Goal: Task Accomplishment & Management: Use online tool/utility

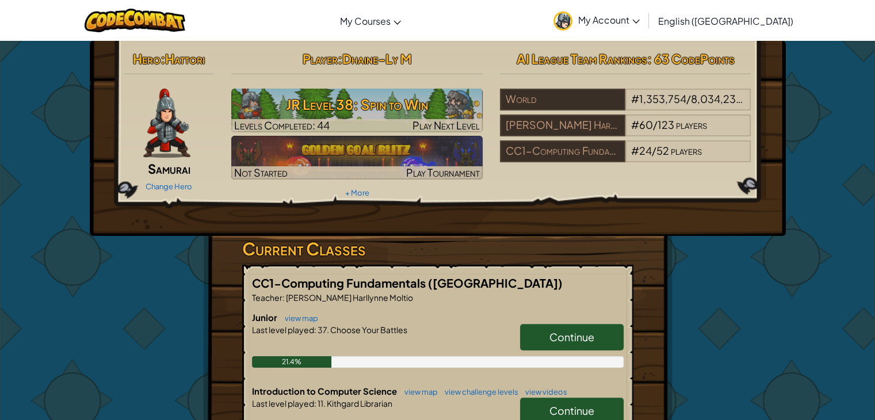
click at [647, 261] on div "Hero : Hattori Samurai Change Hero Player : Dhaine-Ly M JR Level 38: Spin to Wi…" at bounding box center [437, 363] width 469 height 645
click at [537, 401] on link "Continue" at bounding box center [572, 411] width 104 height 26
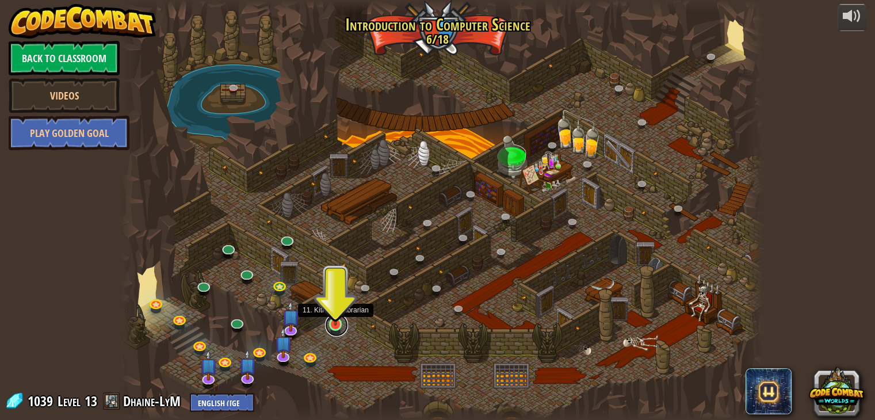
click at [328, 330] on link at bounding box center [336, 325] width 23 height 23
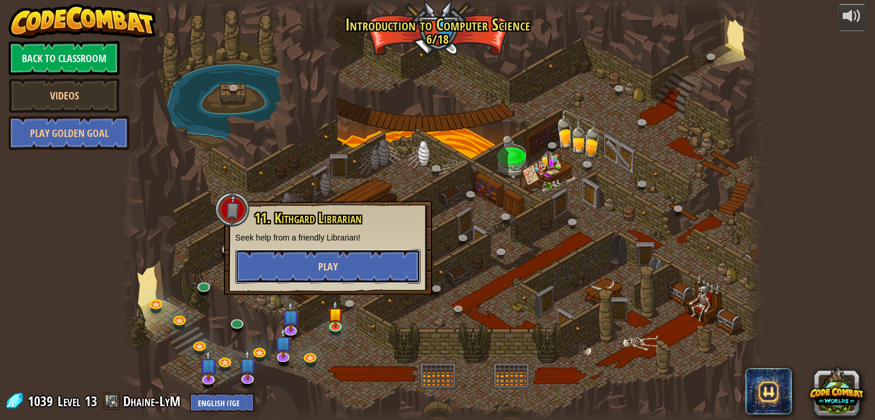
click at [357, 268] on button "Play" at bounding box center [327, 266] width 185 height 35
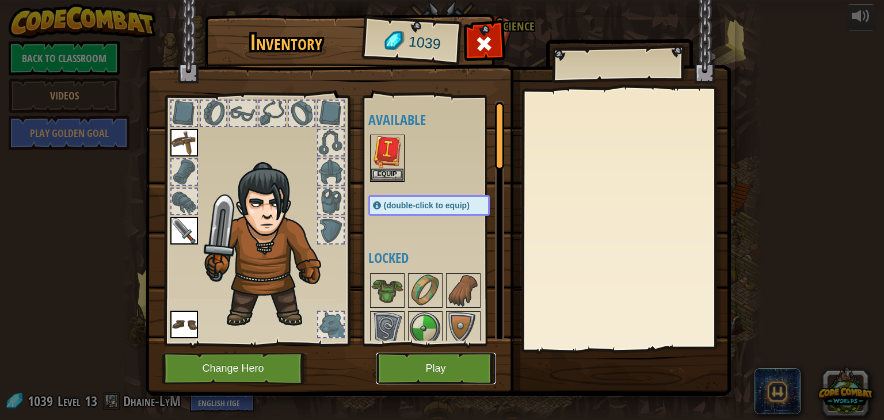
click at [427, 370] on button "Play" at bounding box center [436, 369] width 120 height 32
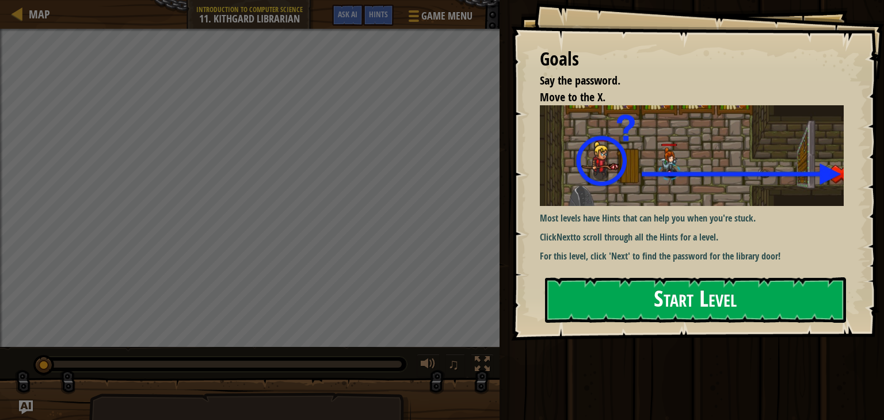
click at [619, 311] on button "Start Level" at bounding box center [695, 299] width 301 height 45
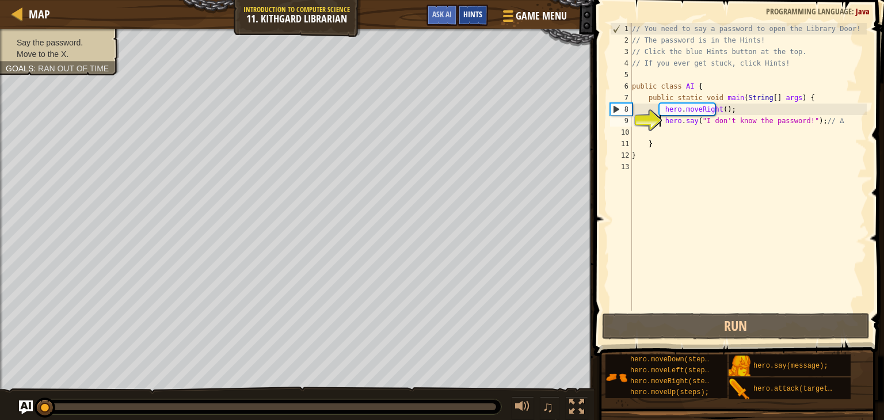
click at [478, 17] on span "Hints" at bounding box center [472, 14] width 19 height 11
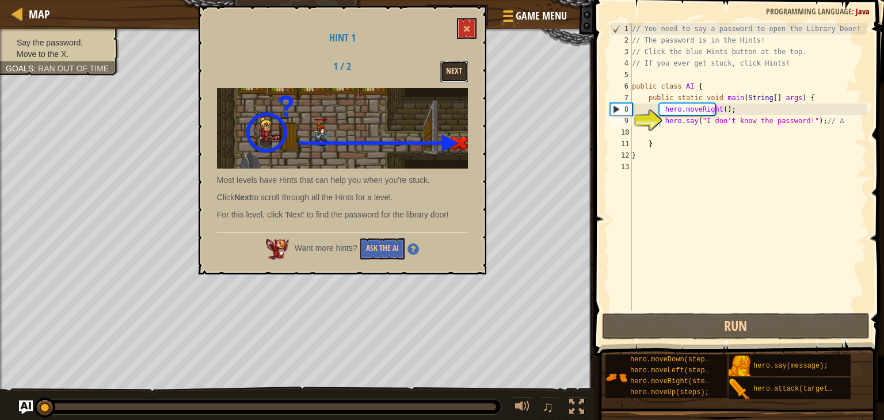
click at [459, 71] on button "Next" at bounding box center [454, 71] width 28 height 21
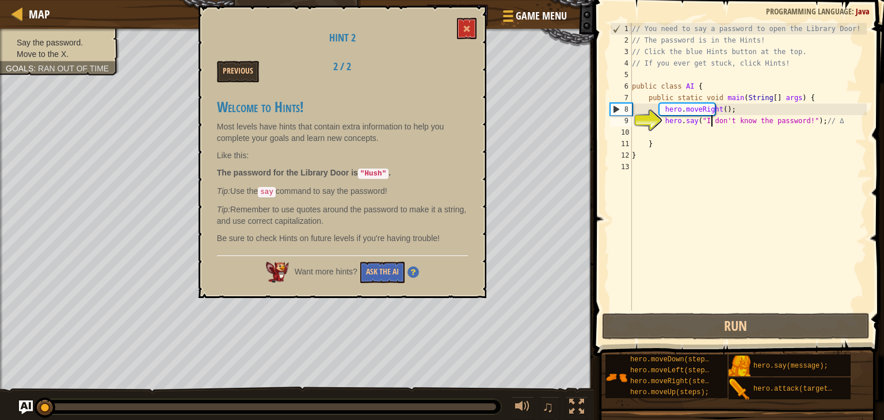
click at [712, 120] on div "// You need to say a password to open the Library Door! // The password is in t…" at bounding box center [747, 178] width 237 height 311
click at [781, 120] on div "// You need to say a password to open the Library Door! // The password is in t…" at bounding box center [747, 178] width 237 height 311
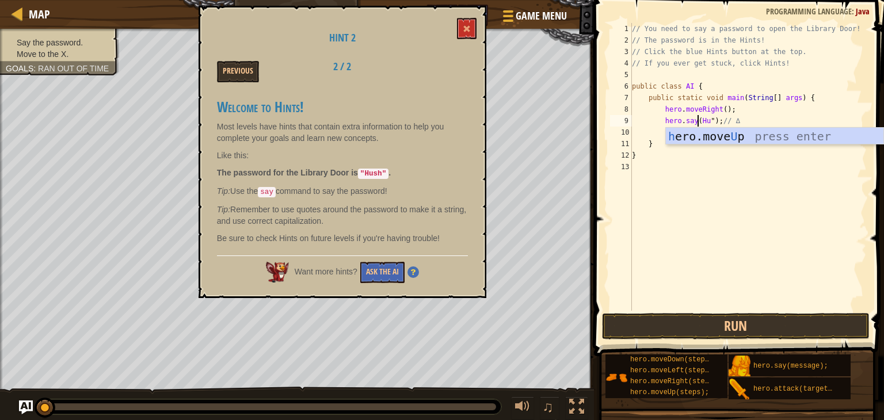
scroll to position [5, 6]
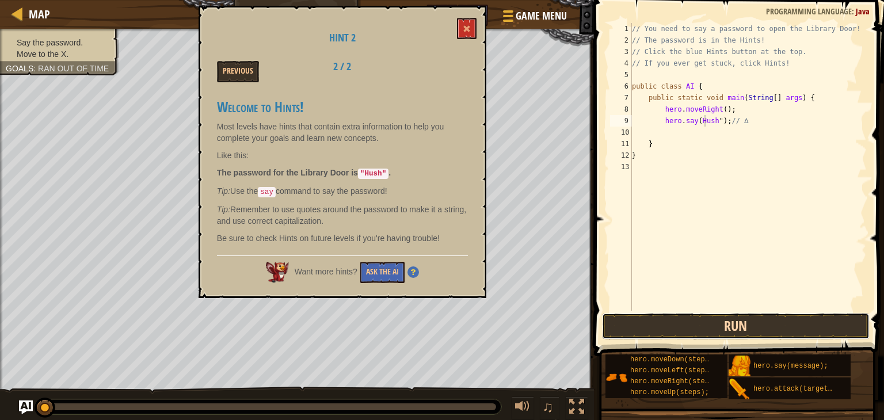
click at [714, 322] on button "Run" at bounding box center [736, 326] width 268 height 26
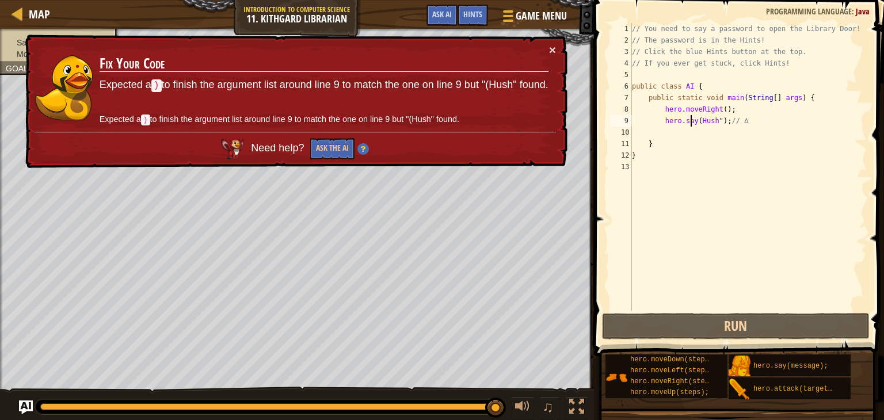
click at [689, 123] on div "// You need to say a password to open the Library Door! // The password is in t…" at bounding box center [747, 178] width 237 height 311
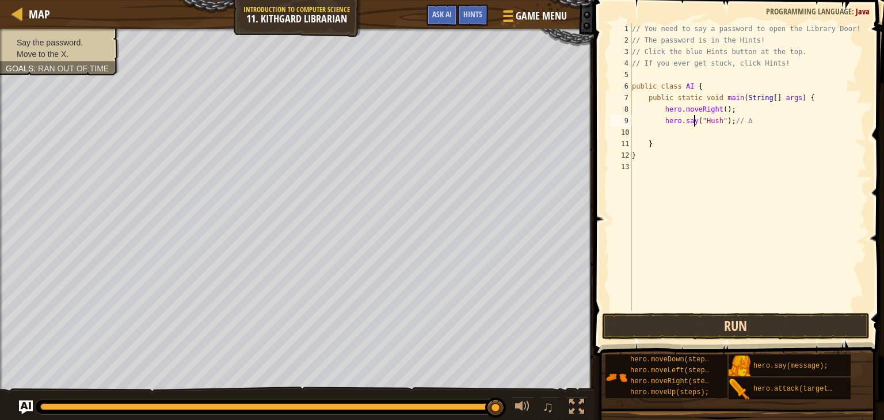
type textarea "hero.say("Hush"); // ∆"
click at [787, 332] on button "Run" at bounding box center [736, 326] width 268 height 26
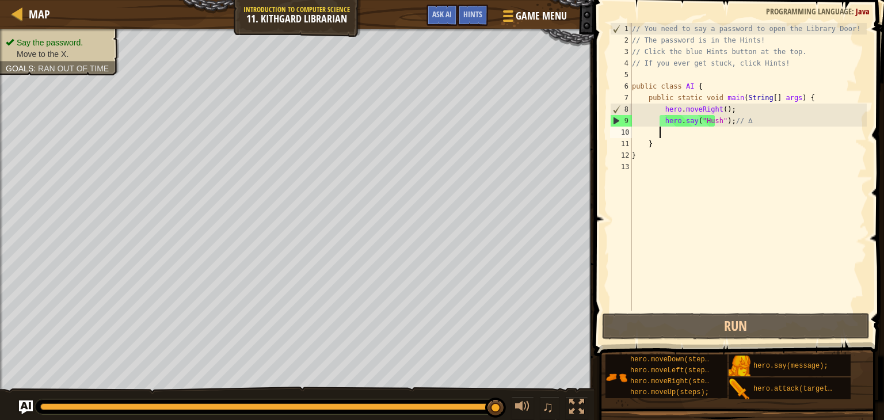
click at [721, 135] on div "// You need to say a password to open the Library Door! // The password is in t…" at bounding box center [747, 178] width 237 height 311
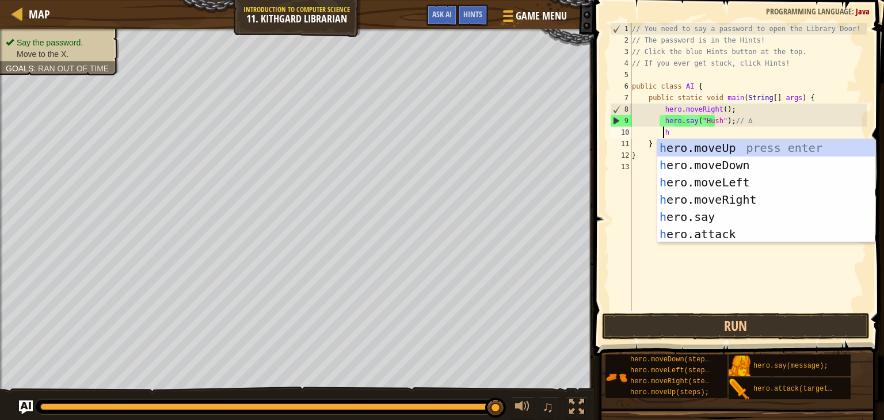
scroll to position [5, 2]
type textarea "he"
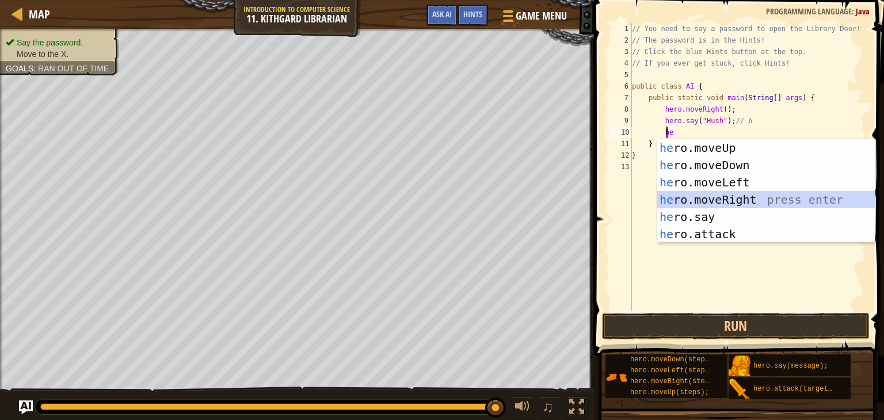
scroll to position [5, 1]
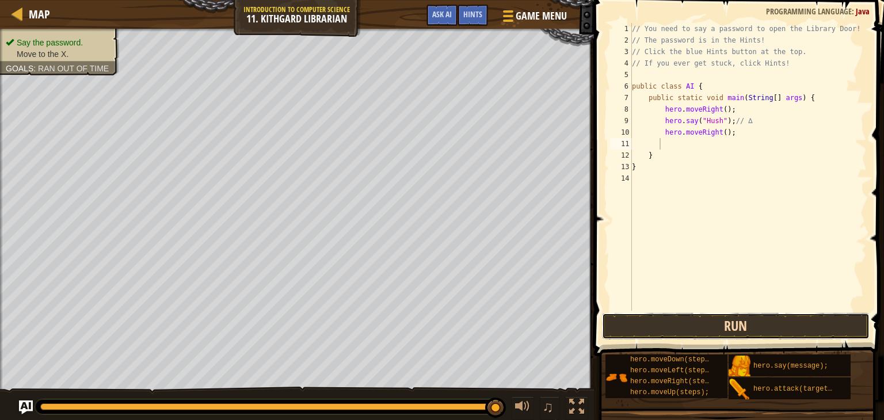
click at [710, 334] on button "Run" at bounding box center [736, 326] width 268 height 26
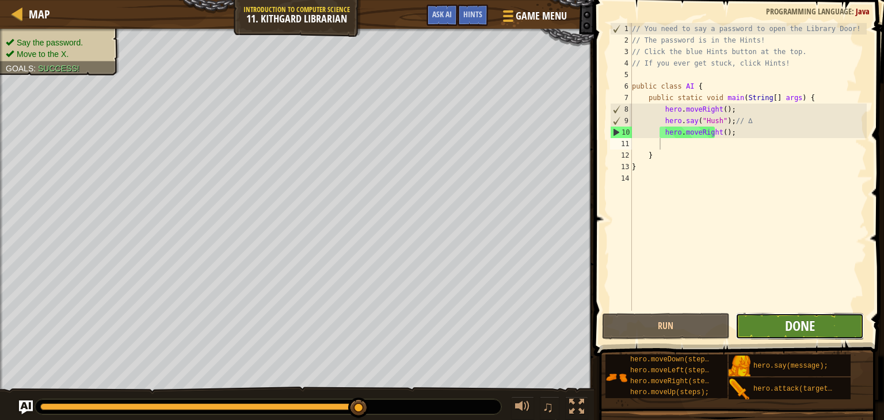
click at [801, 330] on span "Done" at bounding box center [800, 325] width 30 height 18
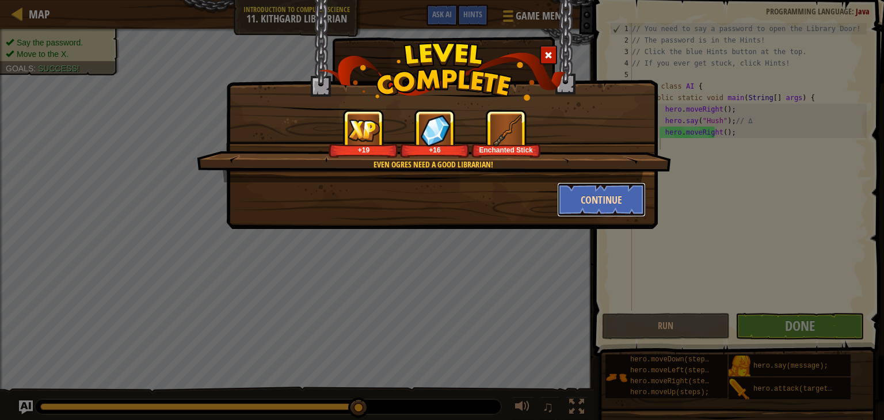
click at [617, 212] on button "Continue" at bounding box center [601, 199] width 89 height 35
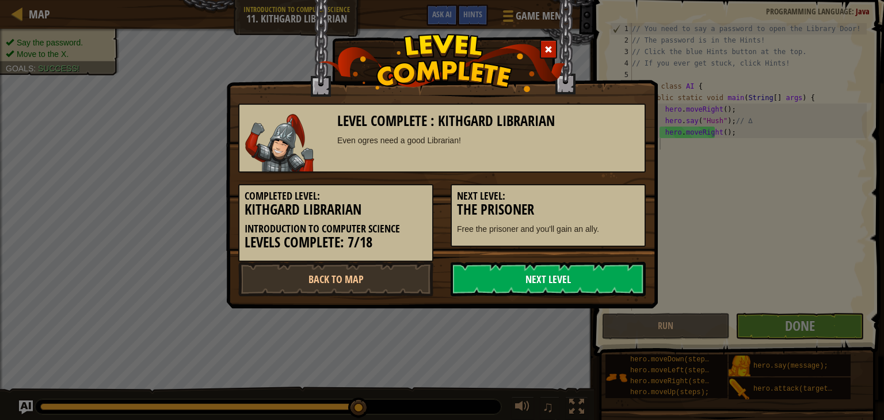
click at [498, 287] on link "Next Level" at bounding box center [547, 279] width 195 height 35
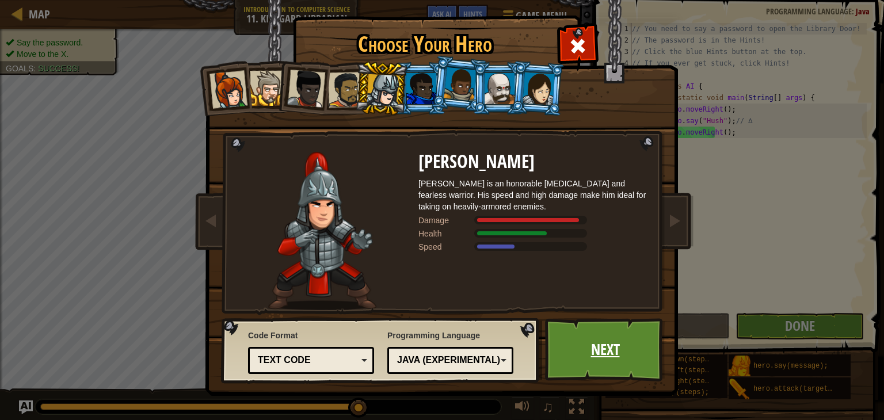
click at [579, 339] on link "Next" at bounding box center [605, 349] width 120 height 63
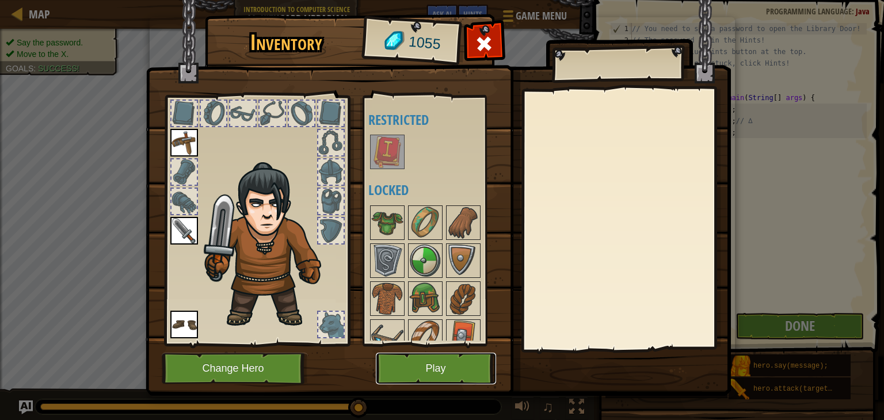
click at [404, 360] on button "Play" at bounding box center [436, 369] width 120 height 32
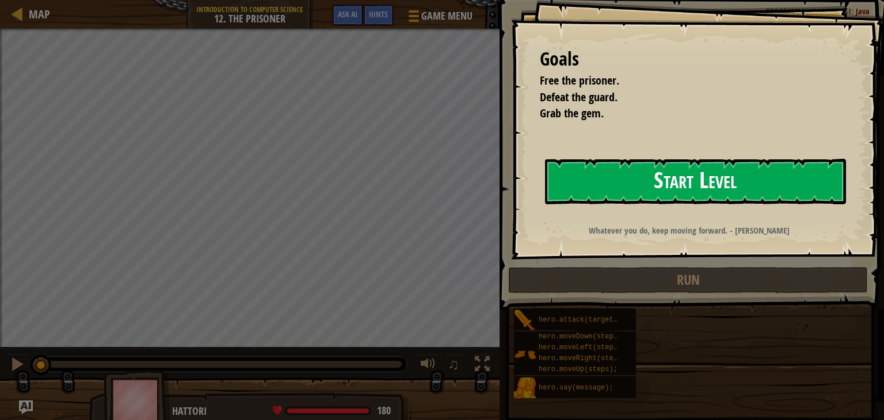
click at [628, 184] on button "Start Level" at bounding box center [695, 181] width 301 height 45
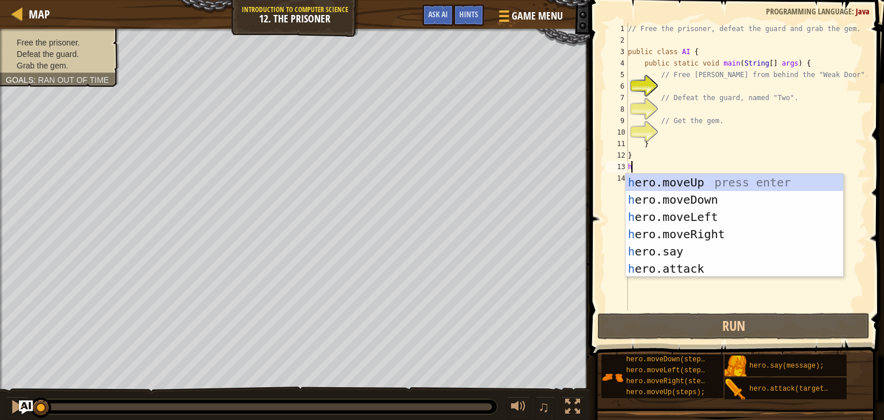
scroll to position [5, 0]
type textarea "he"
click at [628, 0] on body "Map Introduction to Computer Science 12. The Prisoner Game Menu Done Hints Ask …" at bounding box center [442, 0] width 884 height 0
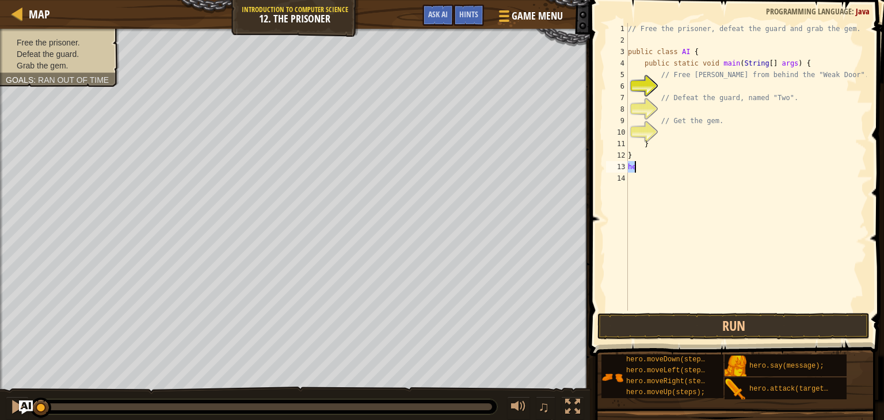
type textarea "h"
click at [689, 79] on div "// Free the prisoner, defeat the guard and grab the gem. public class AI { publ…" at bounding box center [745, 178] width 241 height 311
type textarea "// Free [PERSON_NAME] from behind the "Weak Door"."
click at [689, 83] on div "// Free the prisoner, defeat the guard and grab the gem. public class AI { publ…" at bounding box center [745, 178] width 241 height 311
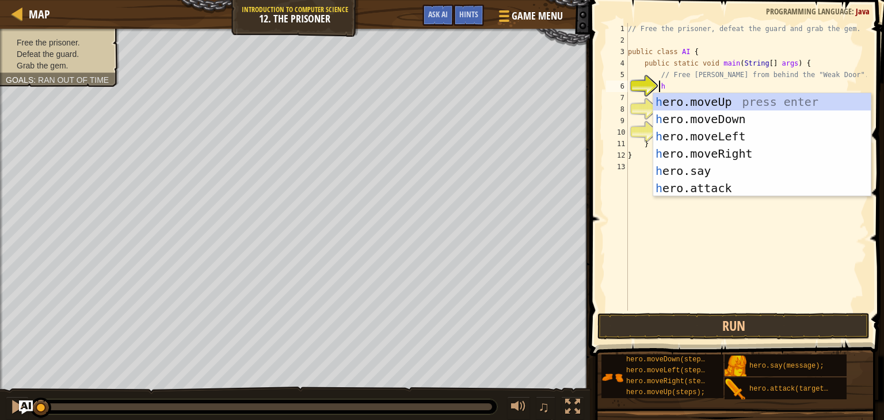
type textarea "he"
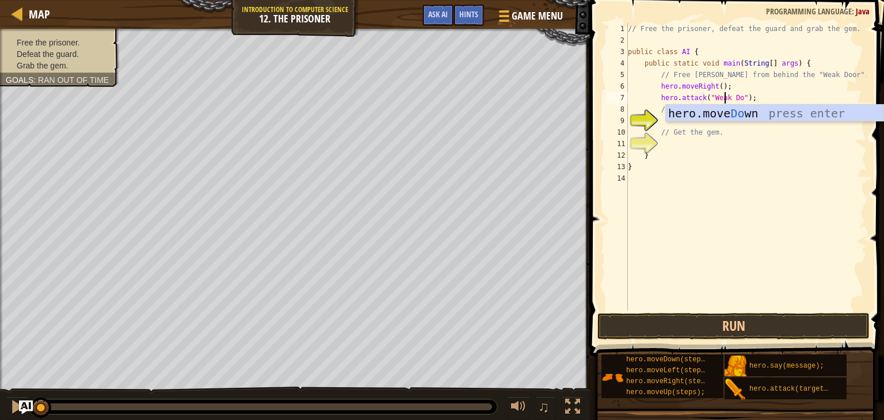
scroll to position [5, 8]
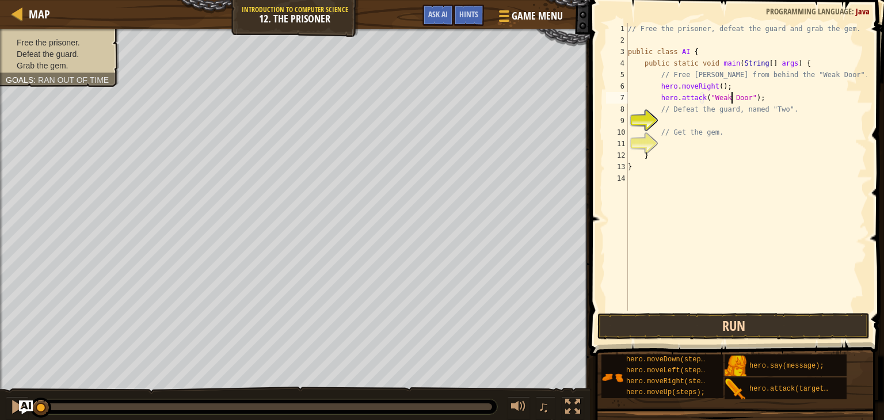
type textarea "hero.attack("Weak Door");"
click at [788, 322] on button "Run" at bounding box center [733, 326] width 272 height 26
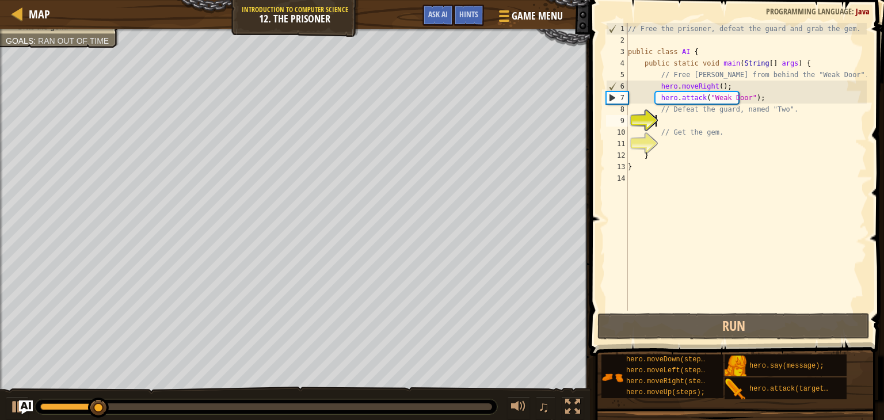
click at [715, 120] on div "// Free the prisoner, defeat the guard and grab the gem. public class AI { publ…" at bounding box center [745, 178] width 241 height 311
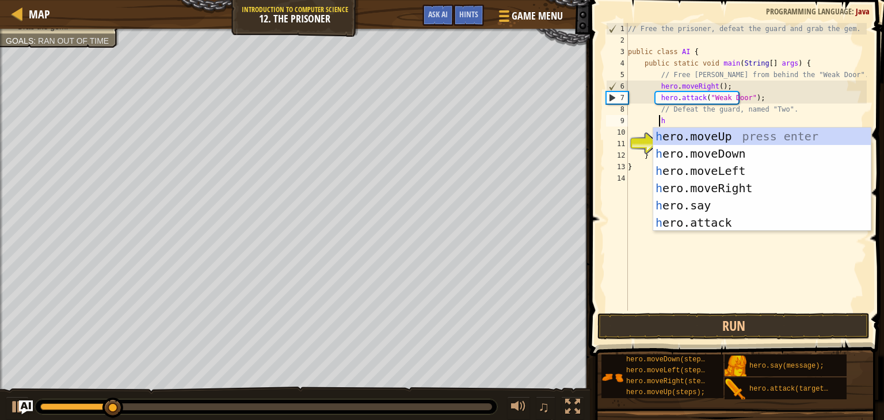
scroll to position [5, 2]
type textarea "her"
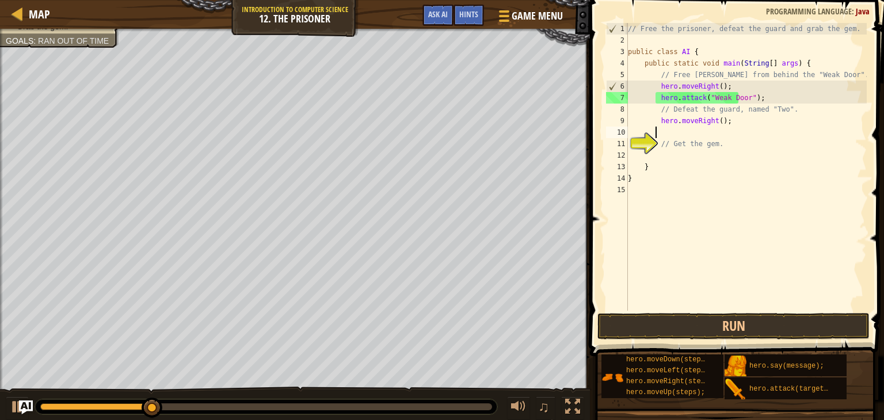
scroll to position [5, 1]
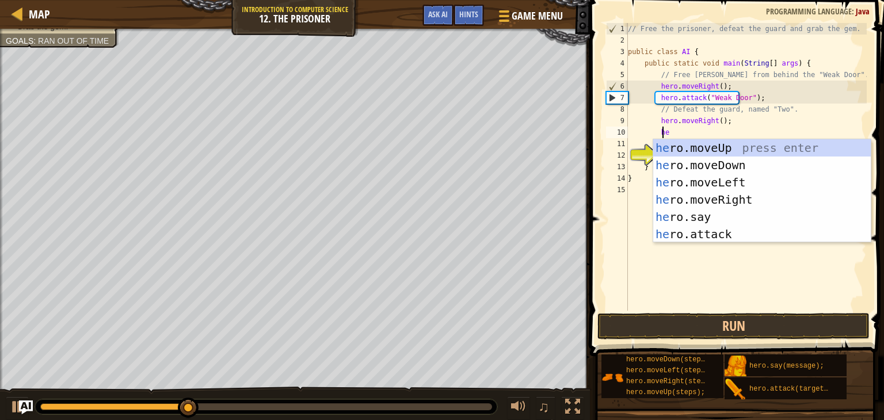
type textarea "he"
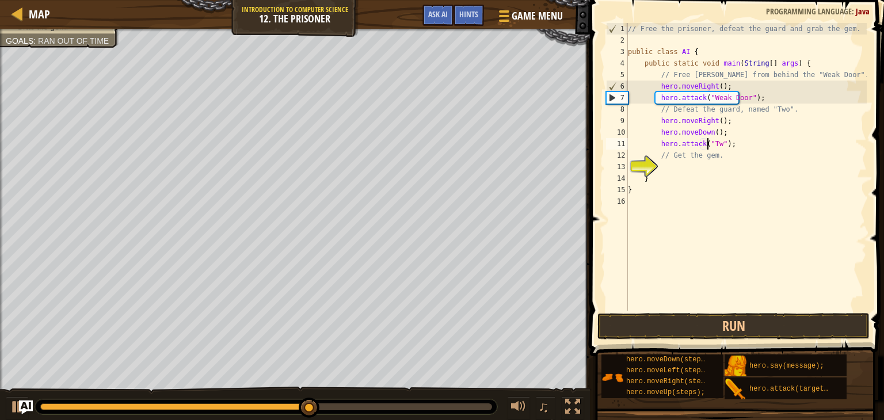
scroll to position [5, 7]
type textarea "hero.attack("Two");"
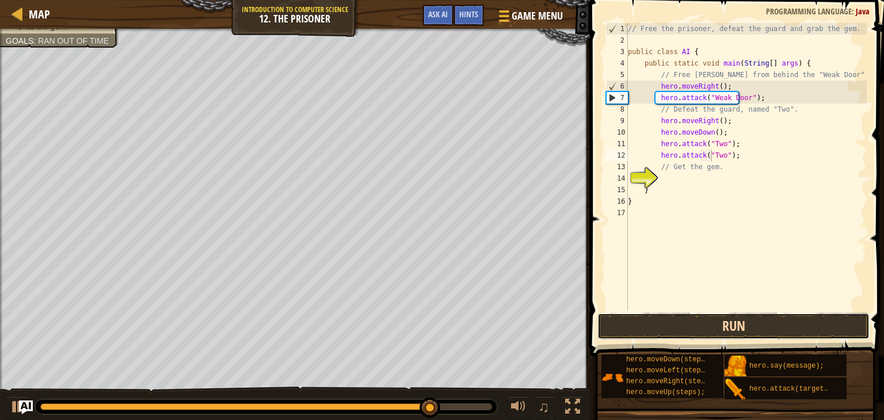
click at [783, 327] on button "Run" at bounding box center [733, 326] width 272 height 26
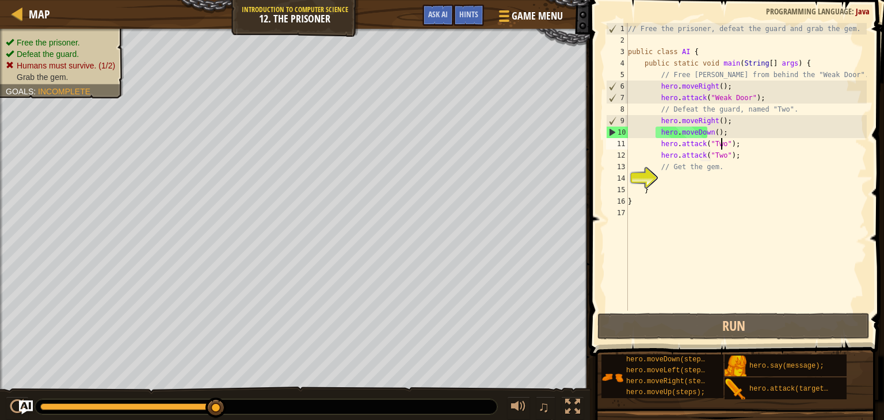
click at [726, 143] on div "// Free the prisoner, defeat the guard and grab the gem. public class AI { publ…" at bounding box center [745, 178] width 241 height 311
click at [706, 123] on div "// Free the prisoner, defeat the guard and grab the gem. public class AI { publ…" at bounding box center [745, 178] width 241 height 311
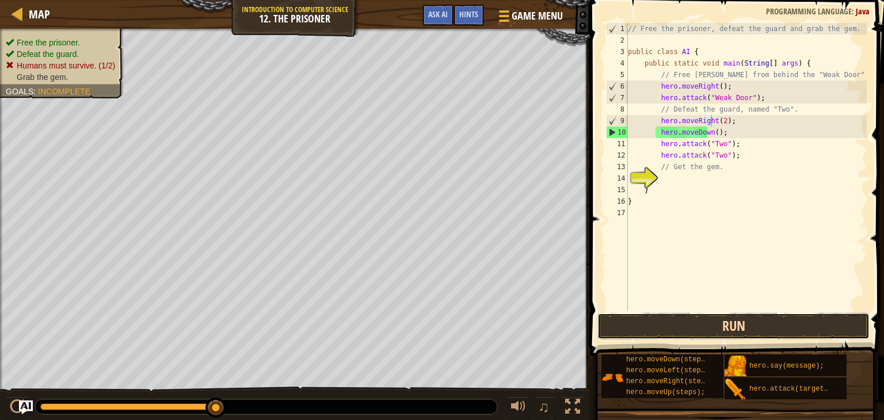
click at [750, 320] on button "Run" at bounding box center [733, 326] width 272 height 26
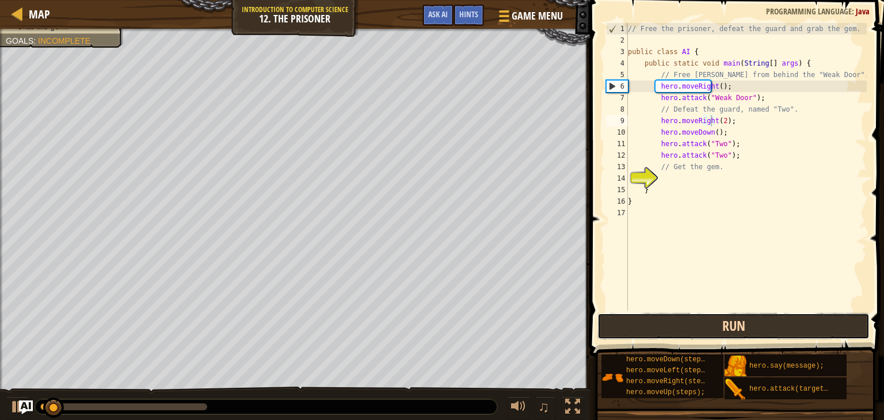
click at [750, 320] on button "Run" at bounding box center [733, 326] width 272 height 26
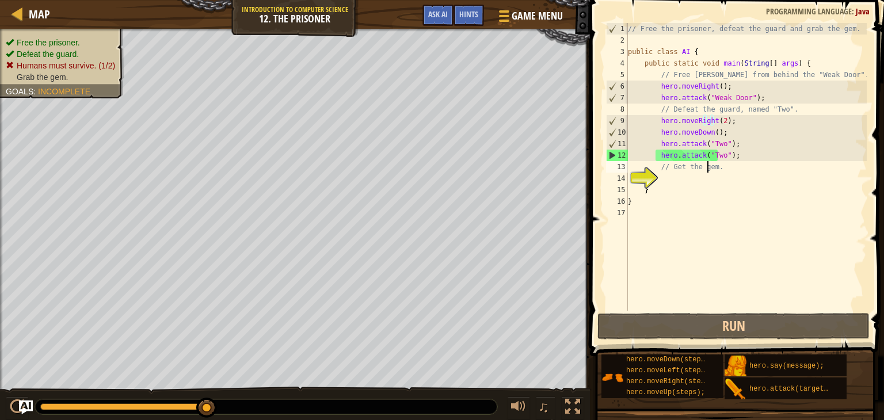
click at [737, 161] on div "// Free the prisoner, defeat the guard and grab the gem. public class AI { publ…" at bounding box center [745, 178] width 241 height 311
click at [736, 158] on div "// Free the prisoner, defeat the guard and grab the gem. public class AI { publ…" at bounding box center [745, 178] width 241 height 311
drag, startPoint x: 736, startPoint y: 158, endPoint x: 740, endPoint y: 143, distance: 15.3
click at [740, 143] on div "// Free the prisoner, defeat the guard and grab the gem. public class AI { publ…" at bounding box center [745, 178] width 241 height 311
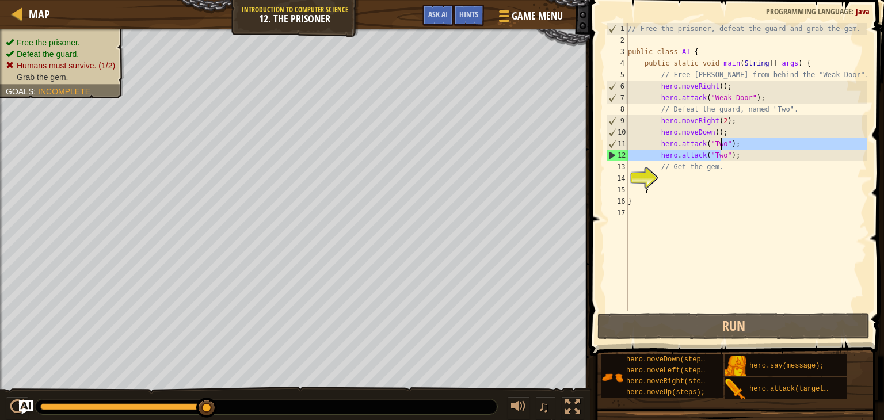
click at [737, 154] on div "// Free the prisoner, defeat the guard and grab the gem. public class AI { publ…" at bounding box center [745, 167] width 241 height 288
type textarea "hero.attack("Two");"
click at [737, 154] on div "// Free the prisoner, defeat the guard and grab the gem. public class AI { publ…" at bounding box center [745, 178] width 241 height 311
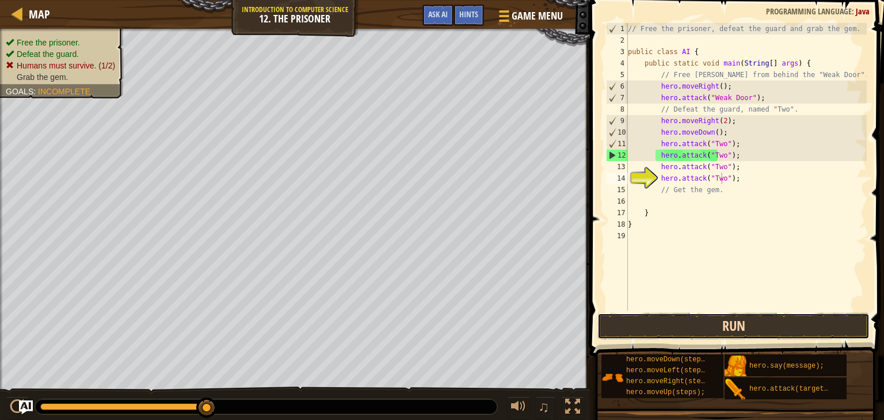
click at [740, 319] on button "Run" at bounding box center [733, 326] width 272 height 26
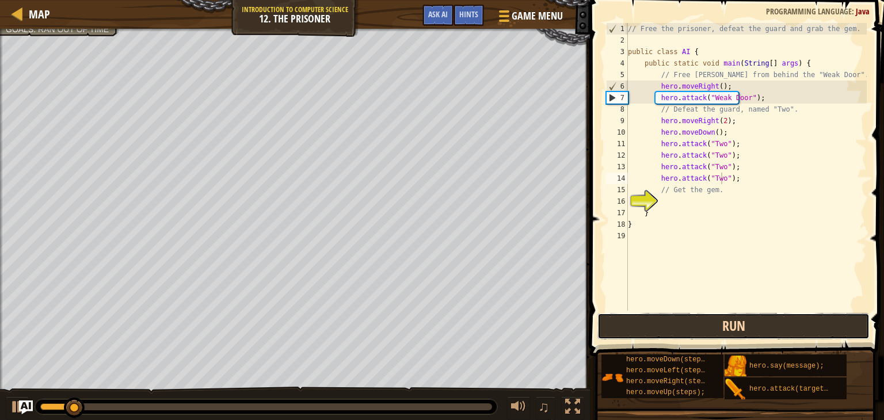
click at [740, 319] on button "Run" at bounding box center [733, 326] width 272 height 26
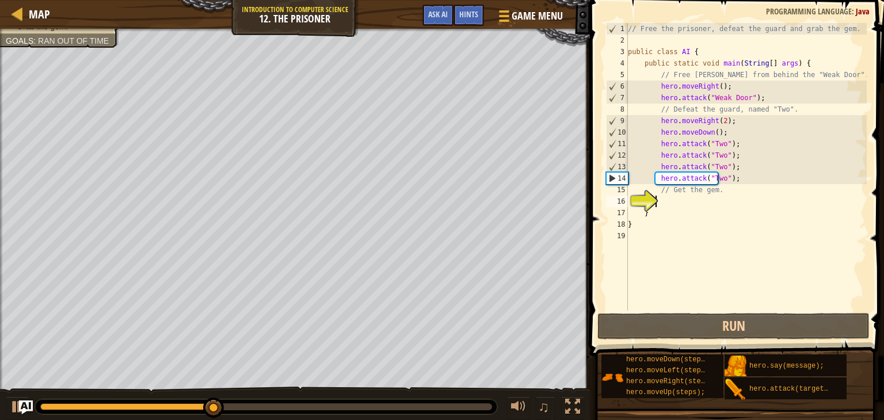
click at [728, 202] on div "// Free the prisoner, defeat the guard and grab the gem. public class AI { publ…" at bounding box center [745, 178] width 241 height 311
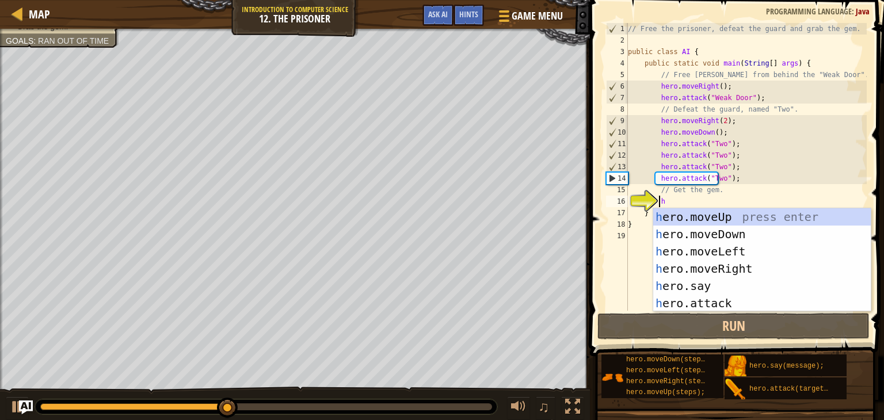
scroll to position [5, 2]
type textarea "he"
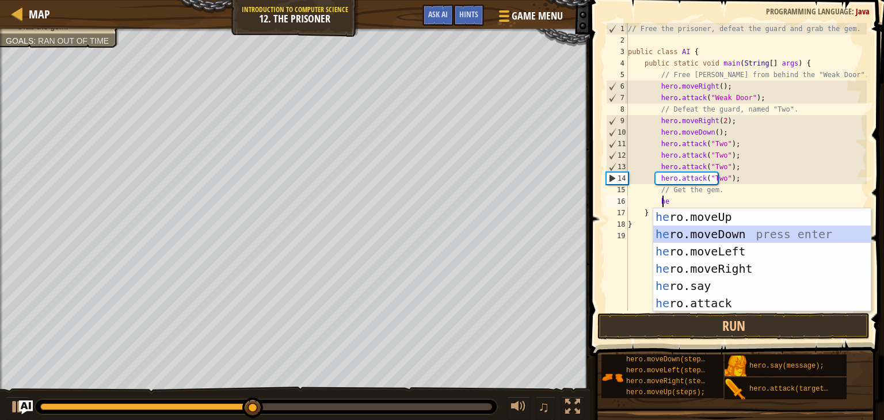
scroll to position [5, 1]
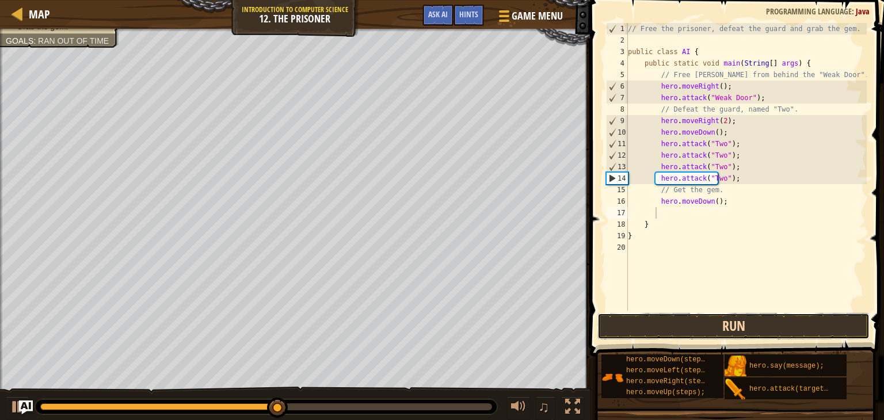
click at [742, 323] on button "Run" at bounding box center [733, 326] width 272 height 26
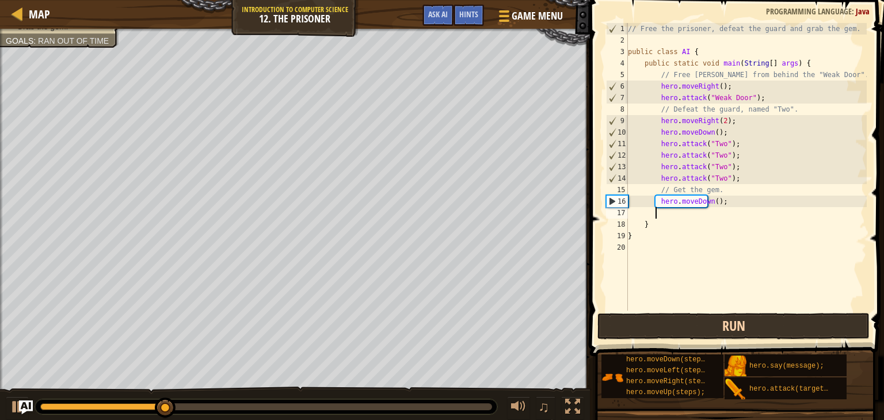
scroll to position [5, 2]
type textarea "he"
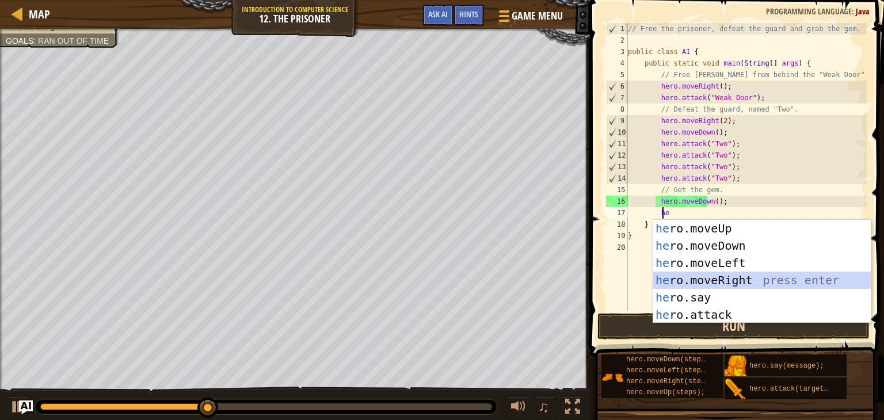
scroll to position [5, 1]
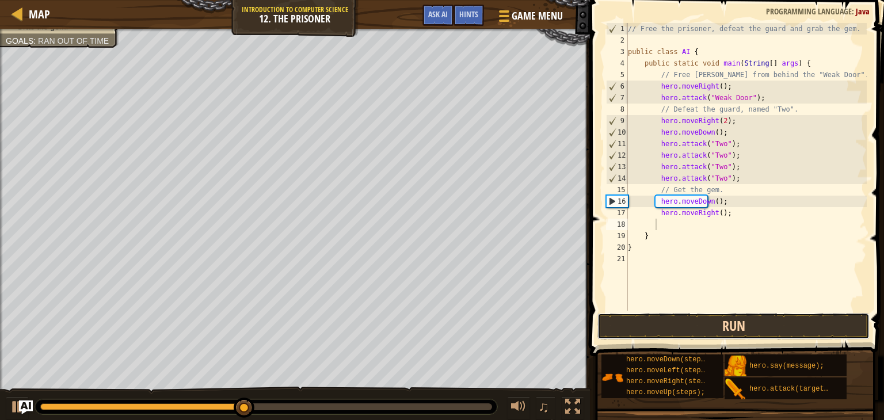
click at [742, 323] on button "Run" at bounding box center [733, 326] width 272 height 26
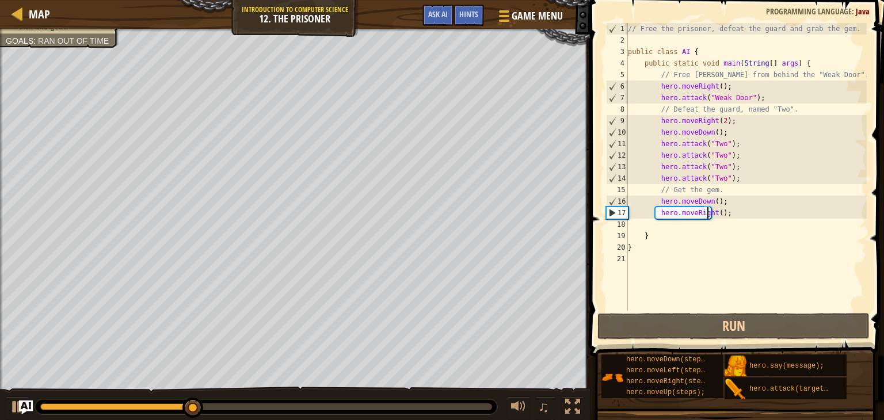
click at [706, 215] on div "// Free the prisoner, defeat the guard and grab the gem. public class AI { publ…" at bounding box center [745, 178] width 241 height 311
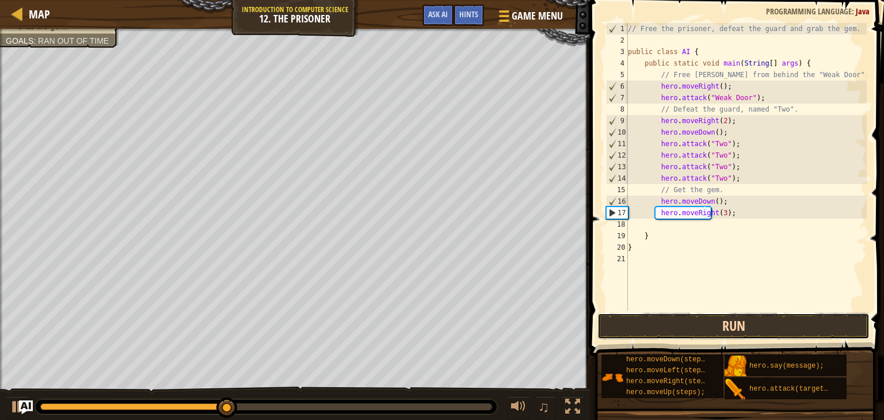
click at [747, 331] on button "Run" at bounding box center [733, 326] width 272 height 26
type textarea "hero.moveRight(2);"
click at [745, 215] on div "// Free the prisoner, defeat the guard and grab the gem. public class AI { publ…" at bounding box center [745, 178] width 241 height 311
type textarea "he"
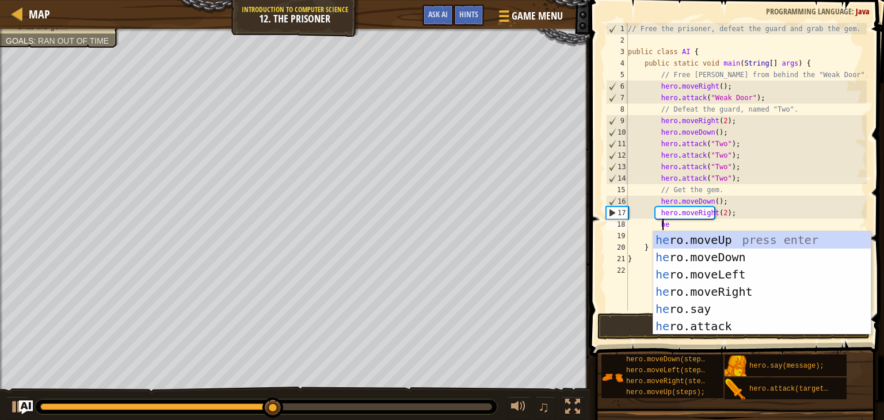
scroll to position [5, 2]
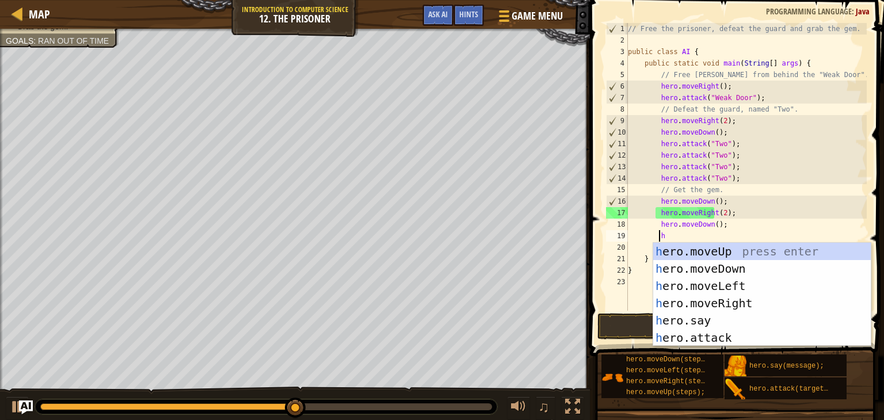
type textarea "he"
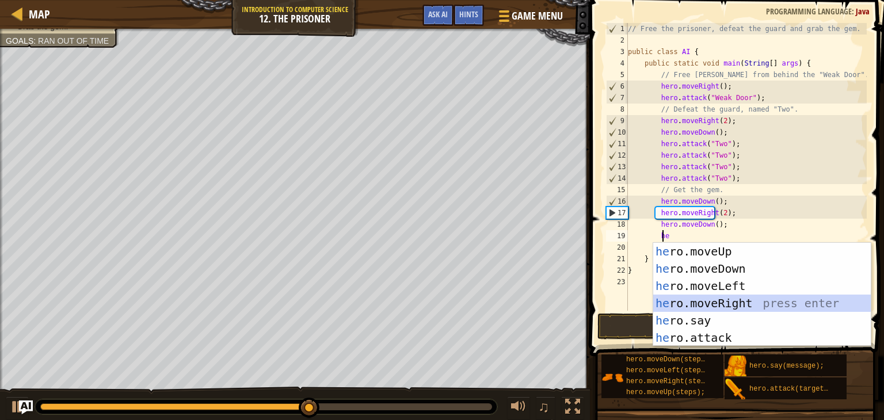
scroll to position [5, 1]
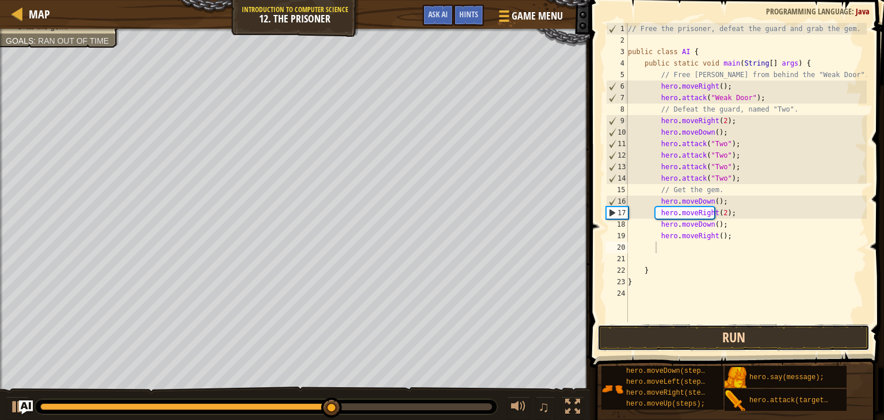
click at [753, 332] on button "Run" at bounding box center [733, 337] width 272 height 26
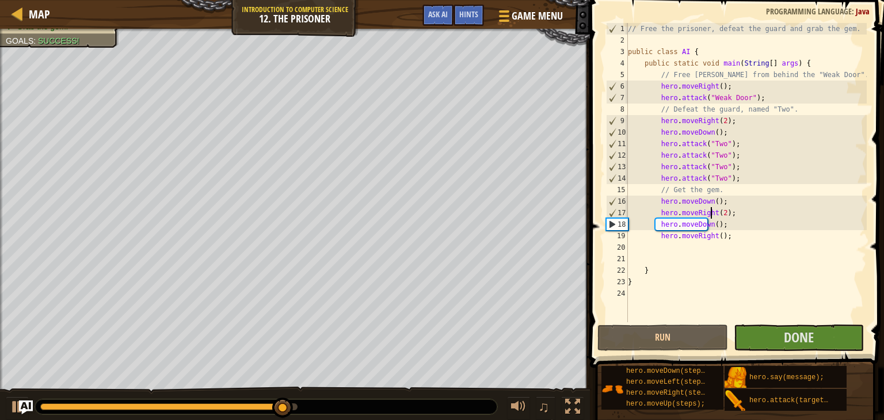
click at [709, 214] on div "// Free the prisoner, defeat the guard and grab the gem. public class AI { publ…" at bounding box center [745, 184] width 241 height 322
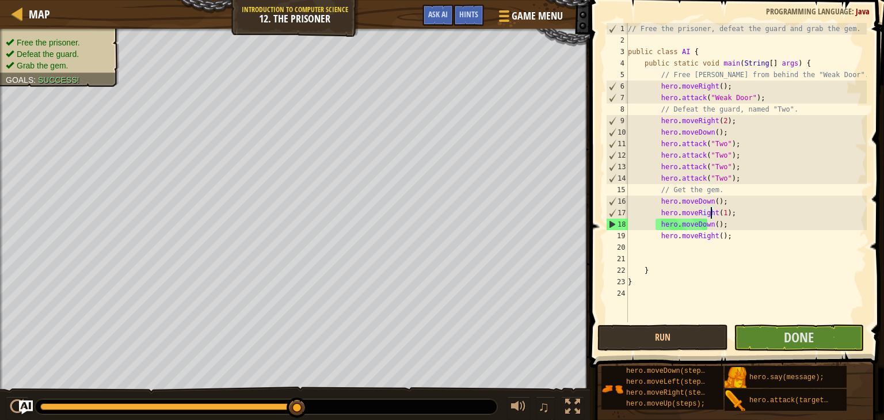
scroll to position [5, 6]
type textarea "hero.moveRight(1);"
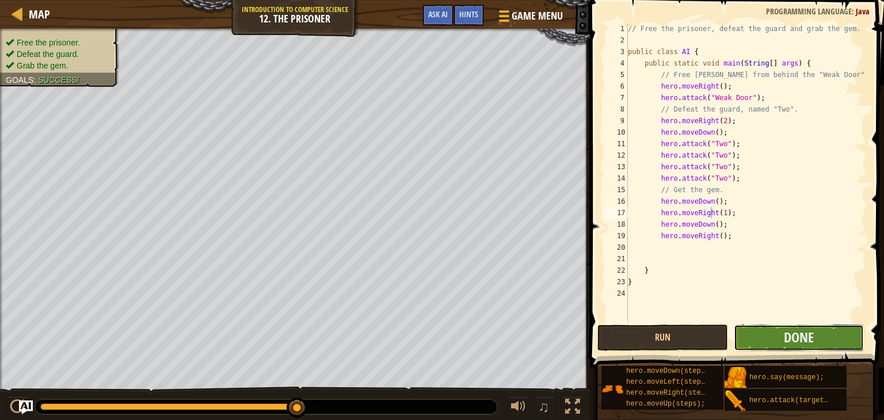
click at [759, 339] on button "Done" at bounding box center [798, 337] width 130 height 26
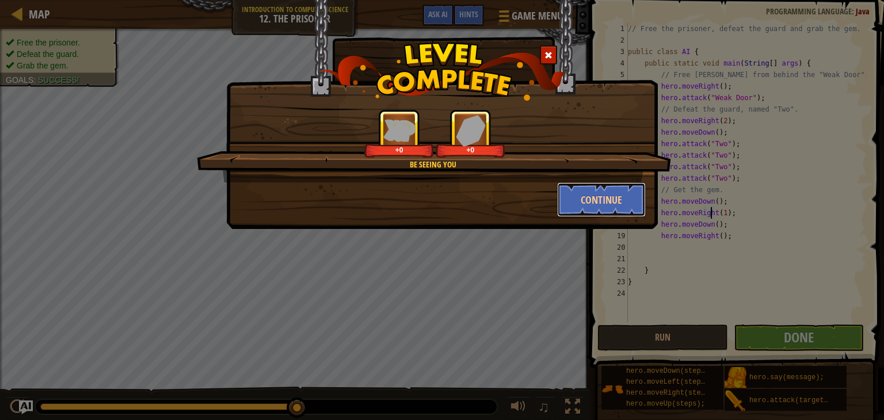
click at [570, 188] on button "Continue" at bounding box center [601, 199] width 89 height 35
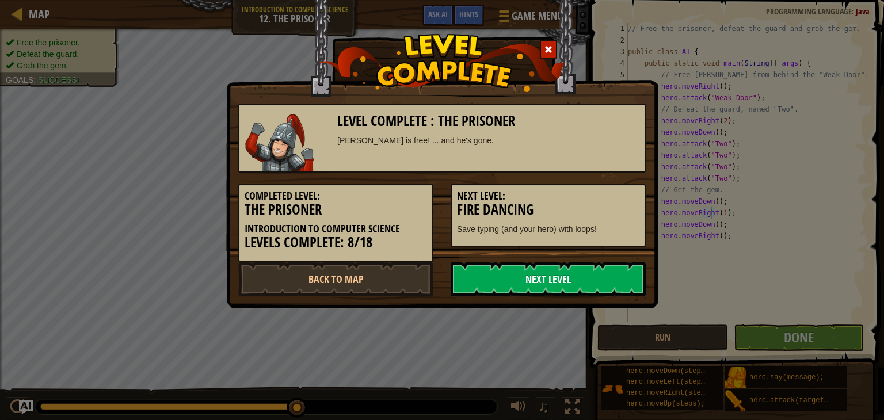
click at [546, 280] on link "Next Level" at bounding box center [547, 279] width 195 height 35
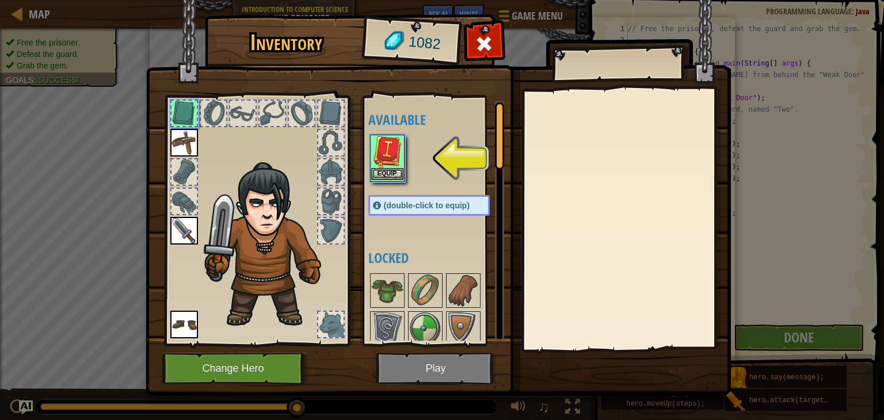
click at [382, 164] on img at bounding box center [387, 152] width 32 height 32
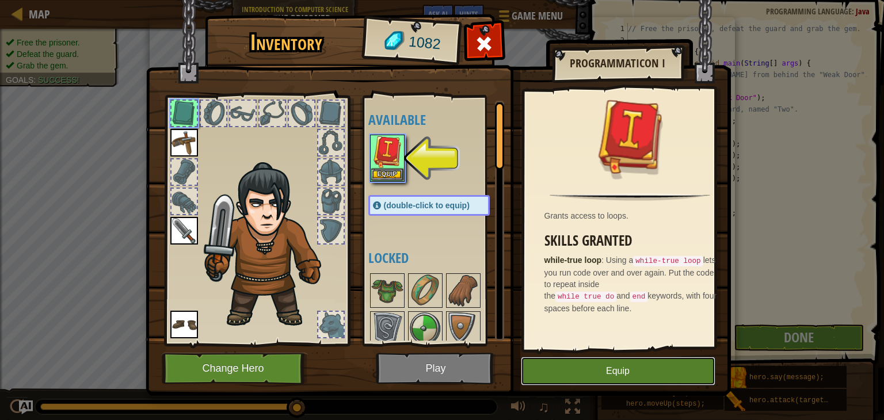
click at [571, 376] on button "Equip" at bounding box center [618, 371] width 194 height 29
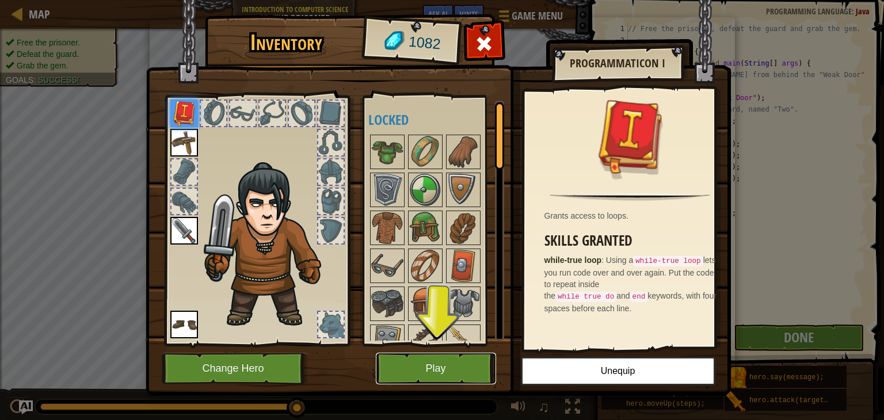
click at [452, 366] on button "Play" at bounding box center [436, 369] width 120 height 32
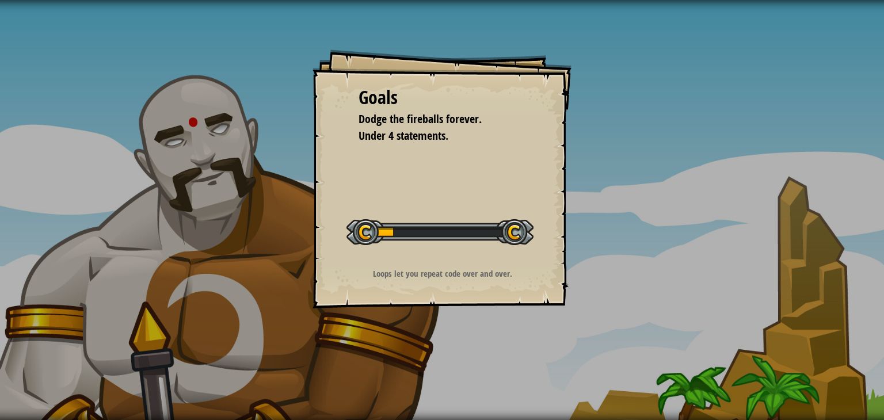
click at [446, 365] on div "Goals Dodge the fireballs forever. Under 4 statements. Start Level Error loadin…" at bounding box center [442, 210] width 884 height 420
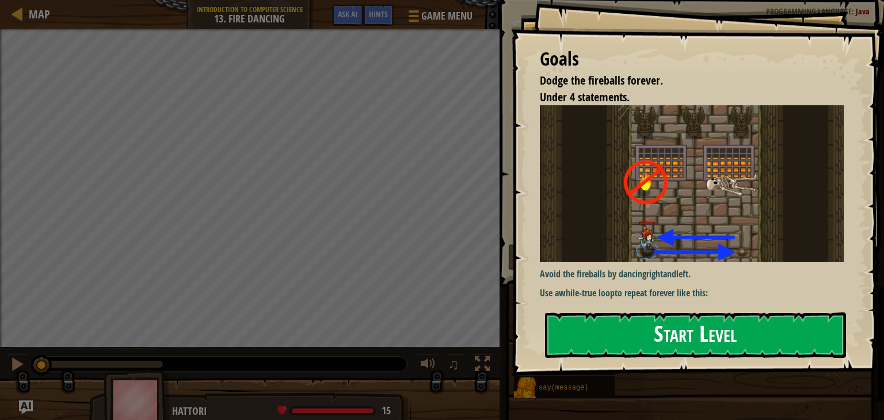
click at [629, 323] on button "Start Level" at bounding box center [695, 334] width 301 height 45
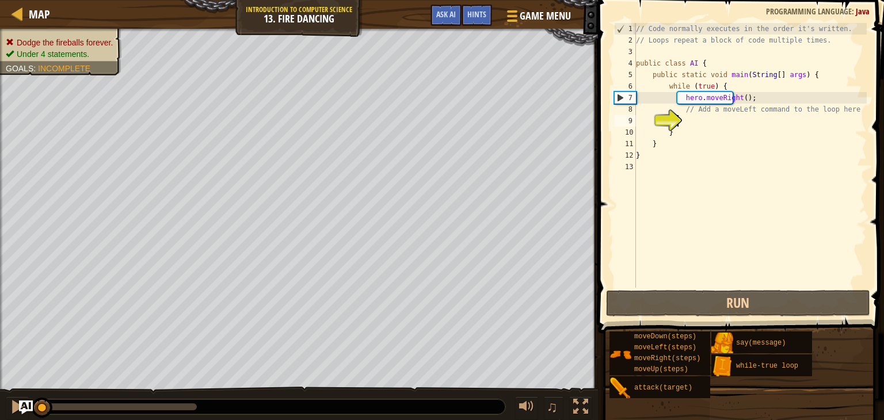
click at [661, 268] on div "// Code normally executes in the order it's written. // Loops repeat a block of…" at bounding box center [749, 167] width 233 height 288
click at [718, 120] on div "// Code normally executes in the order it's written. // Loops repeat a block of…" at bounding box center [749, 167] width 233 height 288
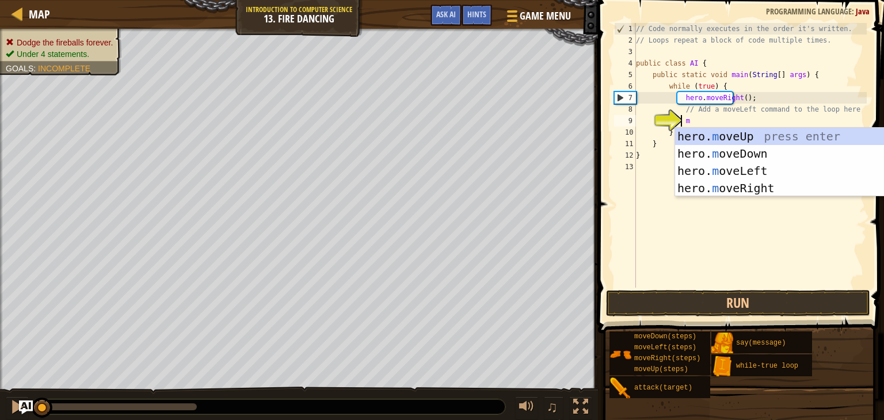
type textarea "mo"
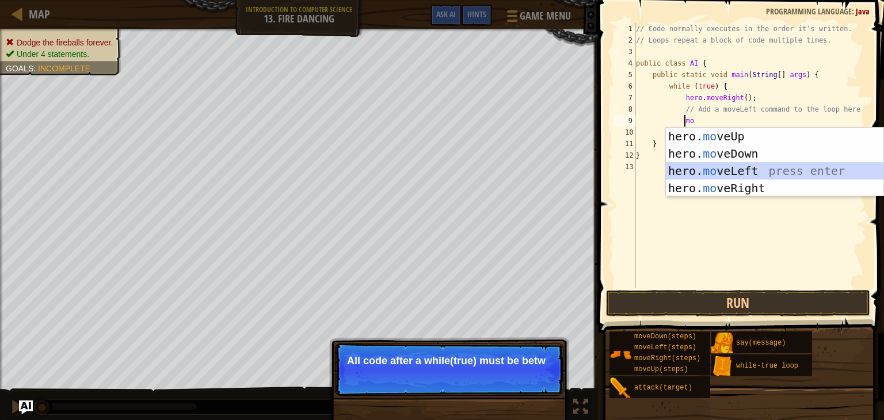
scroll to position [5, 2]
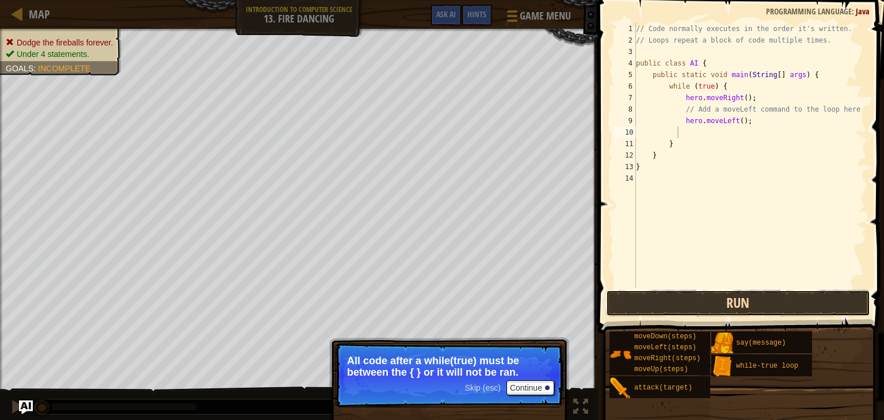
click at [716, 300] on button "Run" at bounding box center [738, 303] width 264 height 26
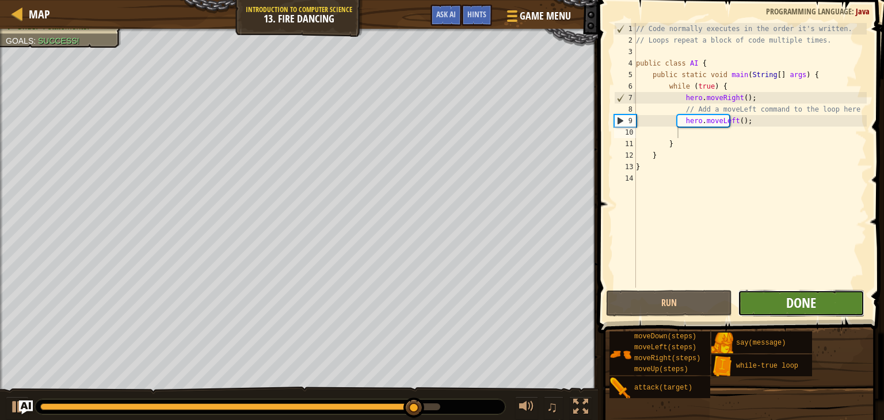
click at [786, 307] on span "Done" at bounding box center [801, 302] width 30 height 18
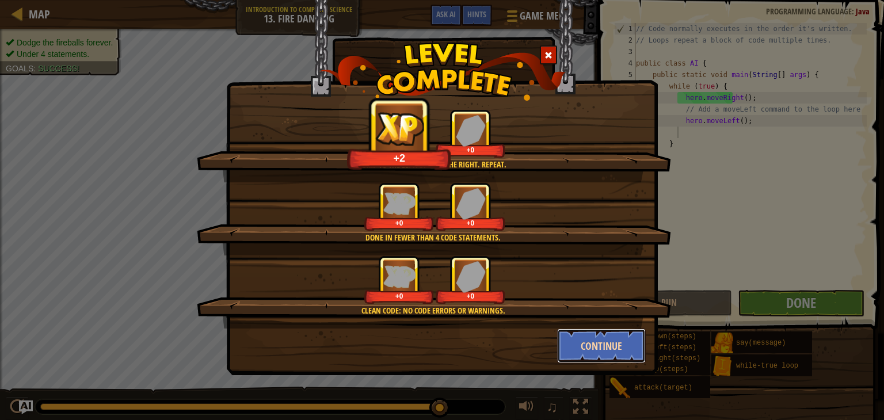
click at [586, 341] on button "Continue" at bounding box center [601, 345] width 89 height 35
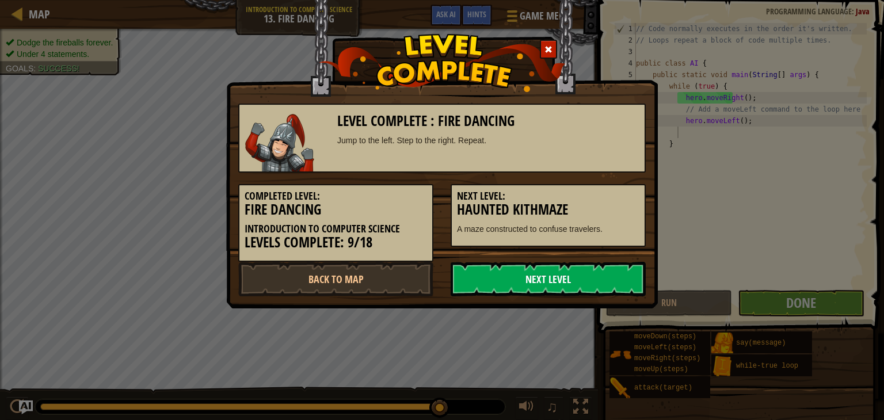
click at [547, 268] on link "Next Level" at bounding box center [547, 279] width 195 height 35
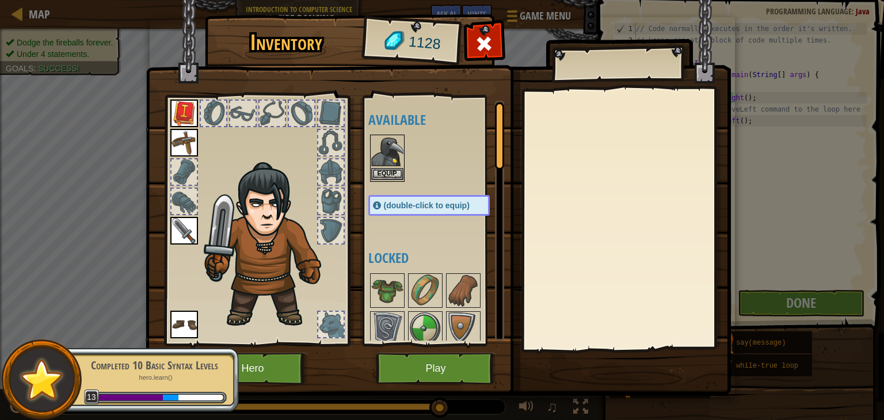
click at [387, 167] on img at bounding box center [387, 152] width 32 height 32
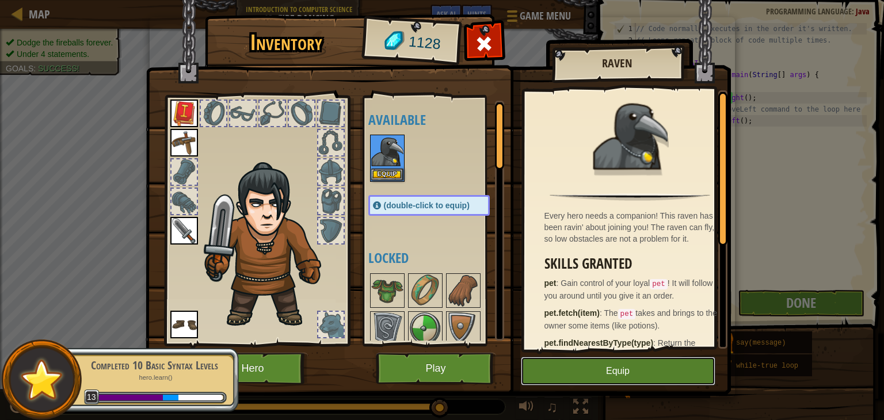
click at [560, 375] on button "Equip" at bounding box center [618, 371] width 194 height 29
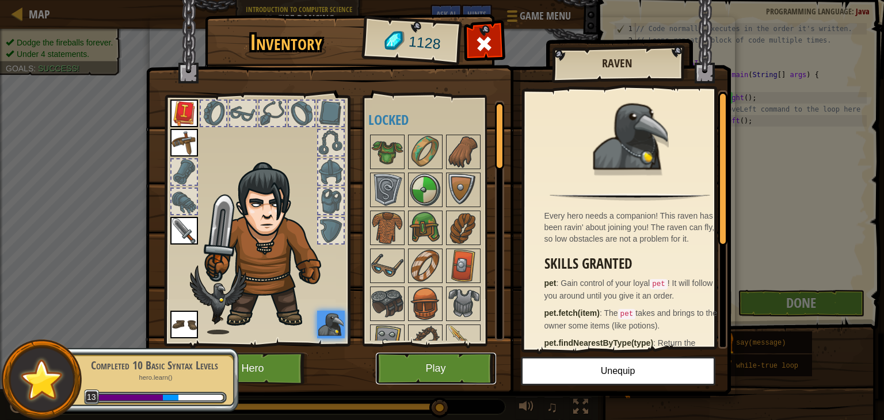
click at [460, 376] on button "Play" at bounding box center [436, 369] width 120 height 32
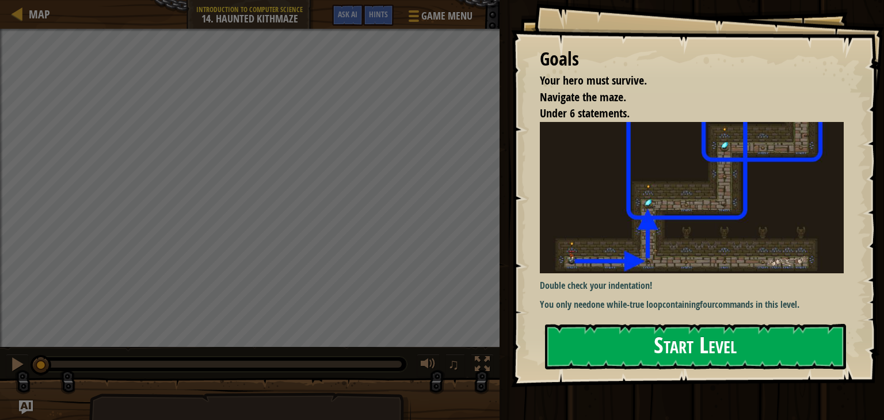
click at [633, 350] on button "Start Level" at bounding box center [695, 346] width 301 height 45
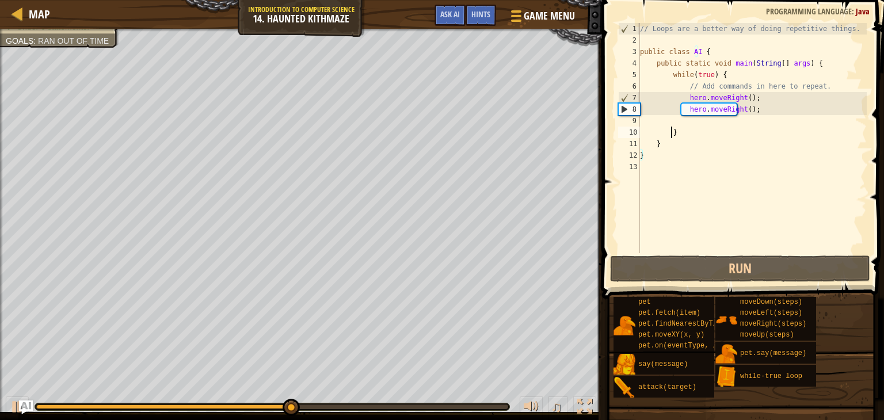
click at [733, 133] on div "// Loops are a better way of doing repetitive things. public class AI { public …" at bounding box center [751, 149] width 229 height 253
click at [729, 127] on div "// Loops are a better way of doing repetitive things. public class AI { public …" at bounding box center [751, 149] width 229 height 253
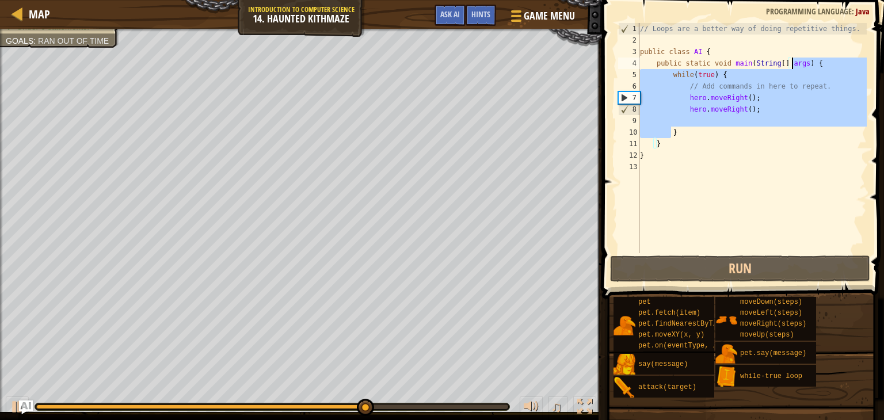
drag, startPoint x: 729, startPoint y: 127, endPoint x: 794, endPoint y: 60, distance: 92.8
click at [794, 60] on div "// Loops are a better way of doing repetitive things. public class AI { public …" at bounding box center [751, 149] width 229 height 253
click at [705, 132] on div "// Loops are a better way of doing repetitive things. public class AI { public …" at bounding box center [751, 138] width 229 height 230
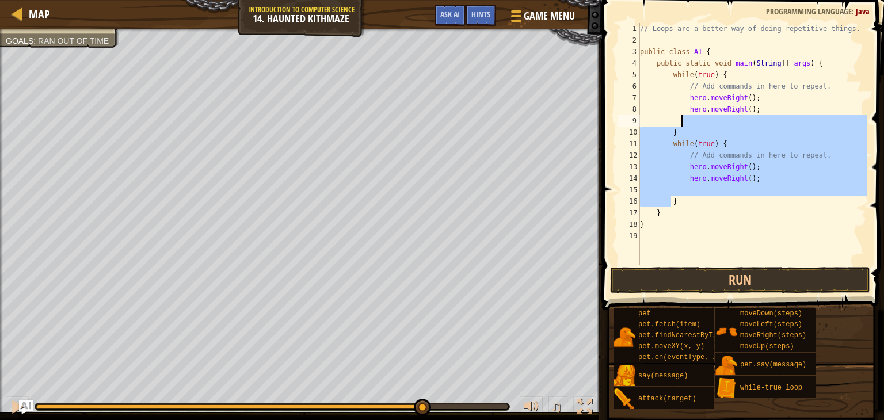
drag, startPoint x: 689, startPoint y: 201, endPoint x: 782, endPoint y: 118, distance: 125.1
click at [782, 118] on div "// Loops are a better way of doing repetitive things. public class AI { public …" at bounding box center [751, 155] width 229 height 265
type textarea "}"
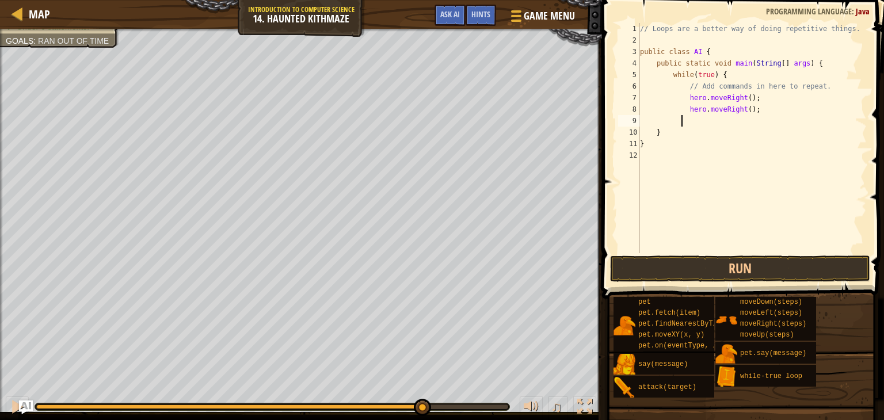
type textarea "}"
click at [721, 121] on div "// Loops are a better way of doing repetitive things. public class AI { public …" at bounding box center [751, 149] width 229 height 253
type textarea "he"
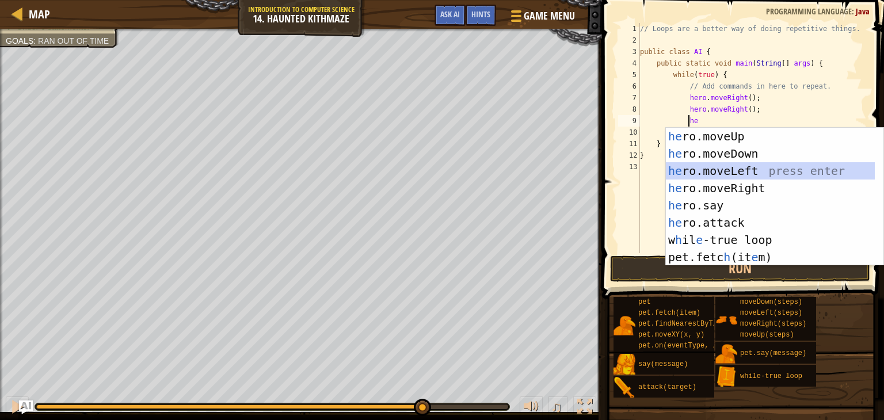
click at [743, 175] on div "he ro.moveUp press enter he ro.moveDown press enter he ro.moveLeft press enter …" at bounding box center [770, 214] width 209 height 173
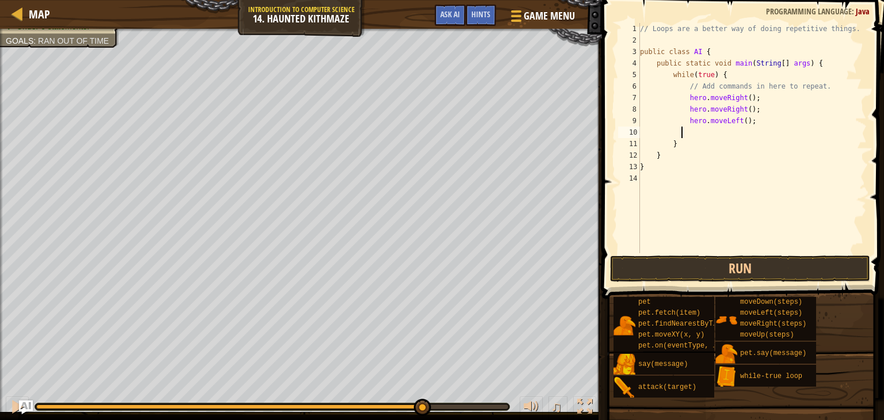
scroll to position [5, 2]
click at [732, 274] on button "Run" at bounding box center [740, 268] width 260 height 26
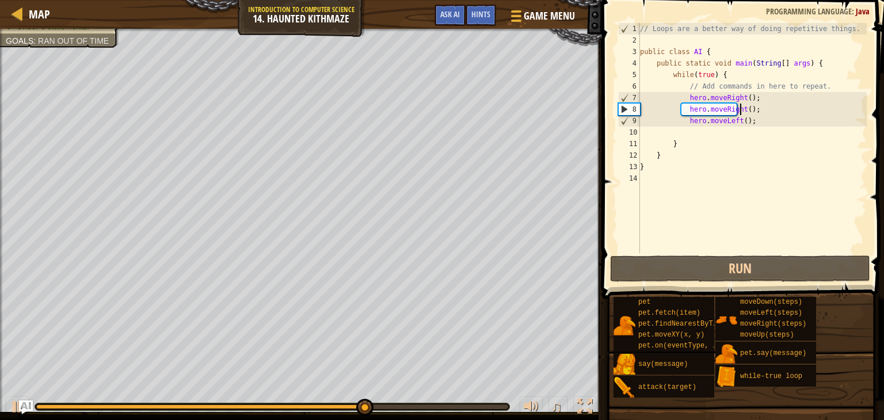
drag, startPoint x: 747, startPoint y: 112, endPoint x: 724, endPoint y: 112, distance: 23.6
click at [724, 112] on div "// Loops are a better way of doing repetitive things. public class AI { public …" at bounding box center [751, 149] width 229 height 253
click at [717, 108] on div "// Loops are a better way of doing repetitive things. public class AI { public …" at bounding box center [751, 149] width 229 height 253
click at [717, 108] on div "// Loops are a better way of doing repetitive things. public class AI { public …" at bounding box center [751, 138] width 229 height 230
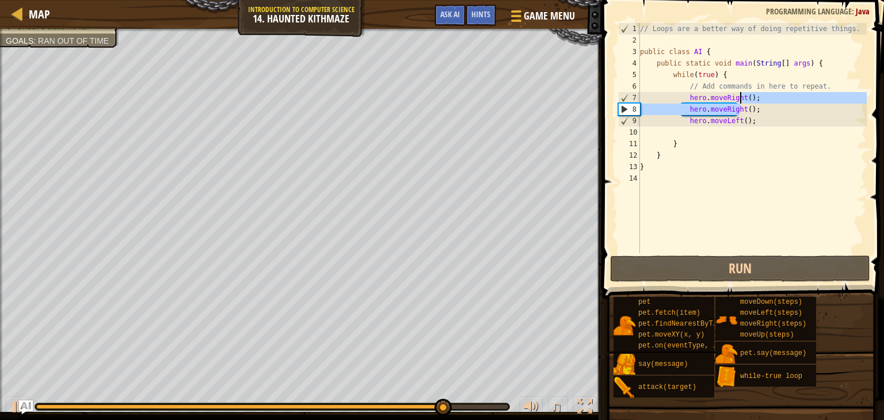
drag, startPoint x: 749, startPoint y: 109, endPoint x: 754, endPoint y: 95, distance: 14.7
click at [754, 95] on div "// Loops are a better way of doing repetitive things. public class AI { public …" at bounding box center [751, 149] width 229 height 253
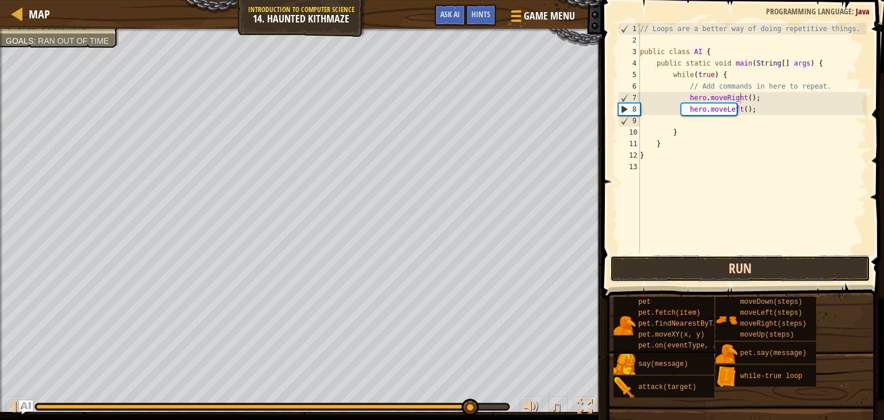
click at [713, 266] on button "Run" at bounding box center [740, 268] width 260 height 26
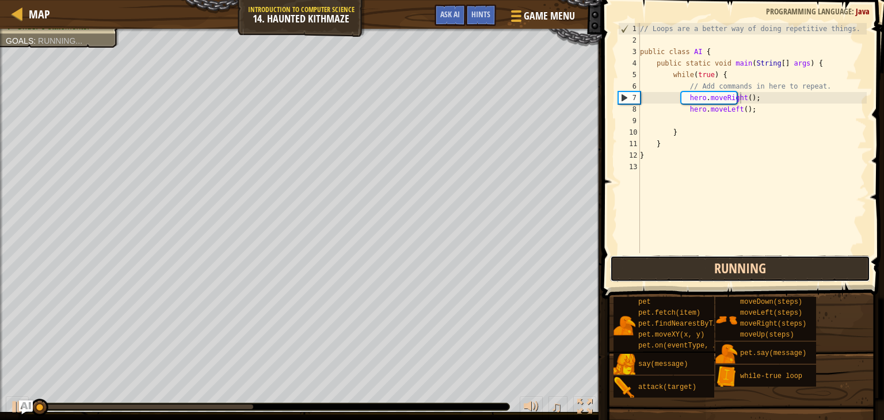
click at [713, 266] on button "Running" at bounding box center [740, 268] width 260 height 26
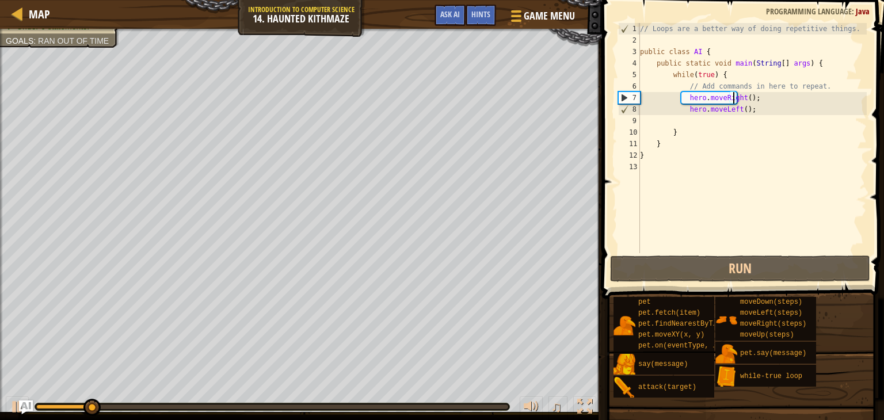
click at [732, 101] on div "// Loops are a better way of doing repetitive things. public class AI { public …" at bounding box center [751, 149] width 229 height 253
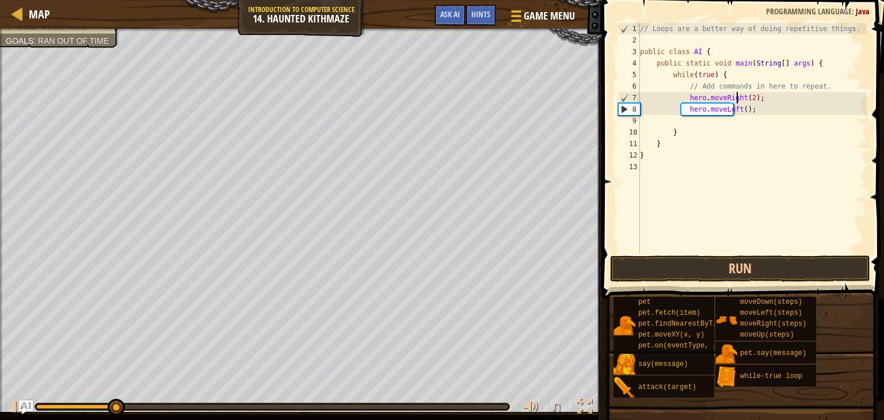
scroll to position [5, 7]
click at [737, 113] on div "// Loops are a better way of doing repetitive things. public class AI { public …" at bounding box center [751, 149] width 229 height 253
click at [737, 113] on div "// Loops are a better way of doing repetitive things. public class AI { public …" at bounding box center [751, 138] width 229 height 230
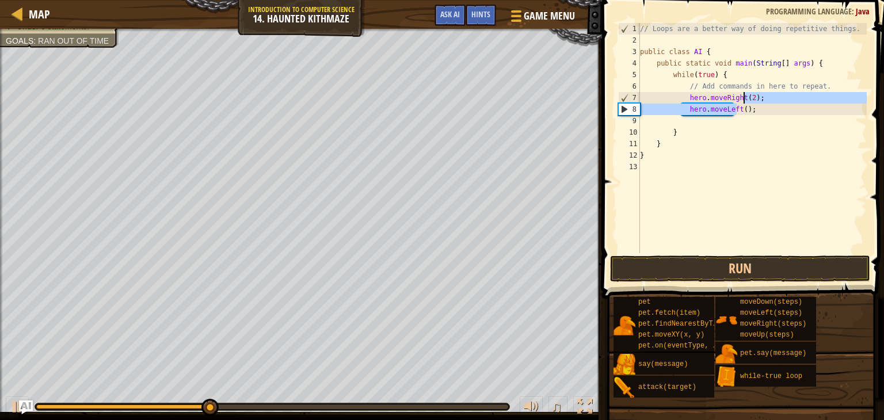
drag, startPoint x: 739, startPoint y: 111, endPoint x: 758, endPoint y: 97, distance: 23.5
click at [758, 97] on div "// Loops are a better way of doing repetitive things. public class AI { public …" at bounding box center [751, 149] width 229 height 253
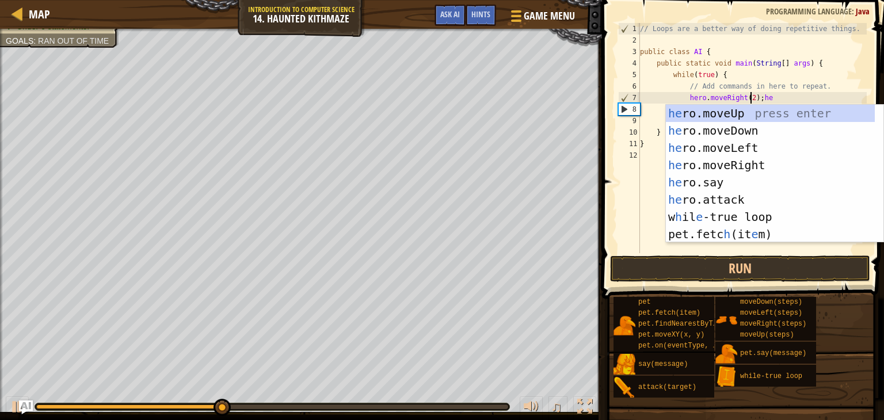
scroll to position [5, 8]
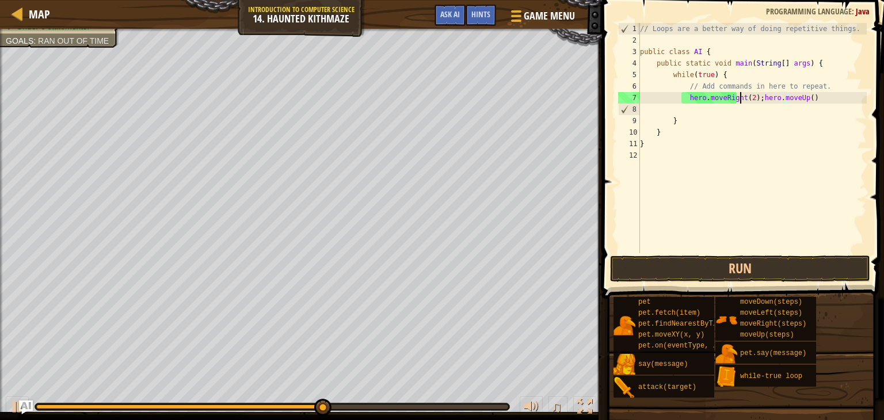
click at [741, 97] on div "// Loops are a better way of doing repetitive things. public class AI { public …" at bounding box center [751, 149] width 229 height 253
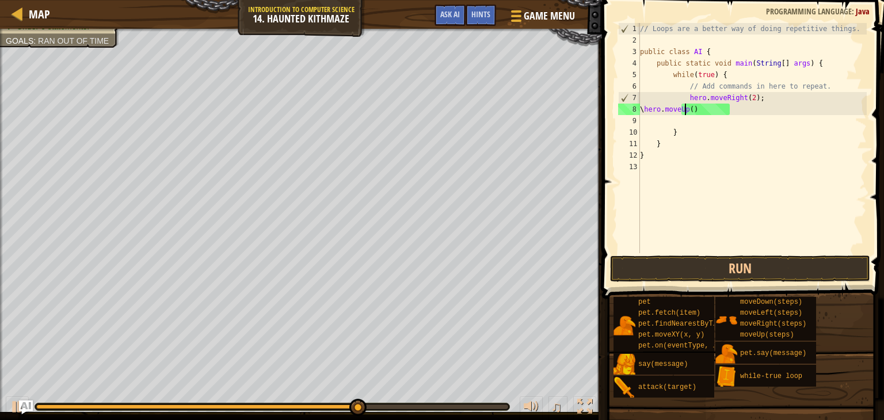
type textarea "hero.moveUp()"
click at [729, 115] on div "// Loops are a better way of doing repetitive things. public class AI { public …" at bounding box center [751, 149] width 229 height 253
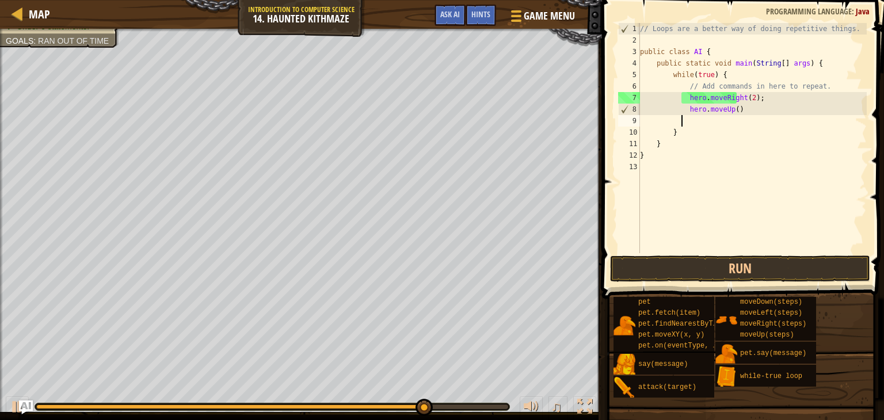
click at [732, 109] on div "// Loops are a better way of doing repetitive things. public class AI { public …" at bounding box center [751, 149] width 229 height 253
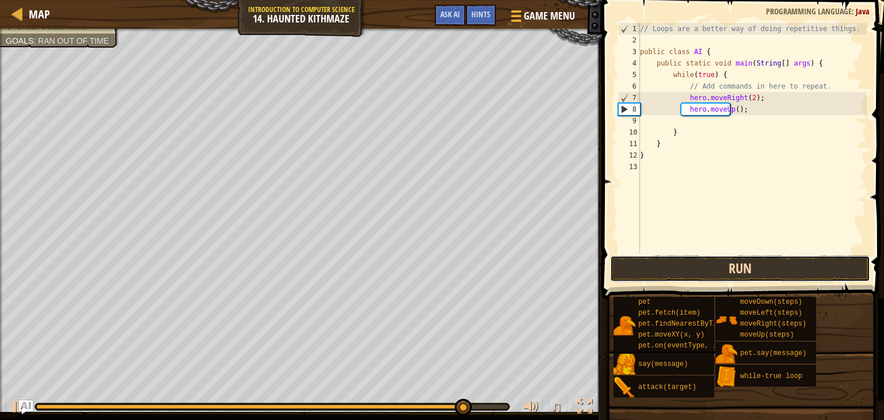
click at [695, 267] on button "Run" at bounding box center [740, 268] width 260 height 26
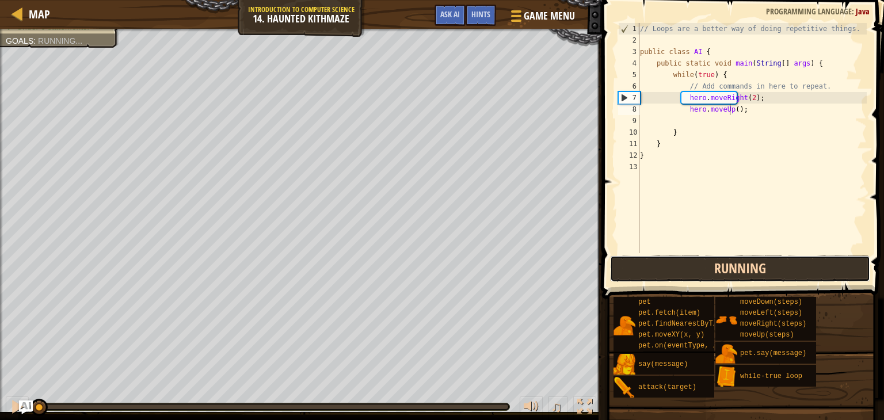
click at [695, 267] on button "Running" at bounding box center [740, 268] width 260 height 26
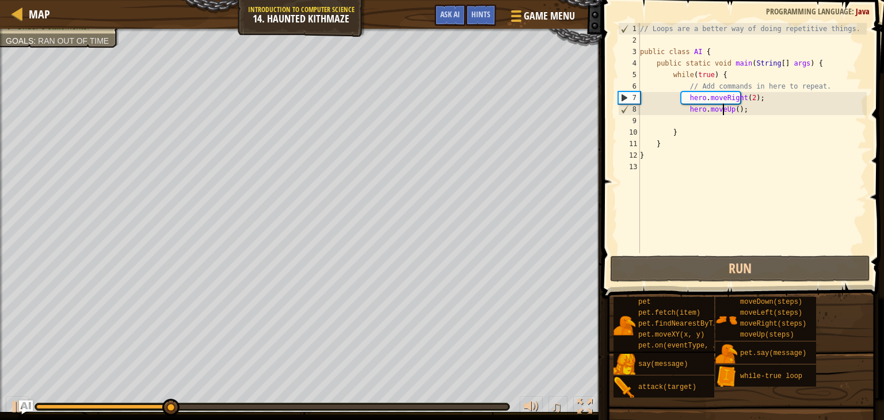
click at [721, 111] on div "// Loops are a better way of doing repetitive things. public class AI { public …" at bounding box center [751, 149] width 229 height 253
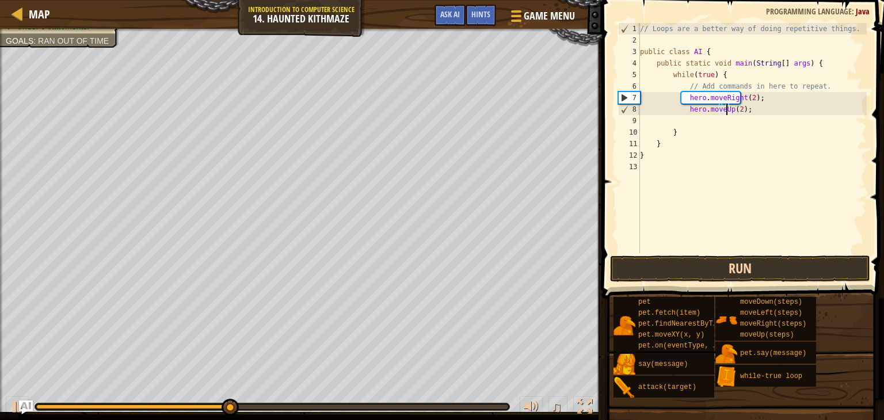
type textarea "hero.moveUp(2);"
click at [700, 268] on button "Run" at bounding box center [740, 268] width 260 height 26
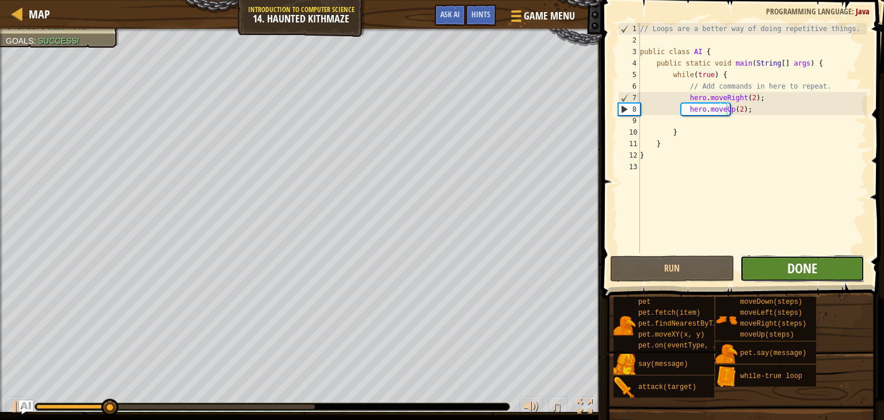
click at [798, 266] on span "Done" at bounding box center [802, 268] width 30 height 18
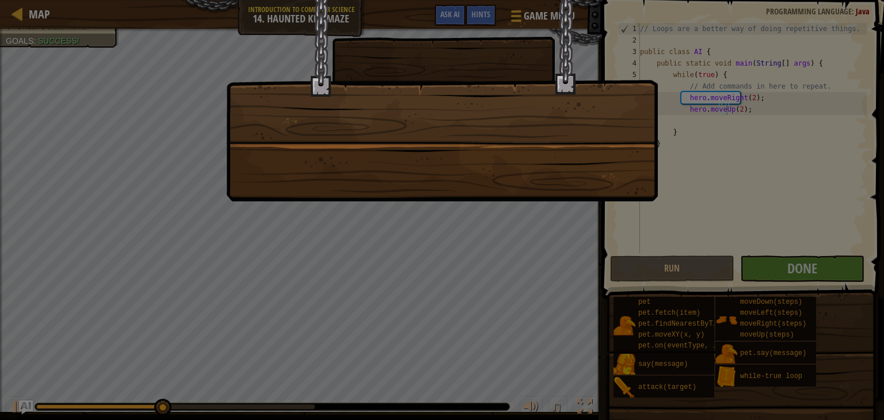
click at [580, 166] on div at bounding box center [441, 100] width 431 height 201
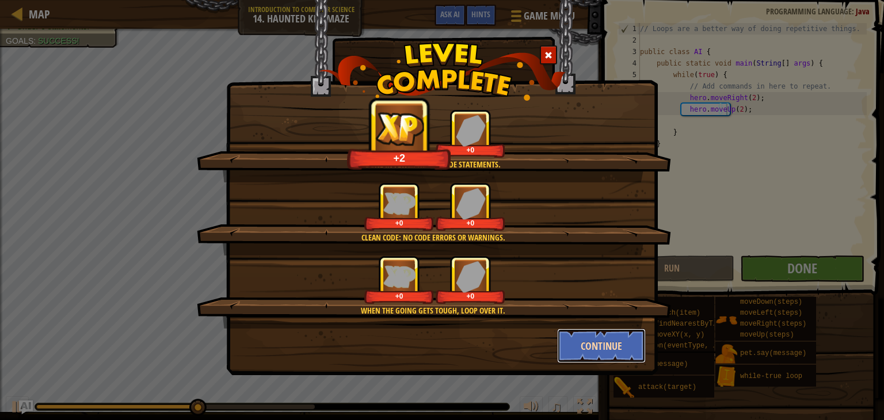
click at [610, 345] on button "Continue" at bounding box center [601, 345] width 89 height 35
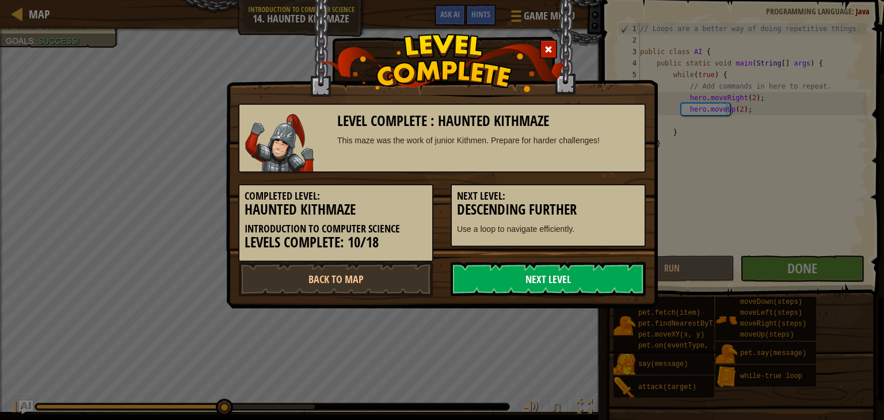
click at [587, 272] on link "Next Level" at bounding box center [547, 279] width 195 height 35
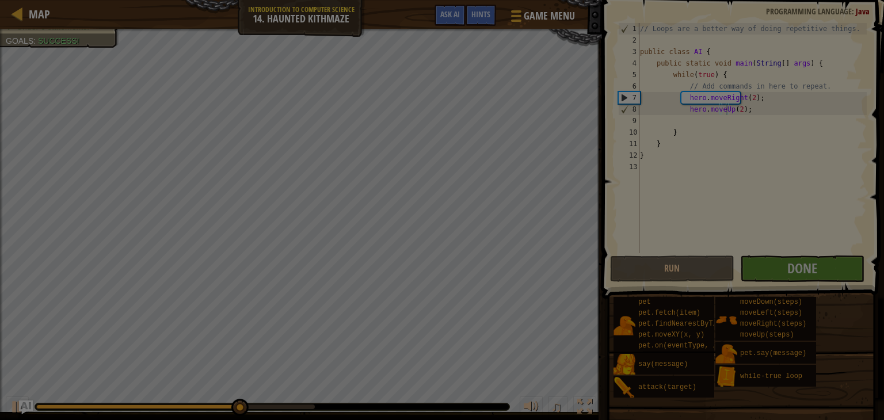
click at [587, 1] on body "Map Introduction to Computer Science 14. Haunted Kithmaze Game Menu Done Hints …" at bounding box center [442, 0] width 884 height 1
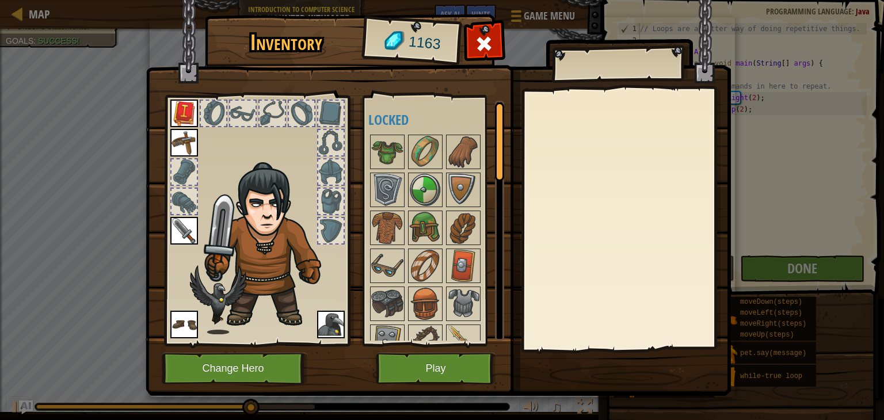
click at [587, 272] on div at bounding box center [625, 219] width 203 height 258
click at [438, 365] on button "Play" at bounding box center [436, 369] width 120 height 32
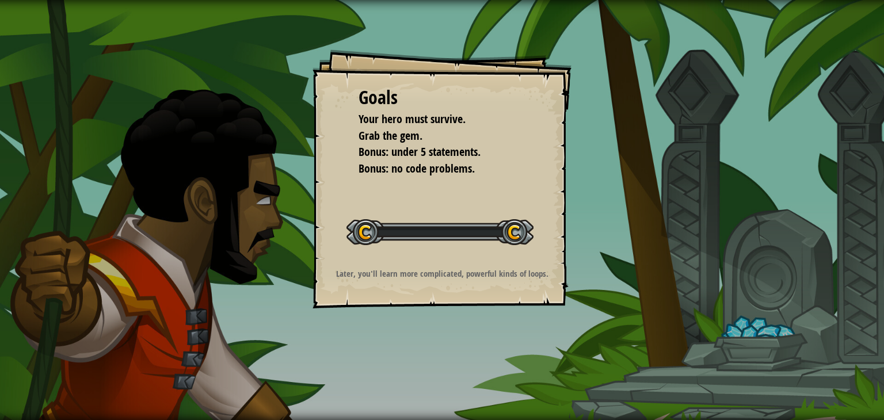
click at [438, 365] on div "Goals Your hero must survive. Grab the gem. Bonus: under 5 statements. Bonus: n…" at bounding box center [442, 210] width 884 height 420
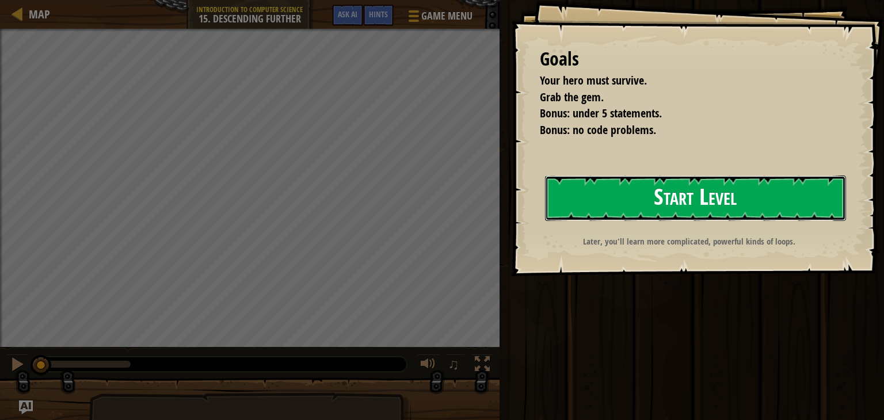
click at [598, 212] on button "Start Level" at bounding box center [695, 197] width 301 height 45
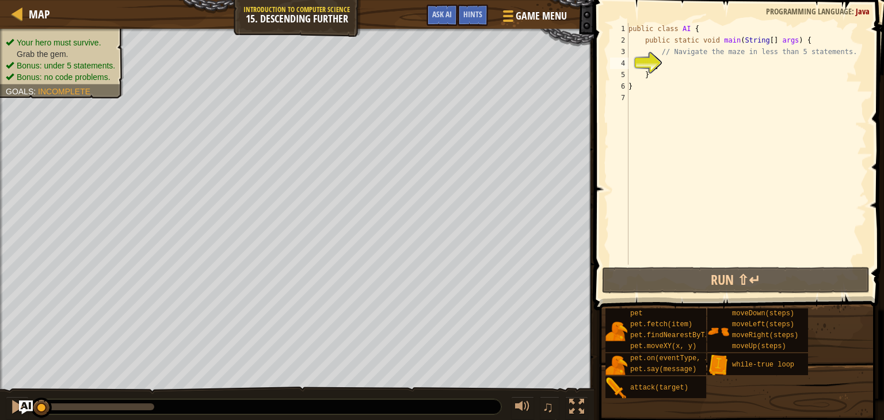
click at [693, 64] on div "public class AI { public static void main ( String [ ] args ) { // Navigate the…" at bounding box center [746, 155] width 240 height 265
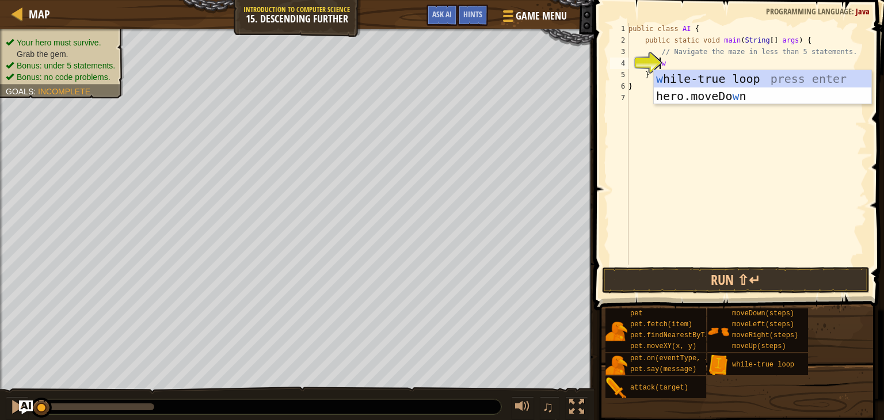
type textarea "wh"
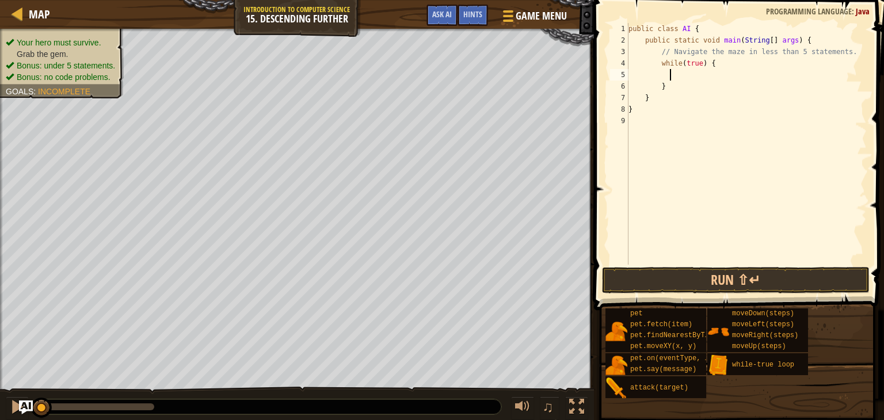
type textarea "m"
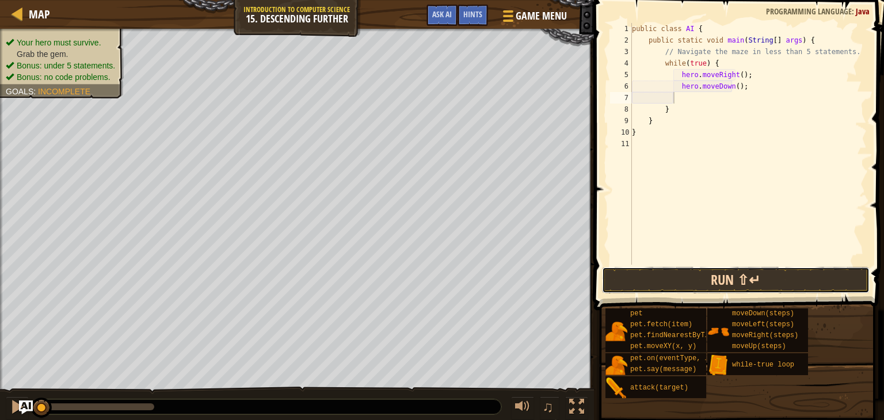
click at [667, 281] on button "Run ⇧↵" at bounding box center [736, 280] width 268 height 26
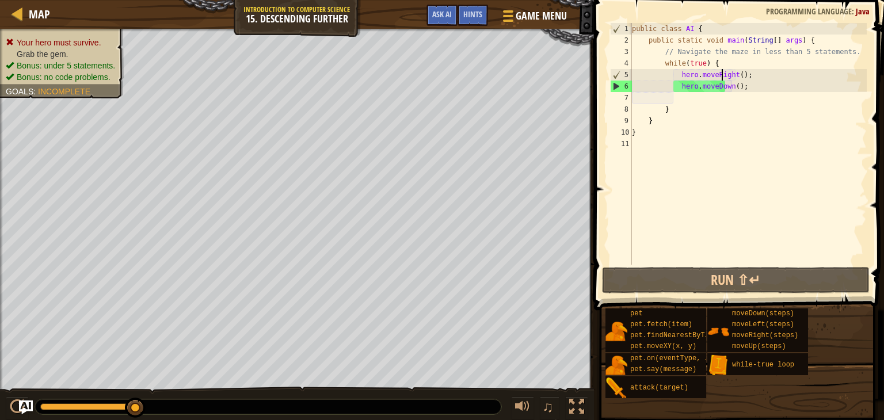
click at [723, 79] on div "public class AI { public static void main ( String [ ] args ) { // Navigate the…" at bounding box center [747, 155] width 237 height 265
click at [724, 78] on div "public class AI { public static void main ( String [ ] args ) { // Navigate the…" at bounding box center [747, 155] width 237 height 265
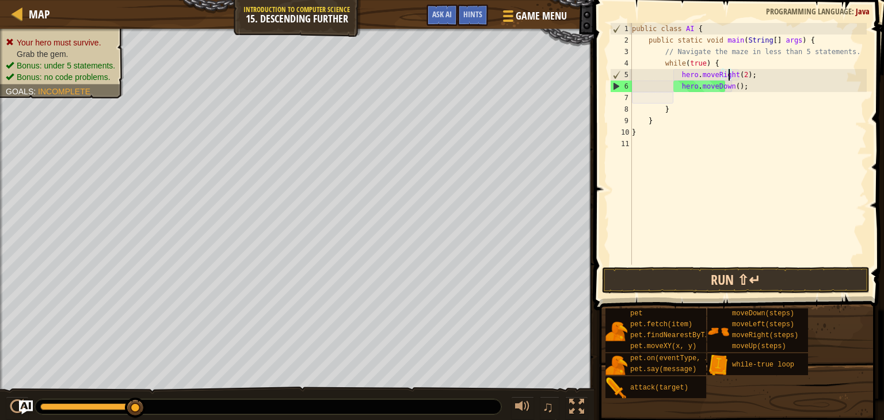
type textarea "hero.moveRight(2);"
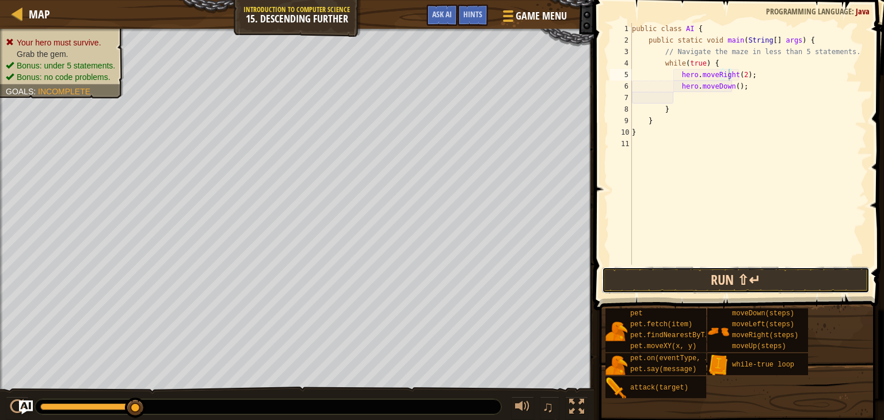
click at [761, 282] on button "Run ⇧↵" at bounding box center [736, 280] width 268 height 26
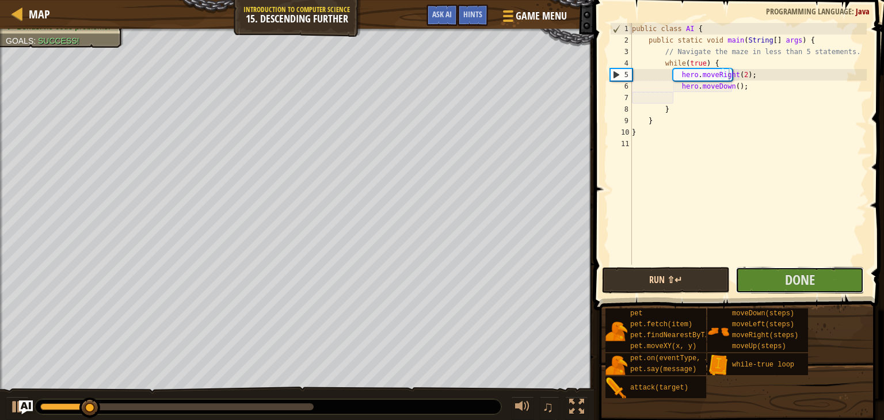
click at [761, 282] on button "Done" at bounding box center [799, 280] width 128 height 26
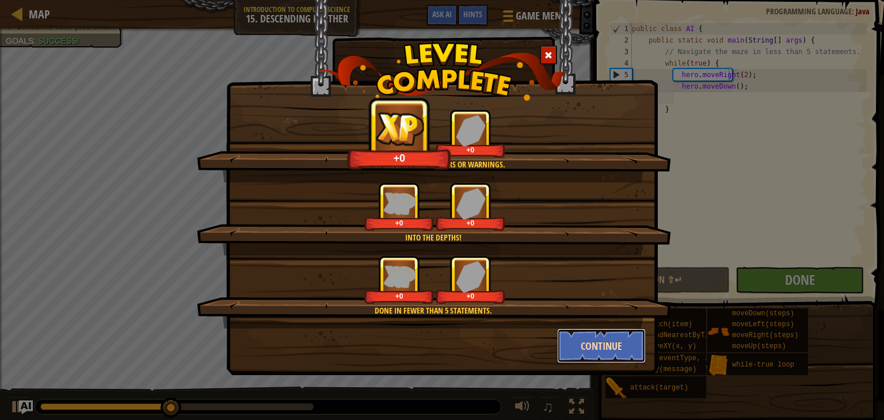
click at [587, 339] on button "Continue" at bounding box center [601, 345] width 89 height 35
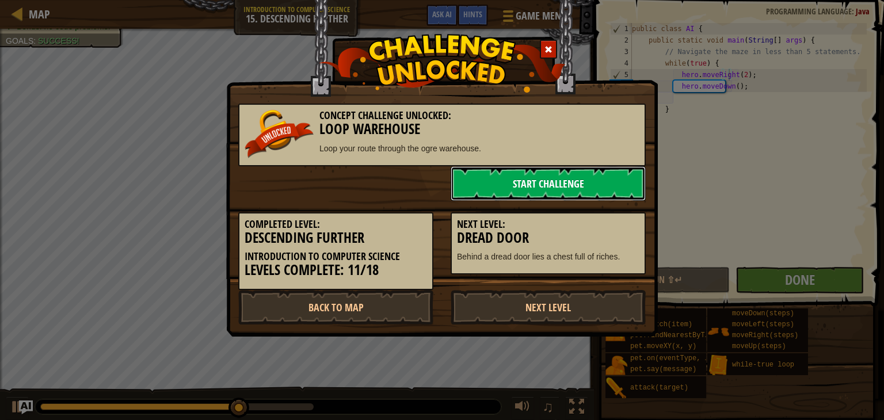
click at [514, 169] on link "Start Challenge" at bounding box center [547, 183] width 195 height 35
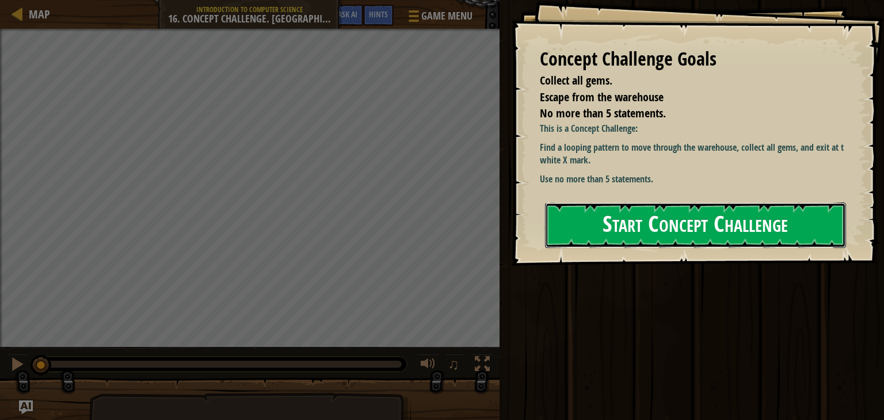
click at [632, 231] on button "Start Concept Challenge" at bounding box center [695, 224] width 301 height 45
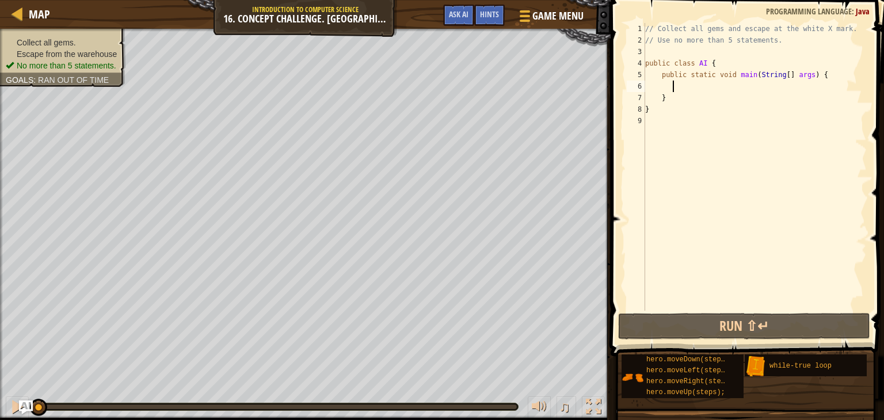
click at [695, 89] on div "// Collect all gems and escape at the white X mark. // Use no more than 5 state…" at bounding box center [755, 178] width 224 height 311
type textarea "wh"
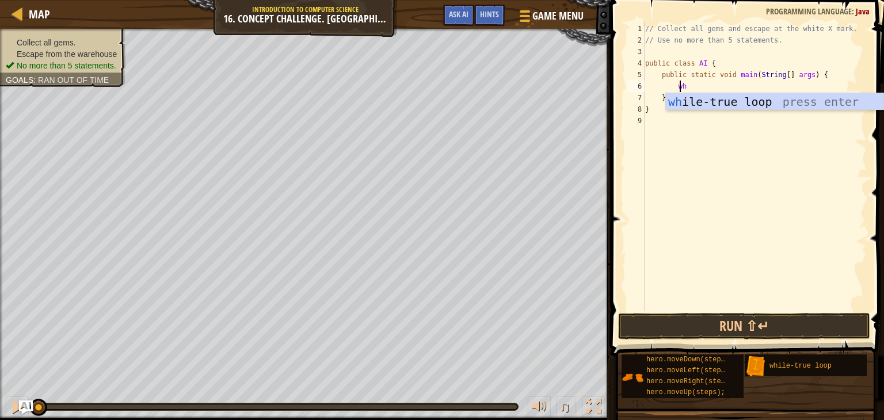
scroll to position [5, 2]
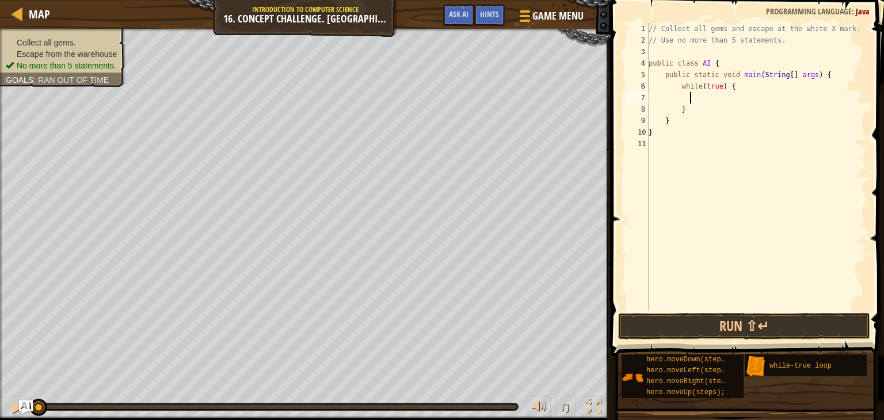
type textarea "he"
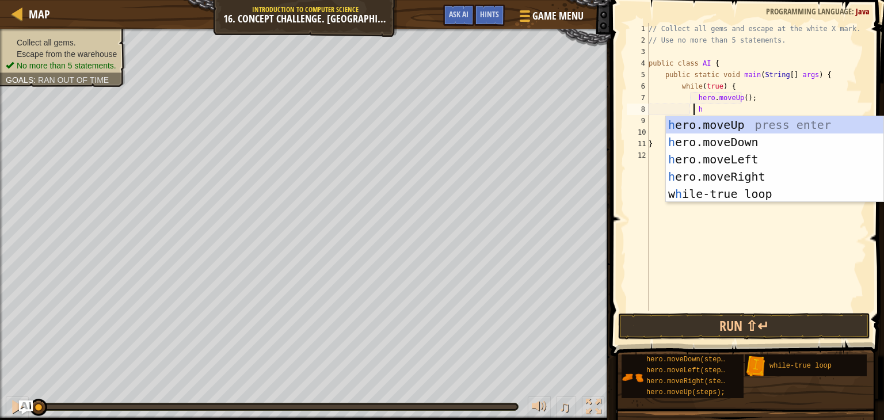
type textarea "he"
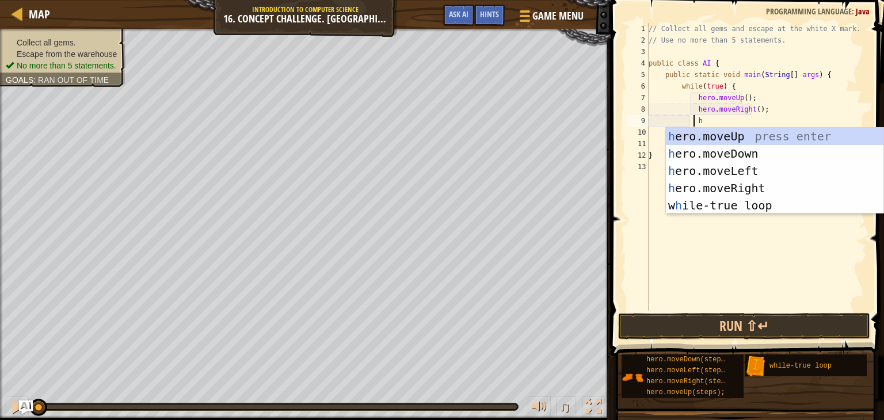
type textarea "he"
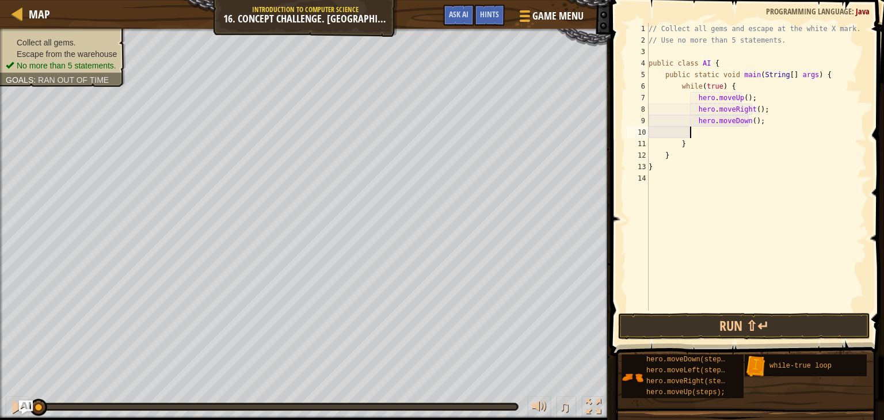
type textarea "he"
click at [737, 134] on div "// Collect all gems and escape at the white X mark. // Use no more than 5 state…" at bounding box center [756, 178] width 220 height 311
click at [740, 109] on div "// Collect all gems and escape at the white X mark. // Use no more than 5 state…" at bounding box center [756, 178] width 220 height 311
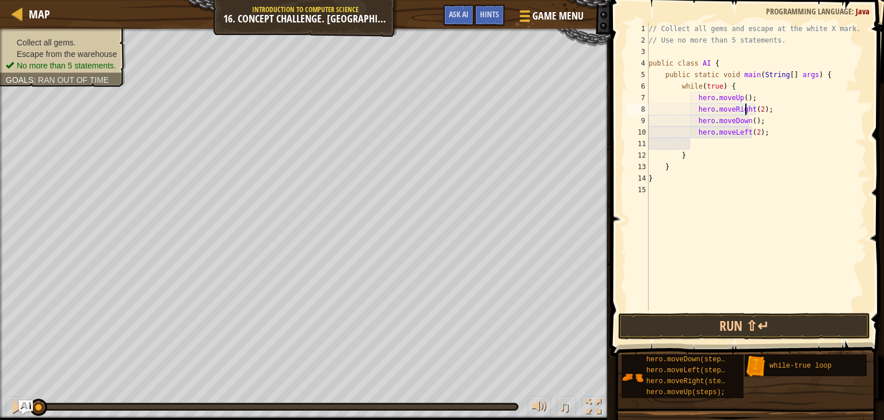
scroll to position [5, 7]
click at [744, 331] on button "Run ⇧↵" at bounding box center [744, 326] width 252 height 26
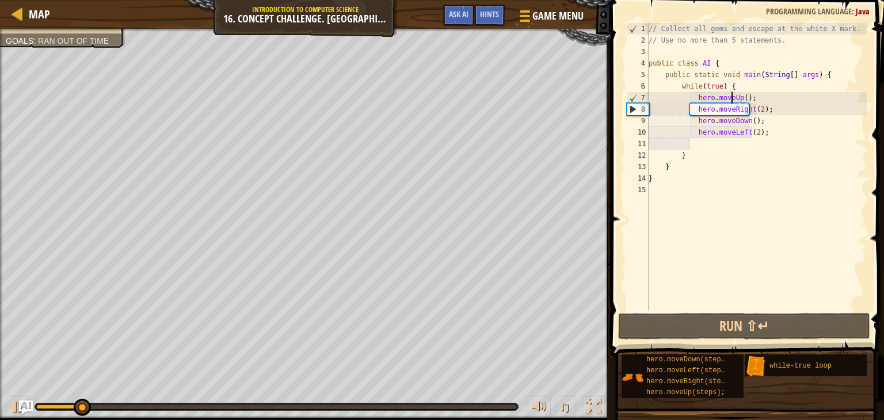
click at [729, 100] on div "// Collect all gems and escape at the white X mark. // Use no more than 5 state…" at bounding box center [756, 178] width 220 height 311
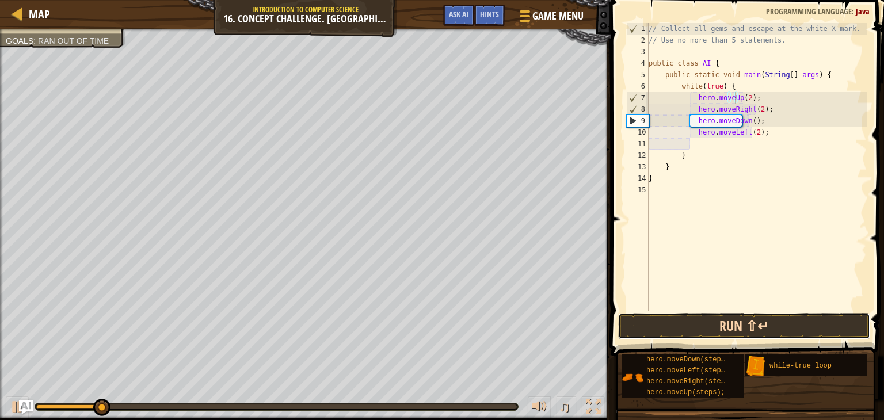
click at [771, 328] on button "Run ⇧↵" at bounding box center [744, 326] width 252 height 26
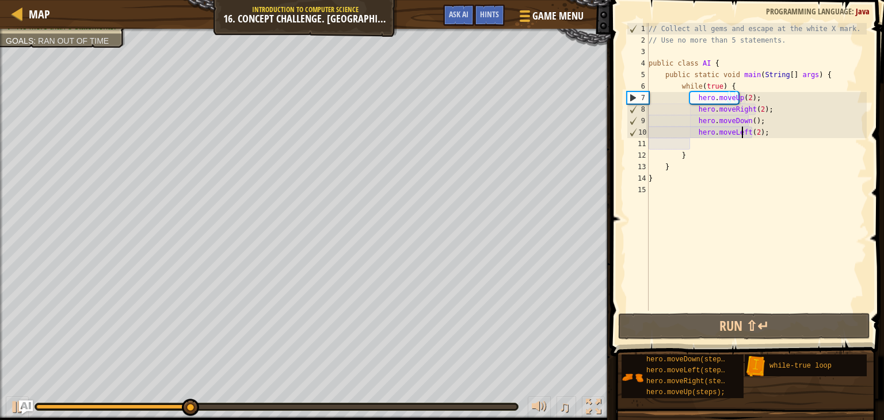
click at [742, 134] on div "// Collect all gems and escape at the white X mark. // Use no more than 5 state…" at bounding box center [756, 178] width 220 height 311
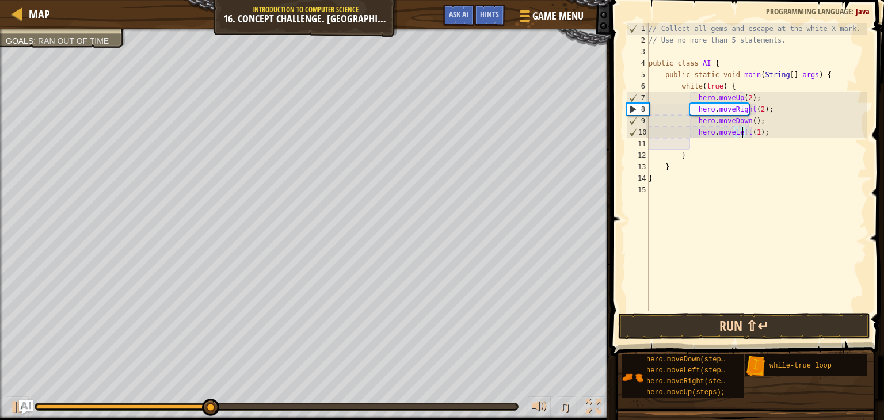
type textarea "hero.moveLeft(1);"
click at [679, 331] on button "Run ⇧↵" at bounding box center [744, 326] width 252 height 26
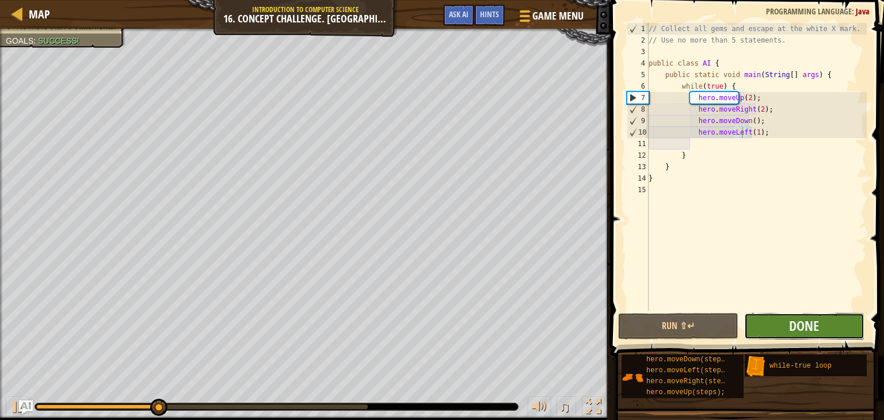
click at [820, 335] on button "Done" at bounding box center [804, 326] width 120 height 26
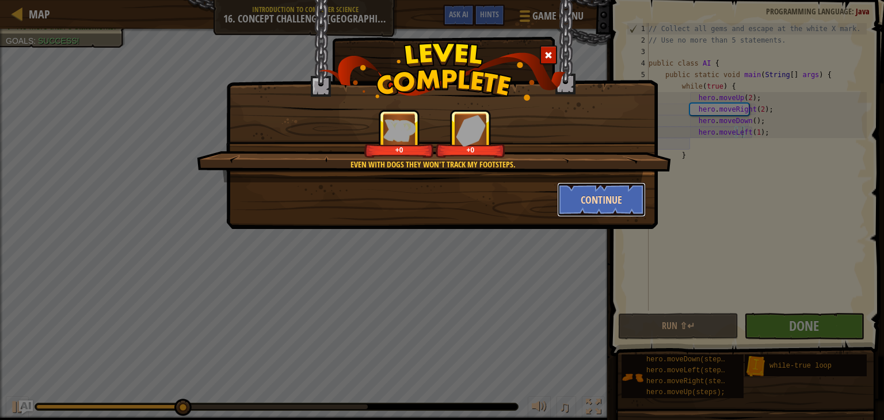
click at [582, 196] on button "Continue" at bounding box center [601, 199] width 89 height 35
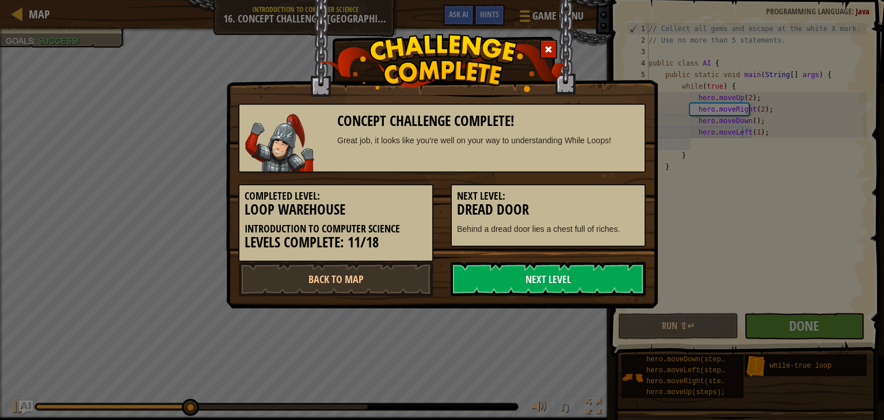
click at [582, 196] on h5 "Next Level:" at bounding box center [548, 196] width 182 height 12
click at [539, 267] on link "Next Level" at bounding box center [547, 279] width 195 height 35
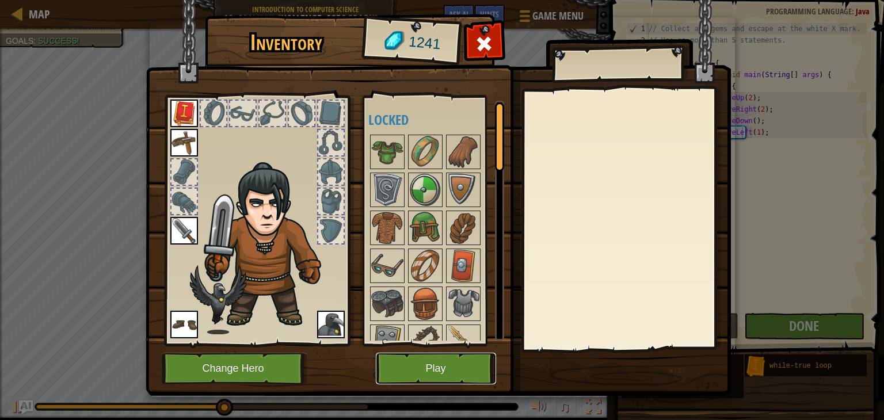
click at [415, 366] on button "Play" at bounding box center [436, 369] width 120 height 32
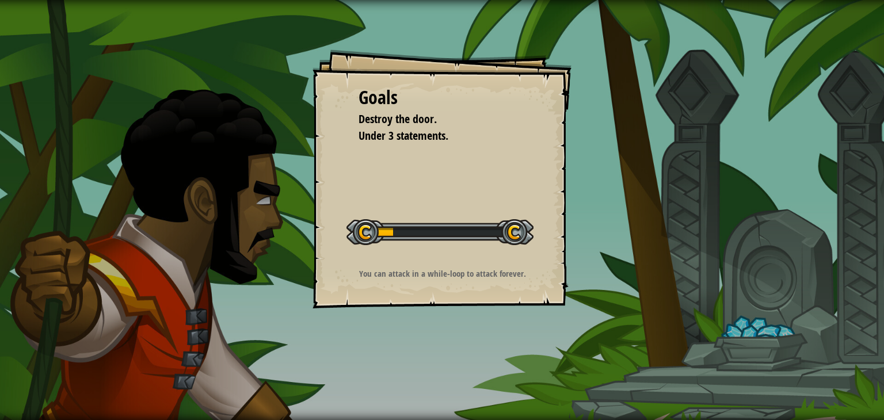
click at [433, 362] on div "Goals Destroy the door. Under 3 statements. Start Level Error loading from serv…" at bounding box center [442, 210] width 884 height 420
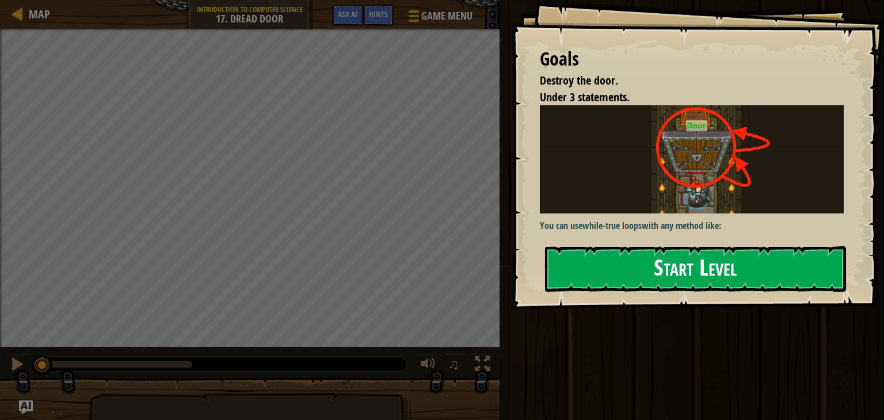
click at [596, 267] on button "Start Level" at bounding box center [695, 268] width 301 height 45
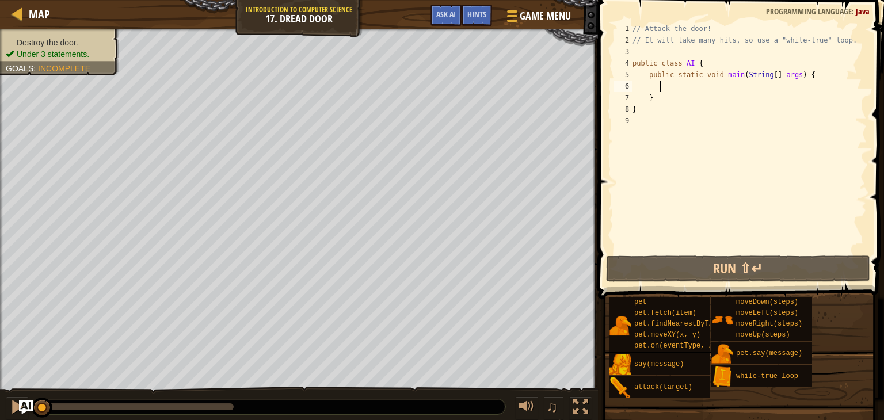
click at [681, 86] on div "// Attack the door! // It will take many hits, so use a "while-true" loop. publ…" at bounding box center [748, 149] width 236 height 253
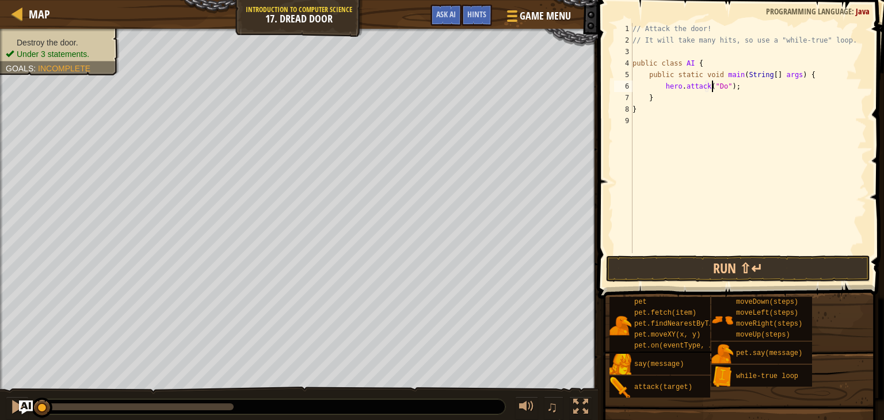
scroll to position [5, 7]
click at [666, 270] on button "Run ⇧↵" at bounding box center [738, 268] width 264 height 26
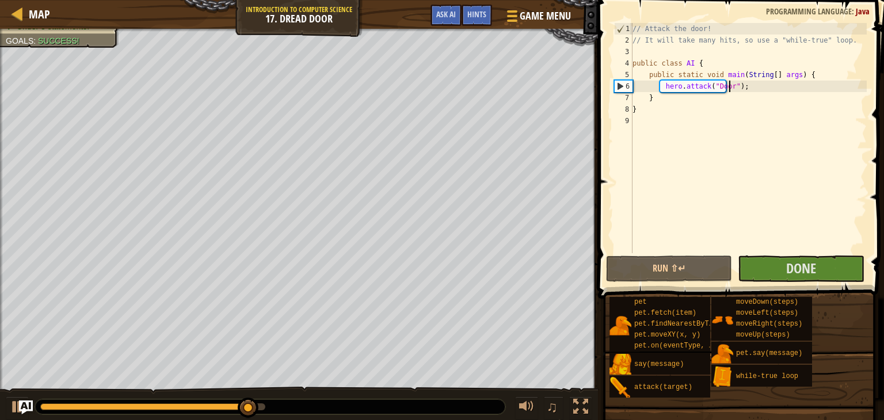
click at [760, 87] on div "// Attack the door! // It will take many hits, so use a "while-true" loop. publ…" at bounding box center [748, 149] width 236 height 253
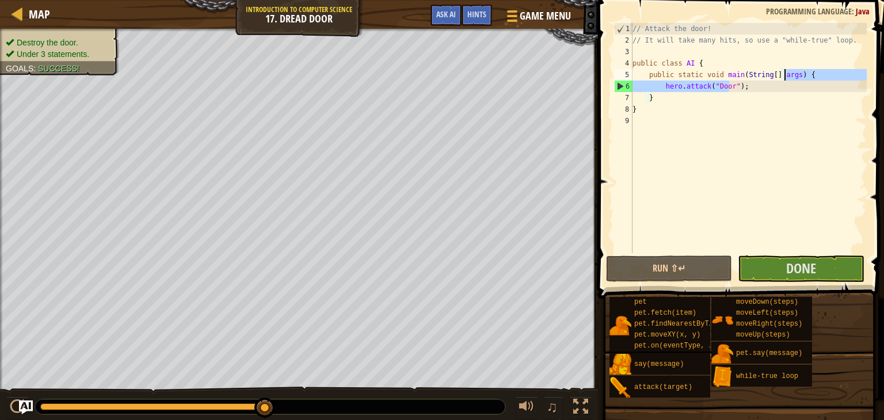
drag, startPoint x: 760, startPoint y: 87, endPoint x: 808, endPoint y: 71, distance: 49.8
click at [808, 71] on div "// Attack the door! // It will take many hits, so use a "while-true" loop. publ…" at bounding box center [748, 149] width 236 height 253
click at [782, 264] on button "Done" at bounding box center [800, 268] width 126 height 26
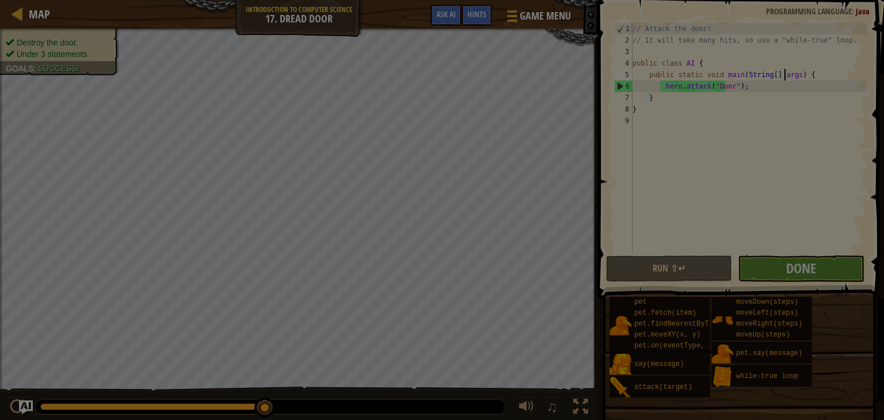
type textarea "public static void main(String[] args) {"
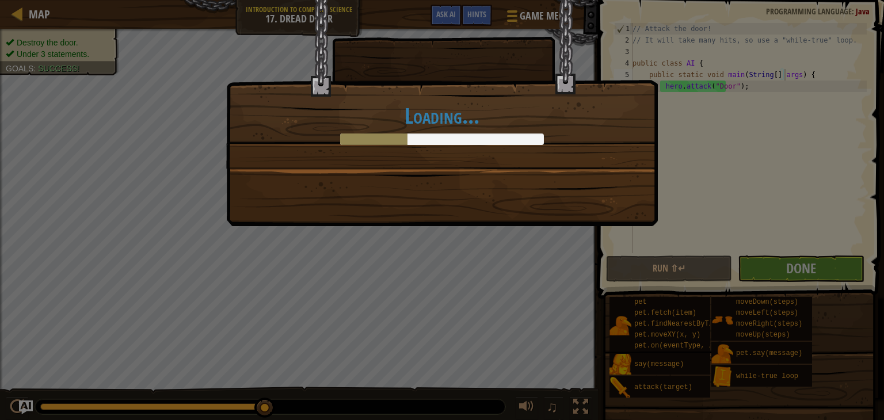
click at [616, 185] on div "Loading..." at bounding box center [441, 113] width 431 height 226
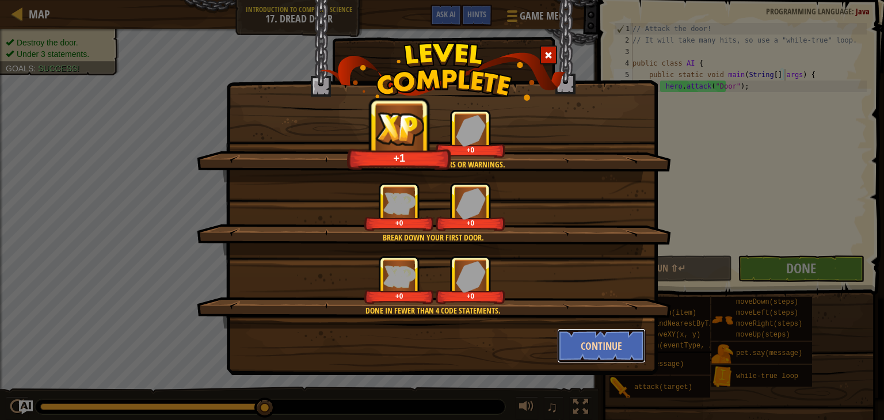
click at [605, 347] on button "Continue" at bounding box center [601, 345] width 89 height 35
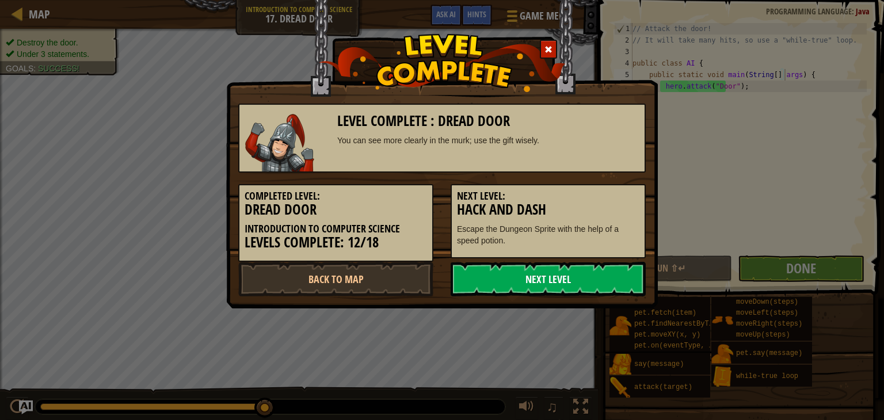
click at [565, 290] on link "Next Level" at bounding box center [547, 279] width 195 height 35
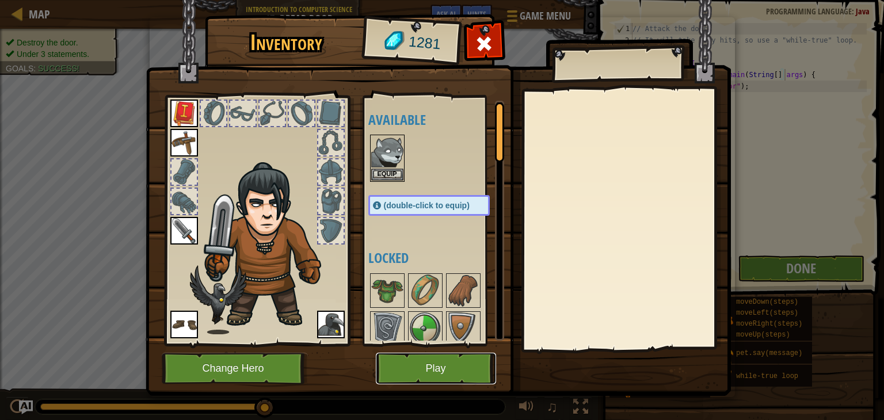
click at [444, 370] on button "Play" at bounding box center [436, 369] width 120 height 32
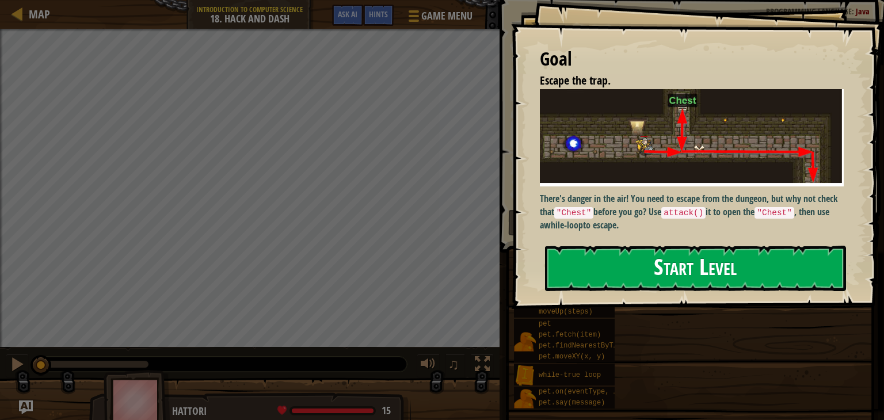
click at [614, 264] on button "Start Level" at bounding box center [695, 268] width 301 height 45
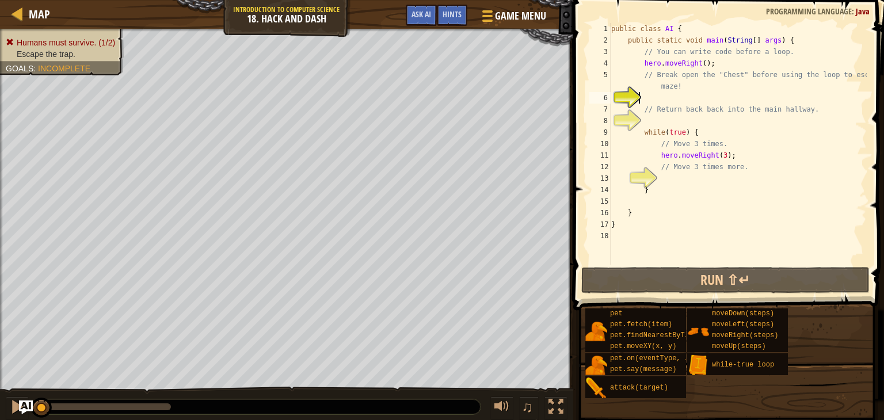
click at [690, 97] on div "public class AI { public static void main ( String [ ] args ) { // You can writ…" at bounding box center [738, 155] width 258 height 265
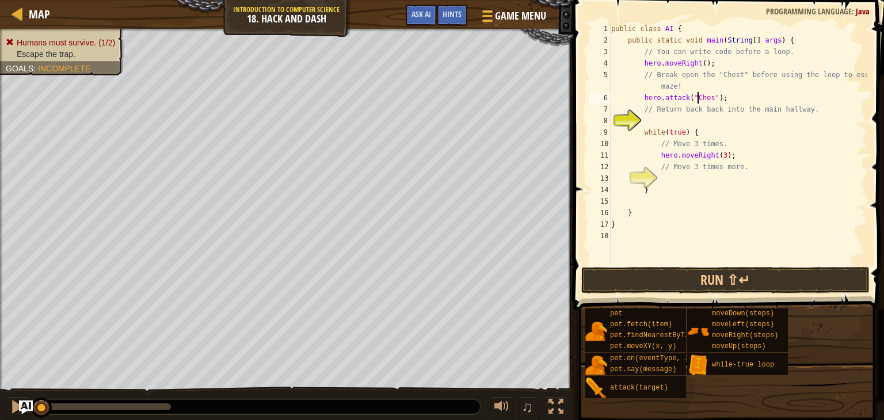
scroll to position [5, 7]
type textarea "hero.attack("Chest");"
click at [627, 280] on button "Run ⇧↵" at bounding box center [725, 280] width 288 height 26
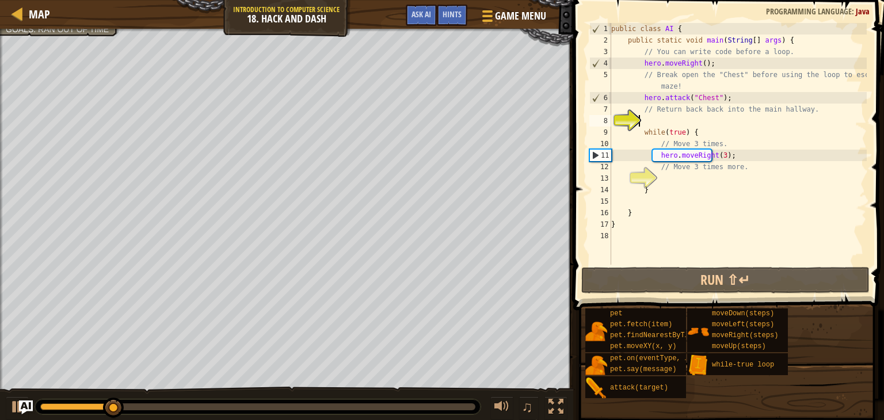
click at [691, 123] on div "public class AI { public static void main ( String [ ] args ) { // You can writ…" at bounding box center [738, 155] width 258 height 265
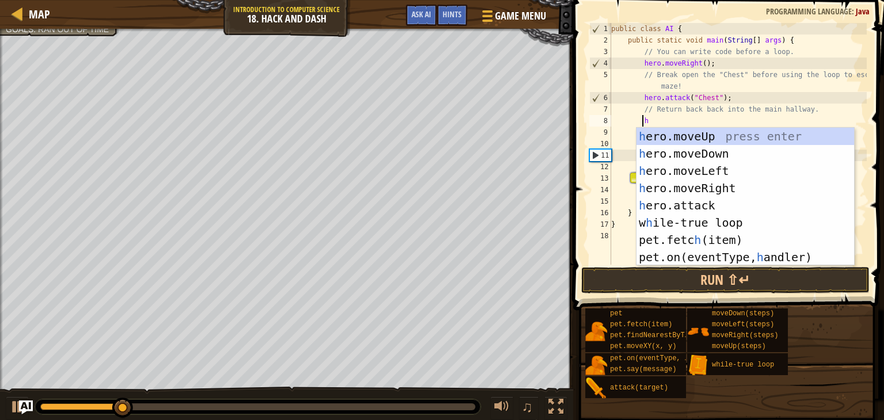
scroll to position [5, 2]
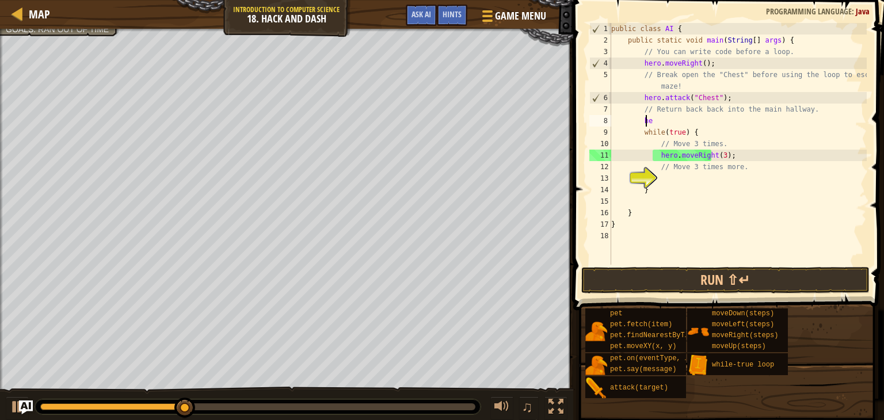
click at [746, 118] on div "public class AI { public static void main ( String [ ] args ) { // You can writ…" at bounding box center [738, 155] width 258 height 265
type textarea "her"
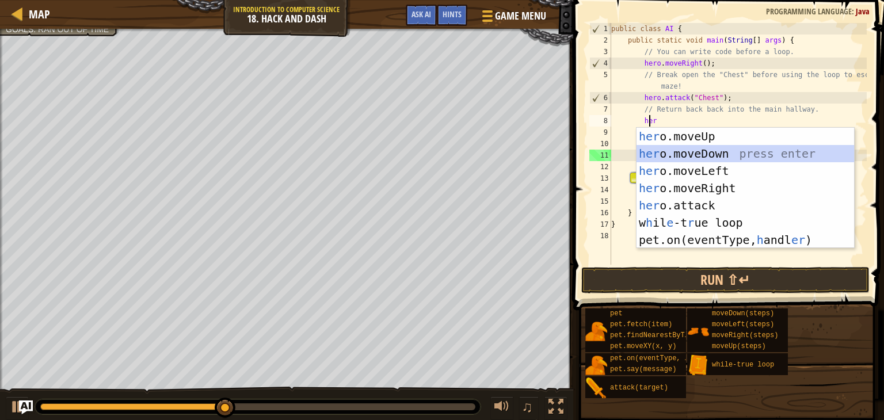
scroll to position [5, 1]
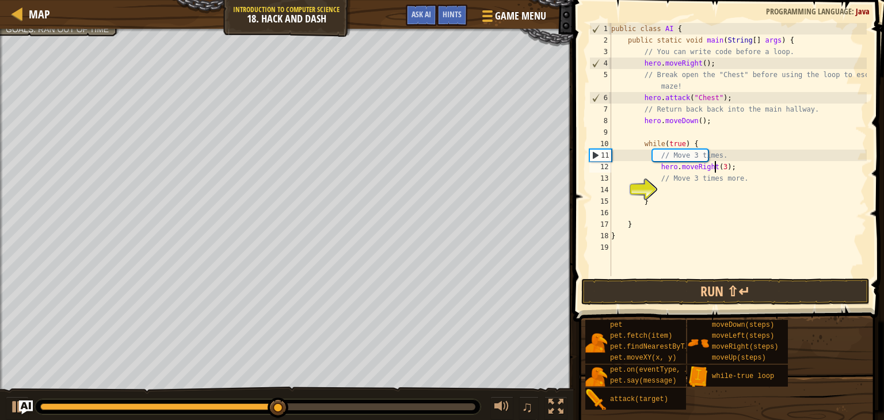
click at [736, 165] on div "public class AI { public static void main ( String [ ] args ) { // You can writ…" at bounding box center [738, 161] width 258 height 276
type textarea "hero.moveRight(3);"
type textarea "he"
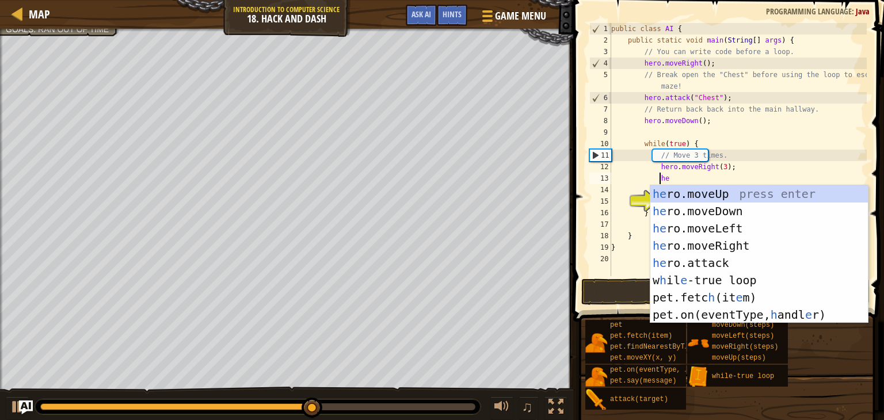
scroll to position [5, 3]
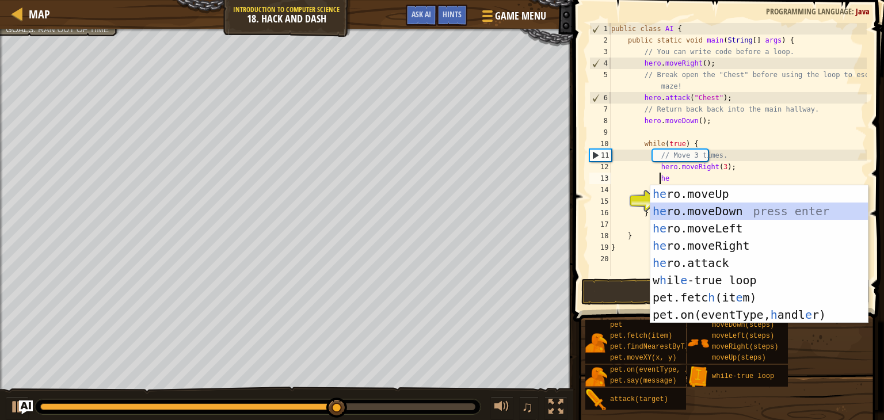
click at [735, 205] on div "he ro.moveUp press enter he ro.moveDown press enter he ro.moveLeft press enter …" at bounding box center [758, 271] width 217 height 173
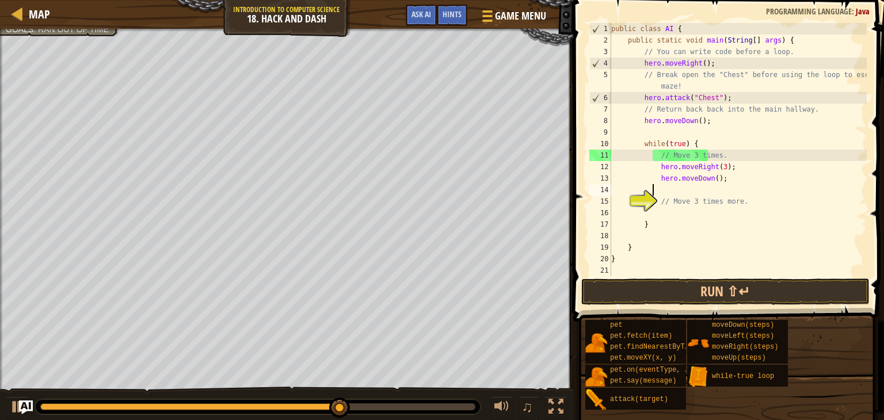
scroll to position [5, 2]
click at [700, 185] on div "public class AI { public static void main ( String [ ] args ) { // You can writ…" at bounding box center [738, 161] width 258 height 276
click at [700, 182] on div "public class AI { public static void main ( String [ ] args ) { // You can writ…" at bounding box center [738, 161] width 258 height 276
type textarea "hero.moveDown(3);"
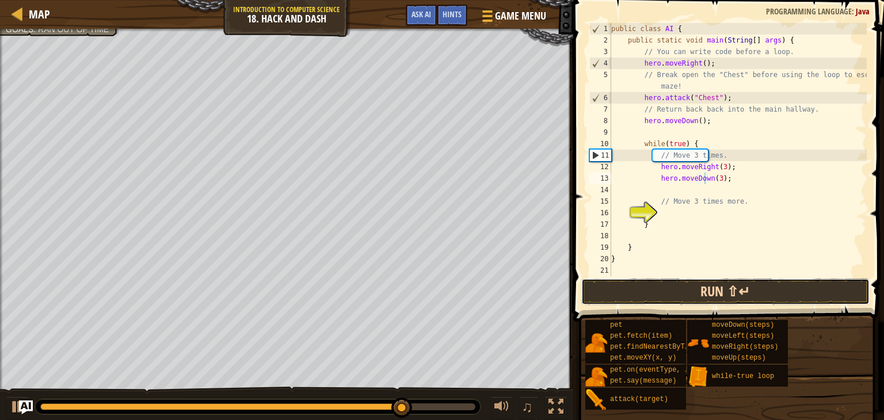
click at [738, 289] on button "Run ⇧↵" at bounding box center [725, 291] width 288 height 26
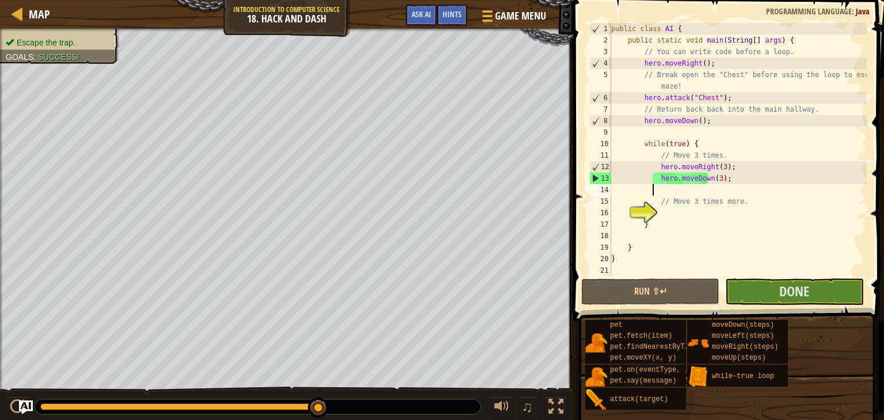
click at [723, 192] on div "public class AI { public static void main ( String [ ] args ) { // You can writ…" at bounding box center [738, 161] width 258 height 276
click at [765, 288] on button "Done" at bounding box center [794, 291] width 138 height 26
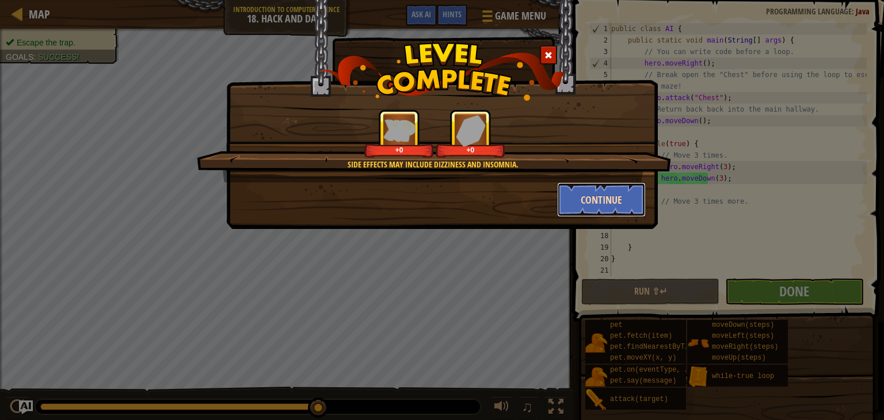
click at [611, 211] on button "Continue" at bounding box center [601, 199] width 89 height 35
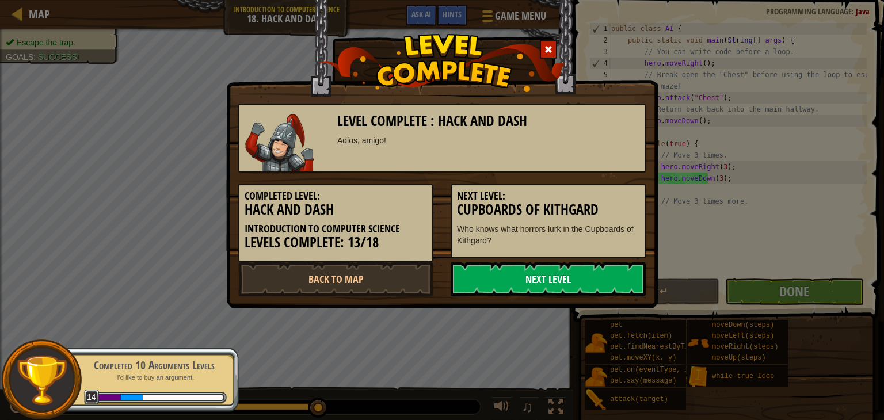
click at [524, 282] on link "Next Level" at bounding box center [547, 279] width 195 height 35
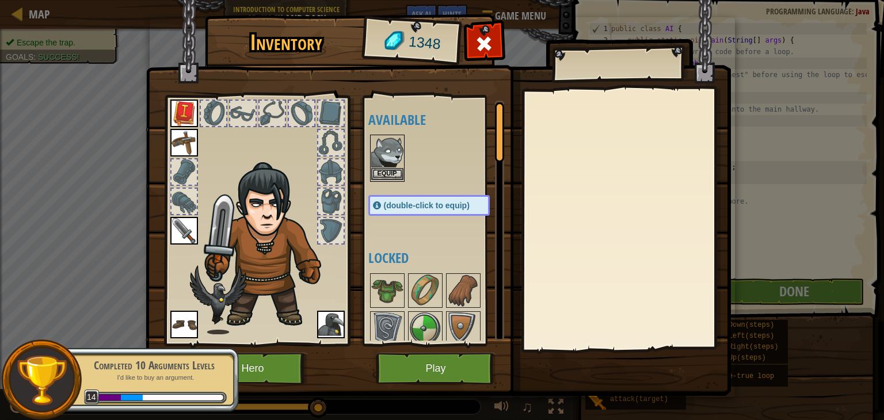
click at [388, 156] on img at bounding box center [387, 152] width 32 height 32
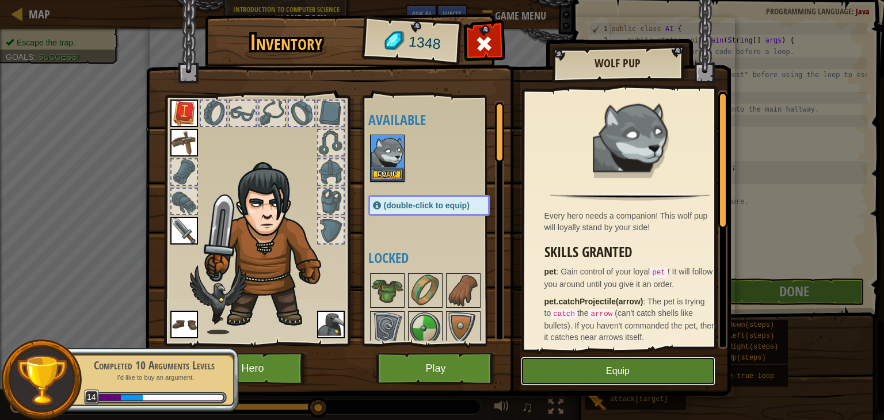
click at [570, 385] on button "Equip" at bounding box center [618, 371] width 194 height 29
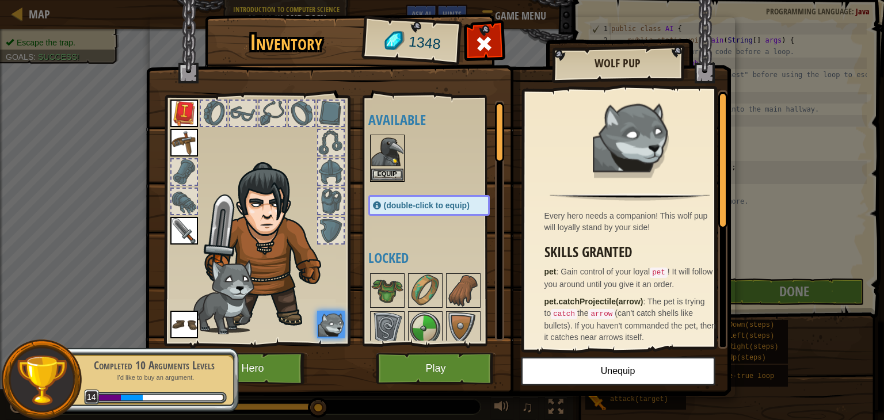
click at [473, 385] on img at bounding box center [438, 187] width 585 height 418
click at [472, 378] on button "Play" at bounding box center [436, 369] width 120 height 32
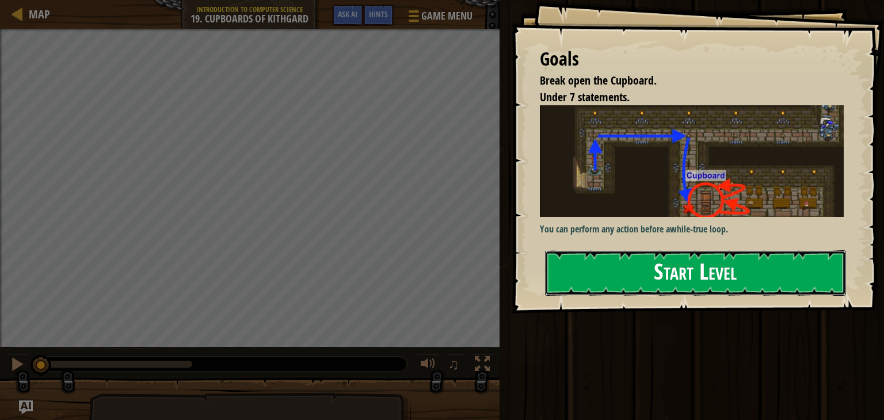
click at [589, 272] on button "Start Level" at bounding box center [695, 272] width 301 height 45
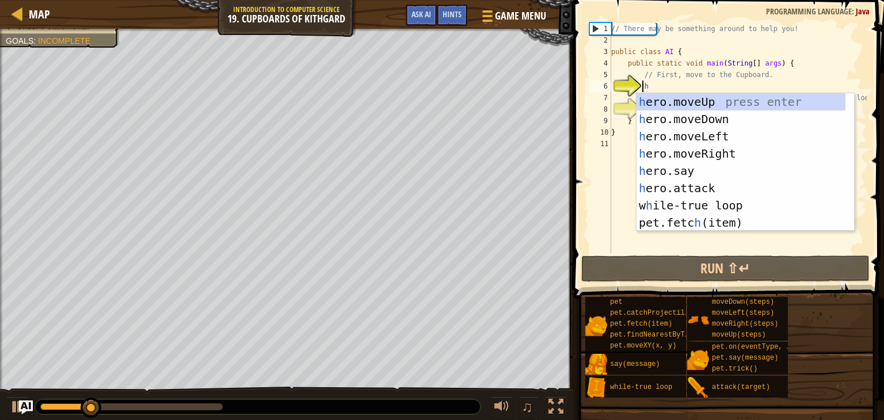
type textarea "he"
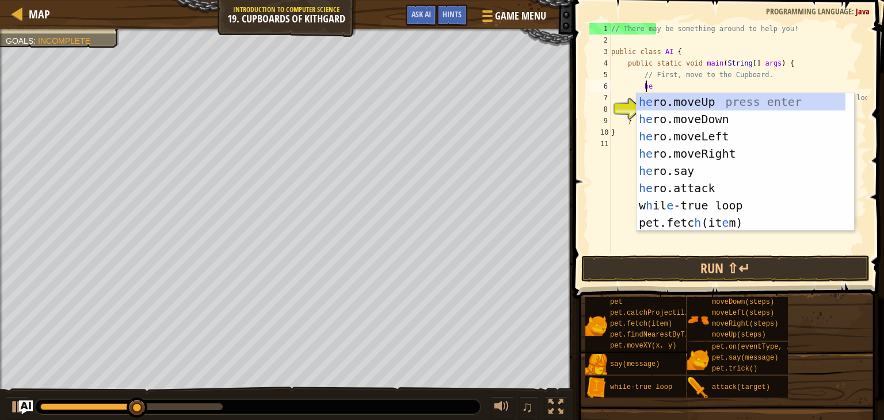
scroll to position [5, 1]
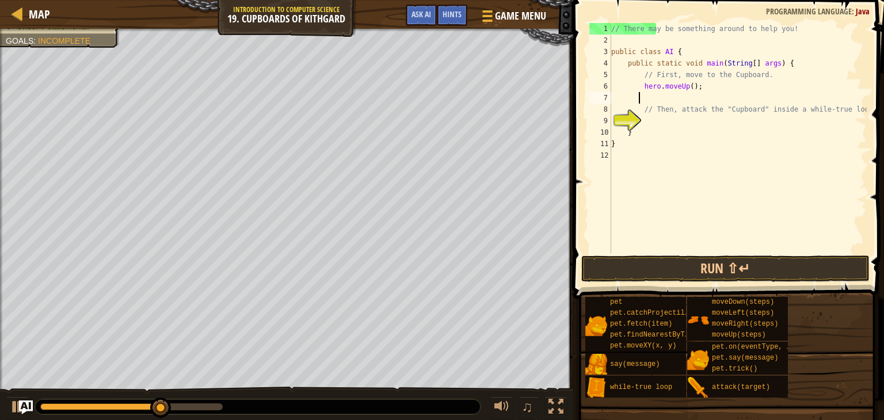
type textarea "h"
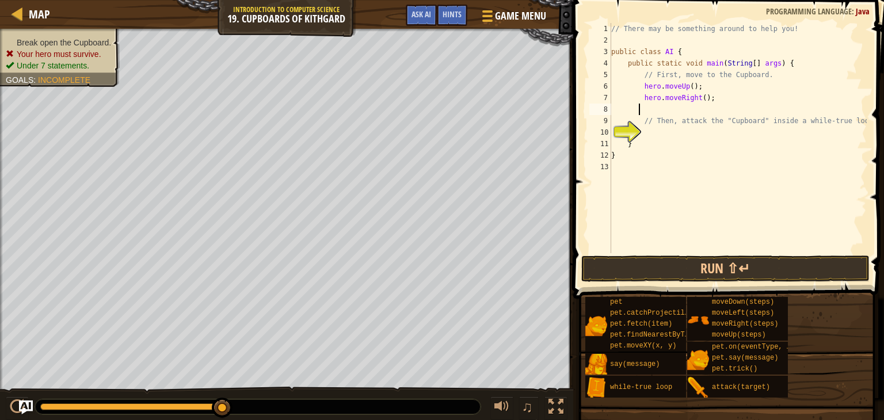
type textarea "he"
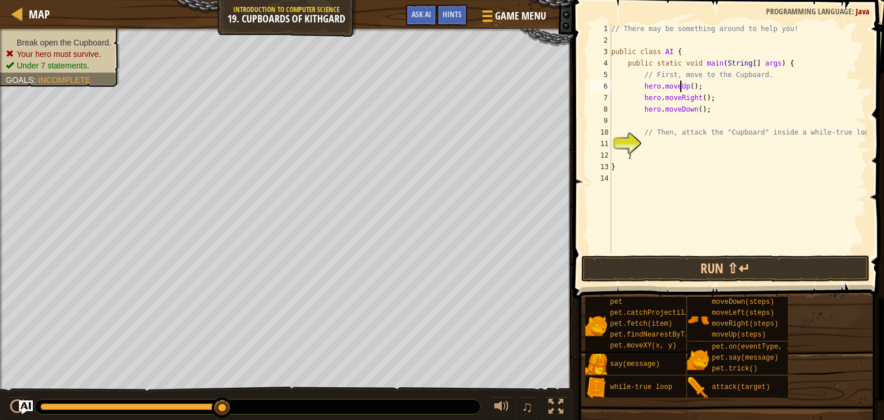
click at [681, 87] on div "// There may be something around to help you! public class AI { public static v…" at bounding box center [738, 149] width 258 height 253
type textarea "hero.moveDown(2);"
type textarea "// Then, attack the "Cupboard" inside a while-true loop."
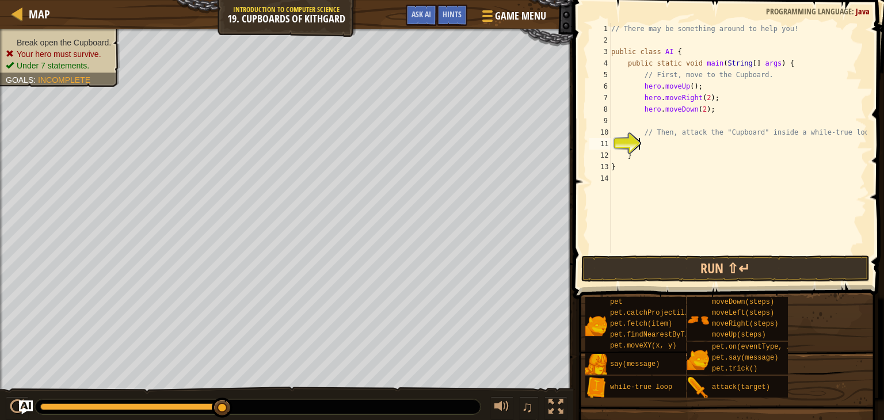
type textarea "w"
type textarea "hero.attack("Cupboard");"
click at [713, 277] on button "Run ⇧↵" at bounding box center [725, 268] width 288 height 26
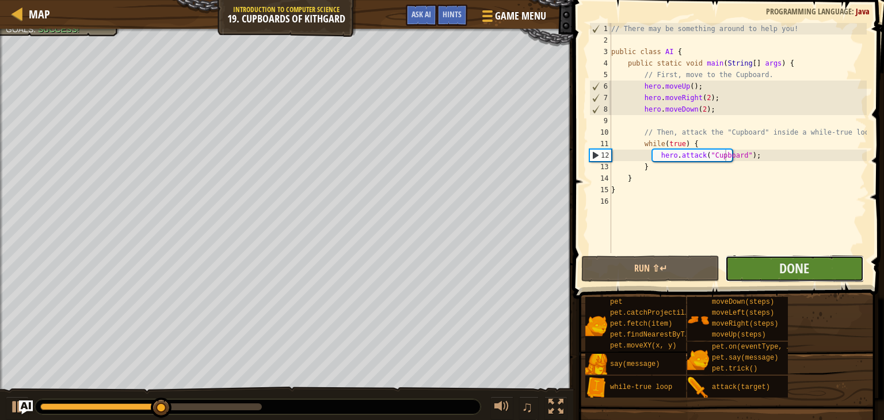
click at [765, 272] on button "Done" at bounding box center [794, 268] width 138 height 26
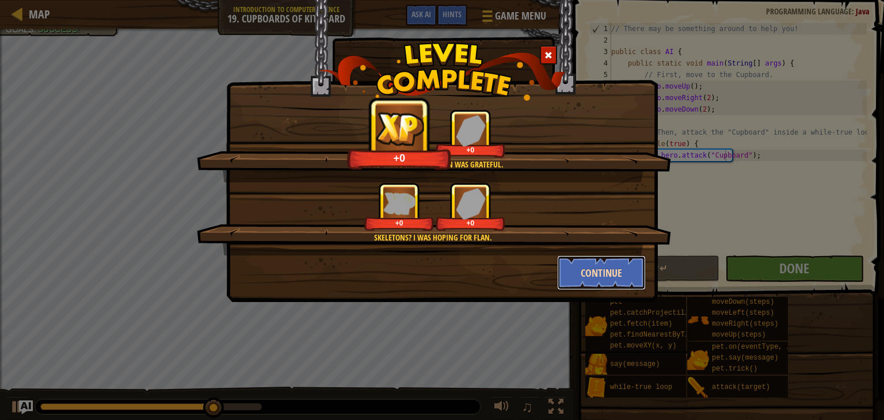
click at [589, 277] on button "Continue" at bounding box center [601, 272] width 89 height 35
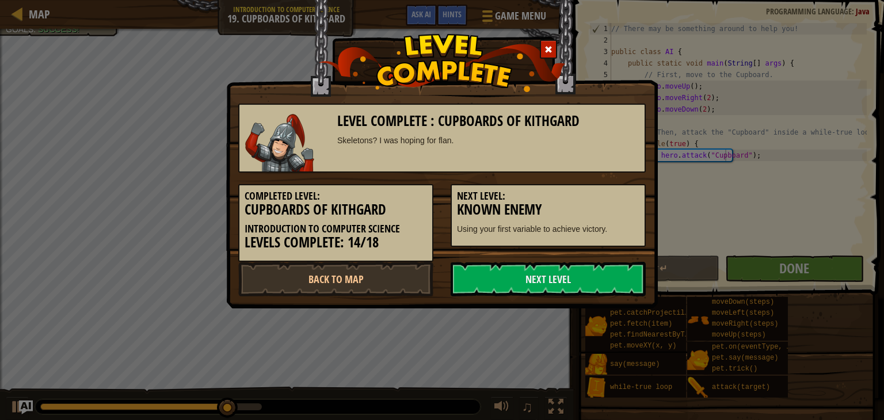
click at [589, 277] on link "Next Level" at bounding box center [547, 279] width 195 height 35
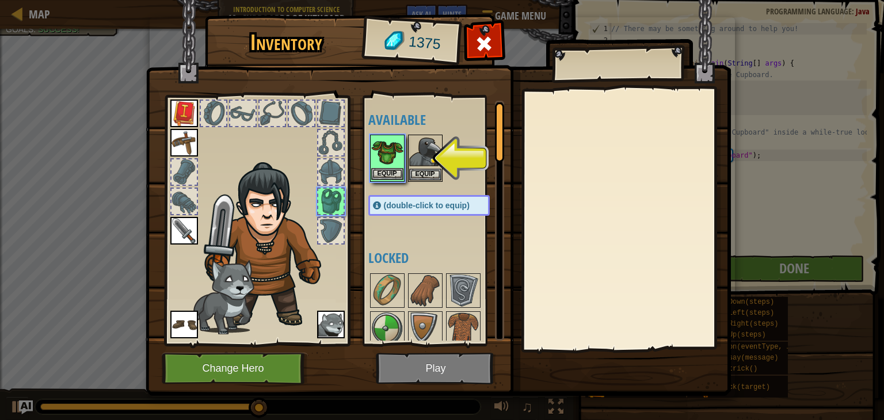
click at [385, 143] on img at bounding box center [387, 152] width 32 height 32
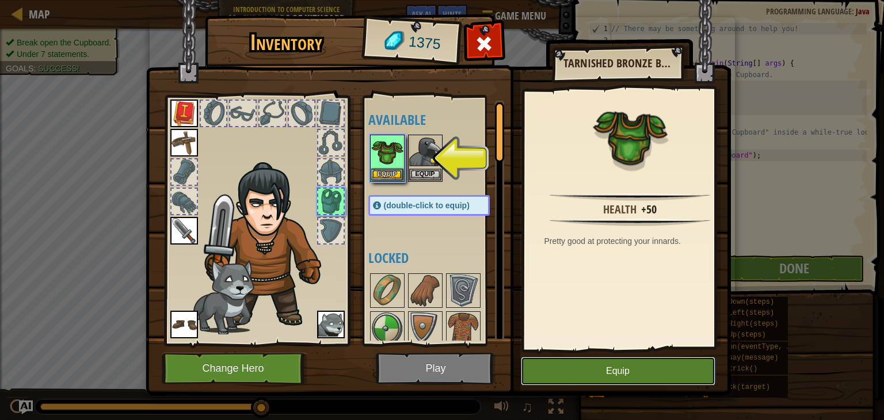
click at [561, 380] on button "Equip" at bounding box center [618, 371] width 194 height 29
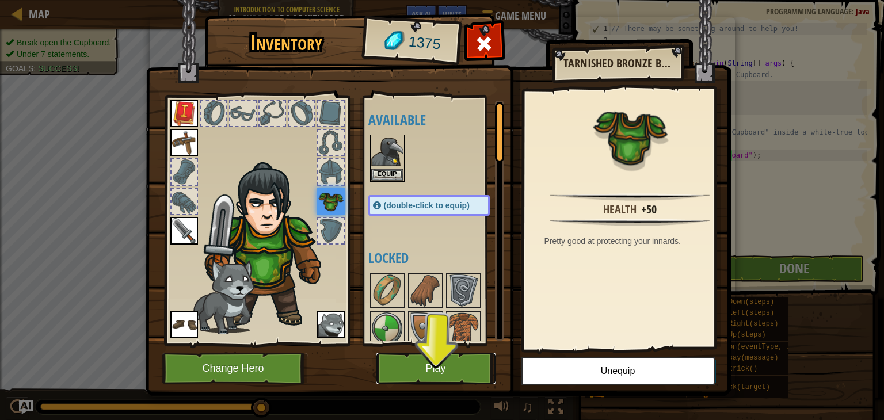
click at [433, 379] on button "Play" at bounding box center [436, 369] width 120 height 32
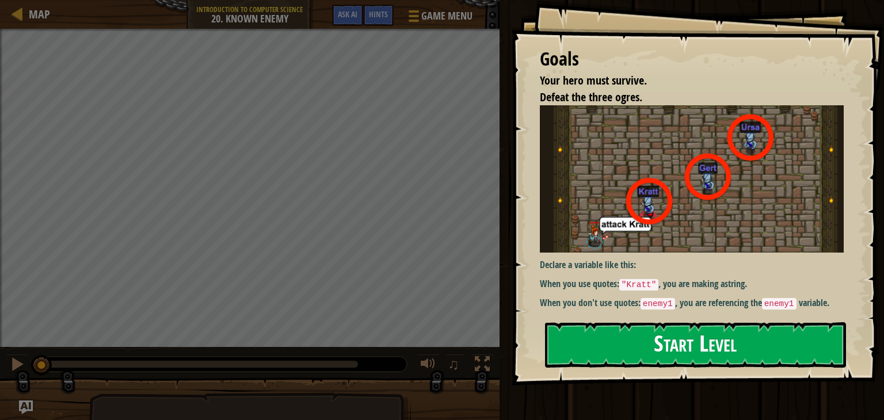
click at [575, 361] on button "Start Level" at bounding box center [695, 344] width 301 height 45
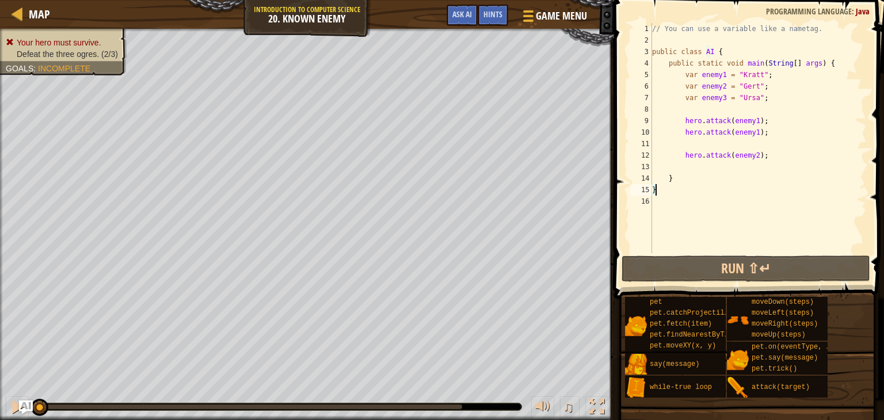
click at [725, 123] on div "// You can use a variable like a nametag. public class AI { public static void …" at bounding box center [757, 149] width 217 height 253
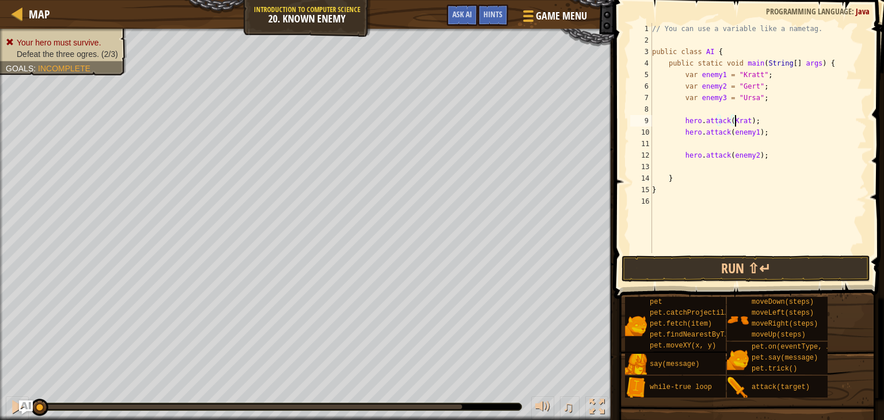
scroll to position [5, 7]
click at [729, 132] on div "// You can use a variable like a nametag. public class AI { public static void …" at bounding box center [757, 149] width 217 height 253
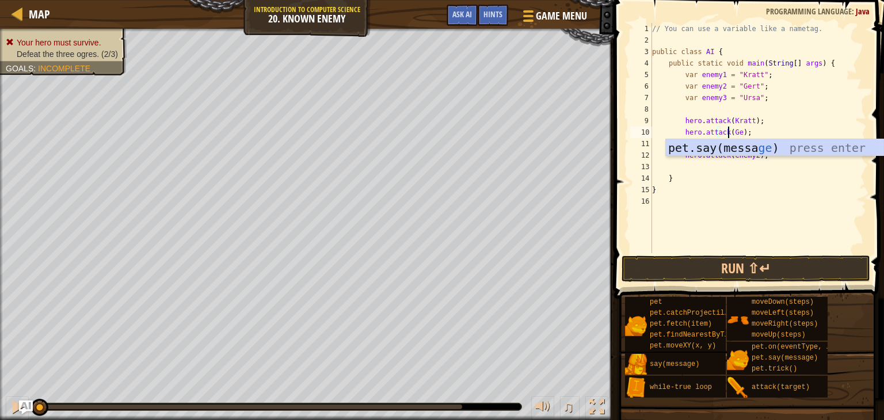
scroll to position [5, 6]
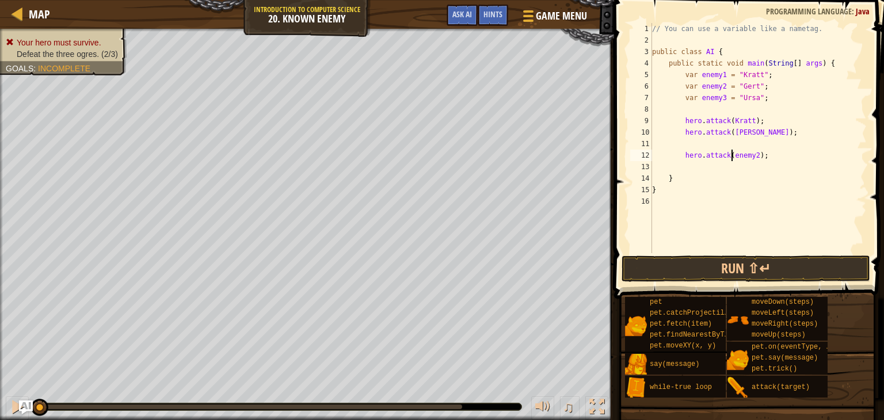
click at [729, 151] on div "// You can use a variable like a nametag. public class AI { public static void …" at bounding box center [757, 149] width 217 height 253
click at [743, 133] on div "// You can use a variable like a nametag. public class AI { public static void …" at bounding box center [757, 149] width 217 height 253
click at [758, 156] on div "// You can use a variable like a nametag. public class AI { public static void …" at bounding box center [757, 149] width 217 height 253
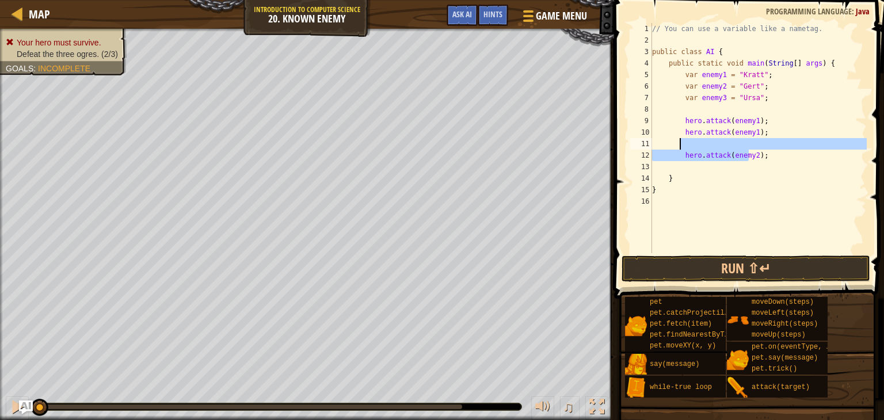
drag, startPoint x: 758, startPoint y: 156, endPoint x: 763, endPoint y: 140, distance: 16.4
click at [763, 140] on div "// You can use a variable like a nametag. public class AI { public static void …" at bounding box center [757, 149] width 217 height 253
click at [760, 160] on div "// You can use a variable like a nametag. public class AI { public static void …" at bounding box center [757, 138] width 217 height 230
type textarea "hero.attack(enemy2);"
click at [760, 160] on div "// You can use a variable like a nametag. public class AI { public static void …" at bounding box center [757, 149] width 217 height 253
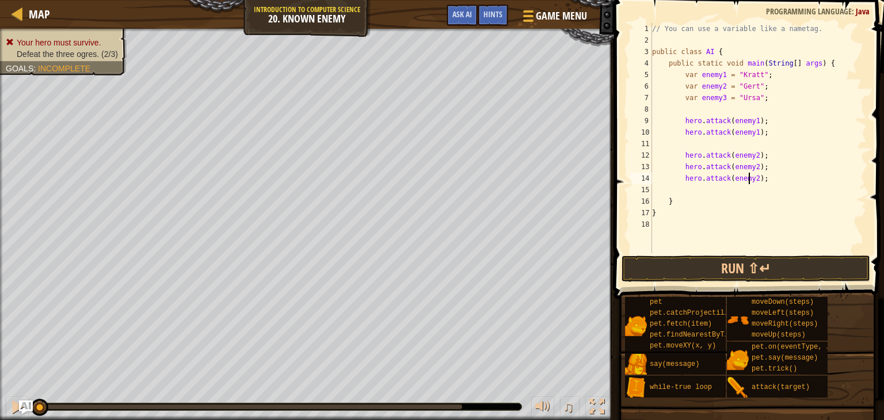
paste textarea
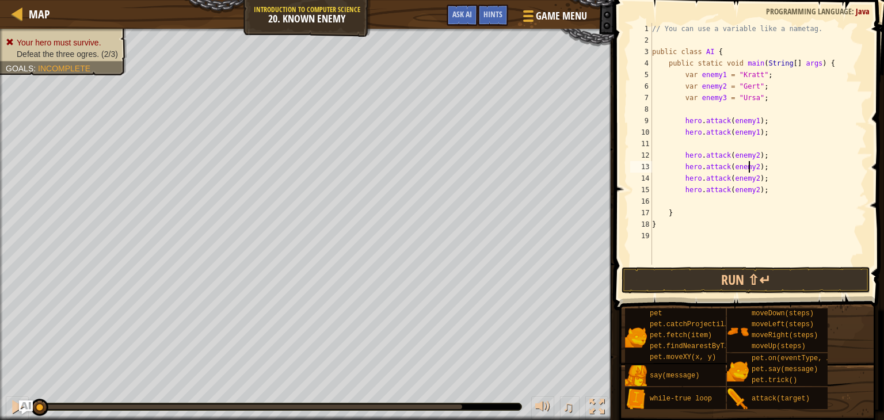
click at [766, 169] on div "// You can use a variable like a nametag. public class AI { public static void …" at bounding box center [757, 155] width 217 height 265
type textarea "hero.attack(enemy3);"
click at [766, 146] on div "// You can use a variable like a nametag. public class AI { public static void …" at bounding box center [757, 155] width 217 height 265
type textarea "pe"
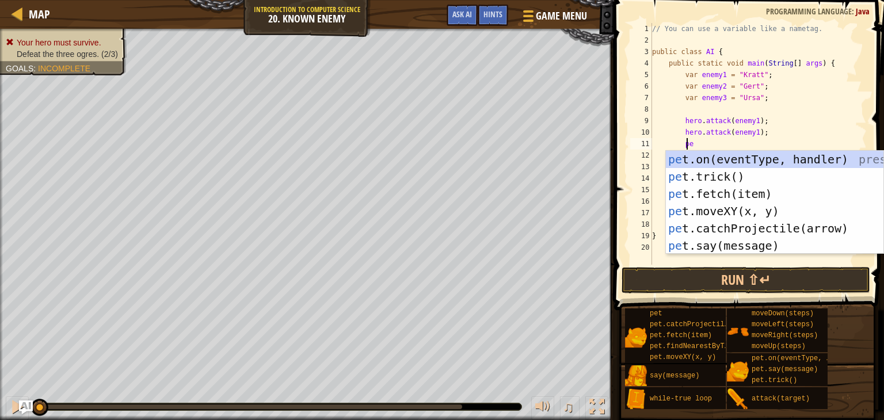
scroll to position [5, 2]
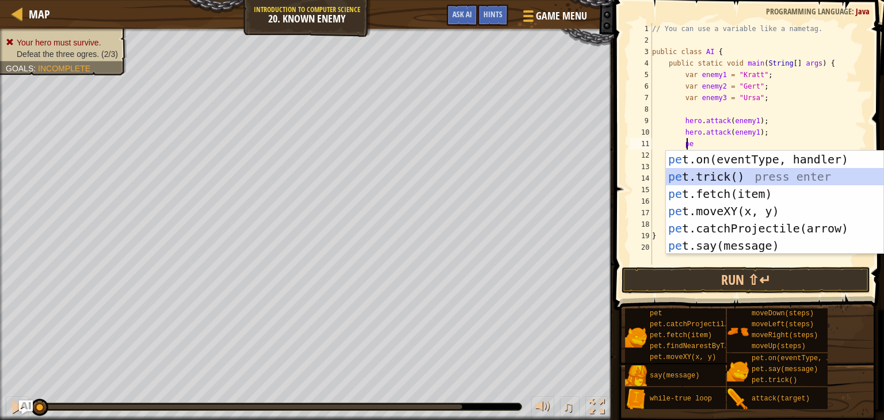
click at [749, 173] on div "pe t.on(eventType, handler) press enter pe t.trick() press enter pe t.fetch(ite…" at bounding box center [774, 220] width 217 height 138
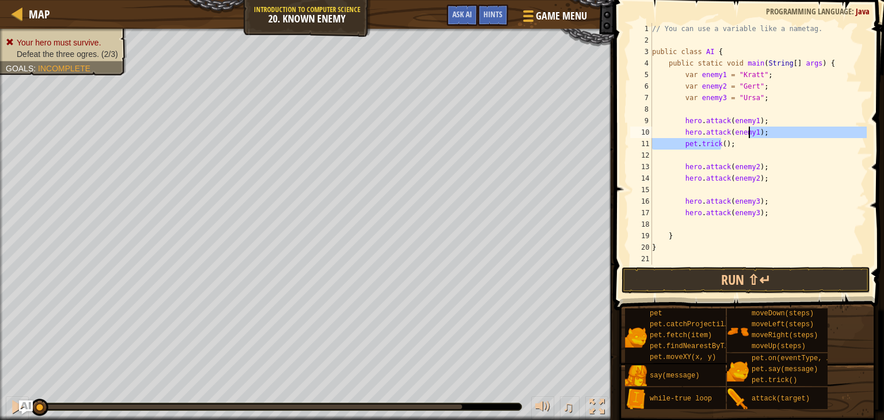
drag, startPoint x: 774, startPoint y: 139, endPoint x: 793, endPoint y: 132, distance: 20.0
click at [793, 132] on div "// You can use a variable like a nametag. public class AI { public static void …" at bounding box center [757, 155] width 217 height 265
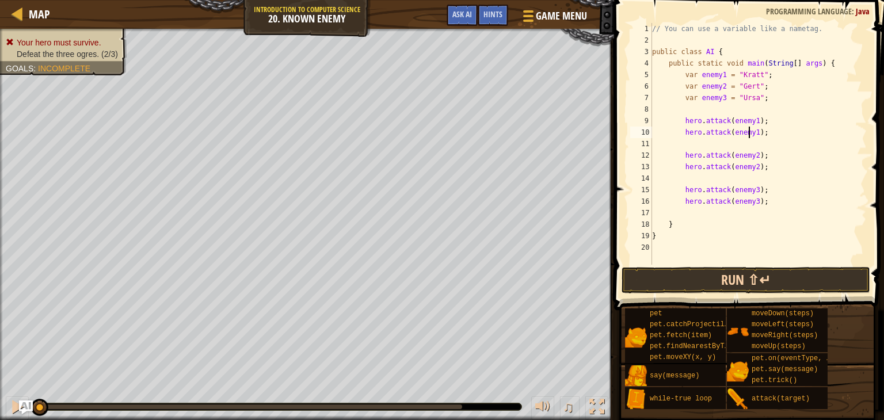
type textarea "hero.attack(enemy1);"
click at [752, 279] on button "Run ⇧↵" at bounding box center [745, 280] width 249 height 26
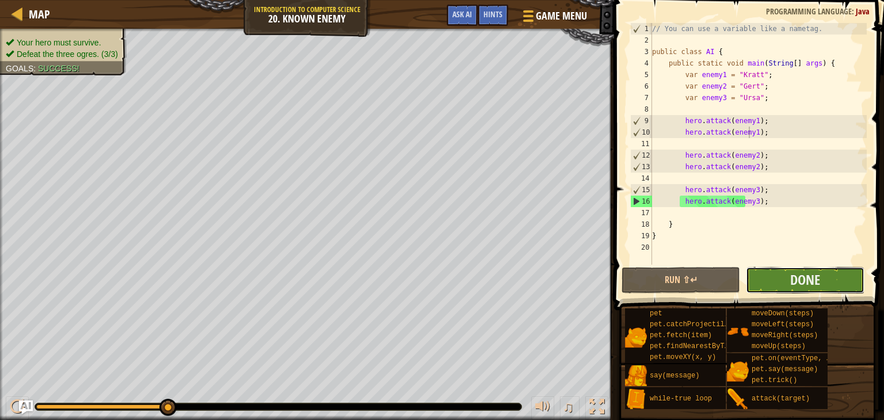
click at [839, 280] on button "Done" at bounding box center [805, 280] width 119 height 26
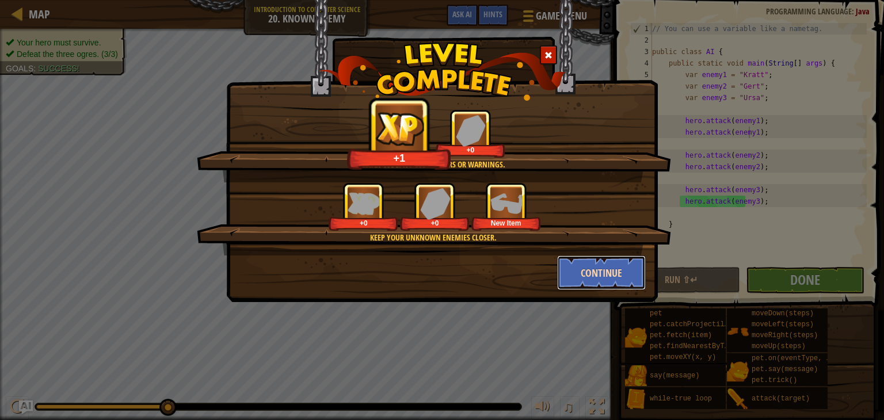
click at [568, 263] on button "Continue" at bounding box center [601, 272] width 89 height 35
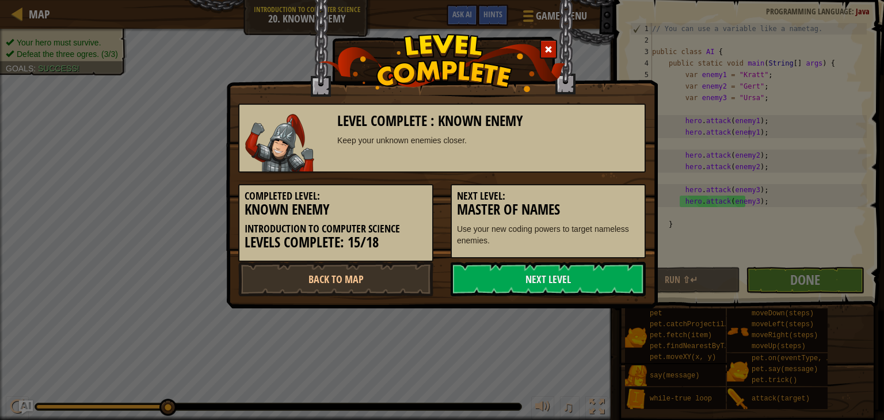
click at [568, 263] on link "Next Level" at bounding box center [547, 279] width 195 height 35
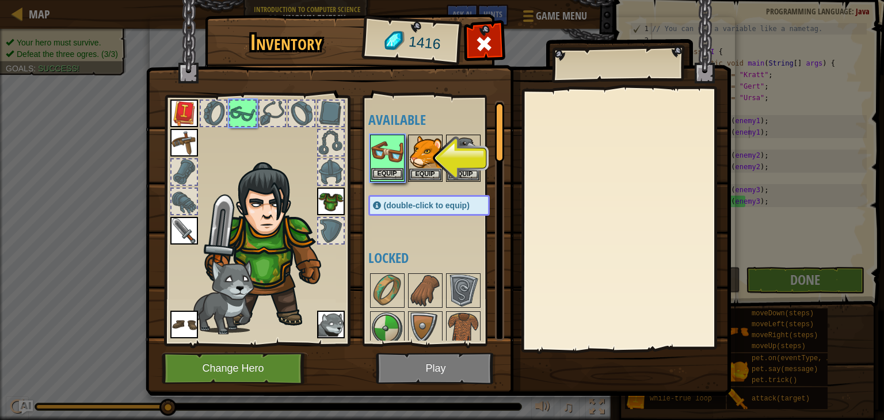
click at [381, 162] on img at bounding box center [387, 152] width 32 height 32
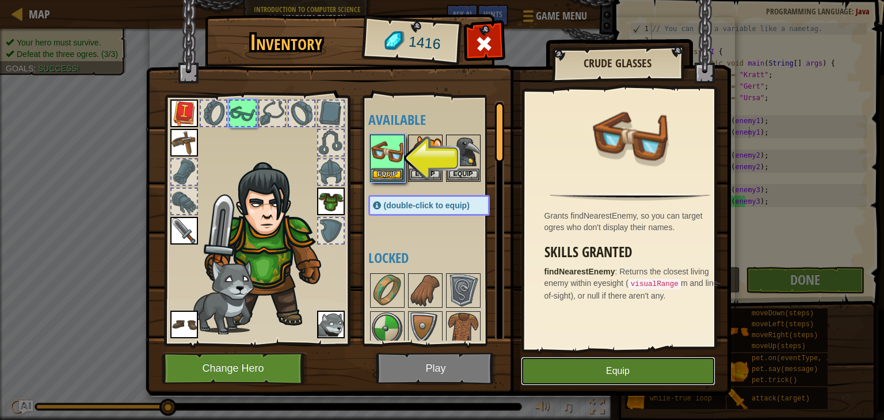
click at [574, 384] on button "Equip" at bounding box center [618, 371] width 194 height 29
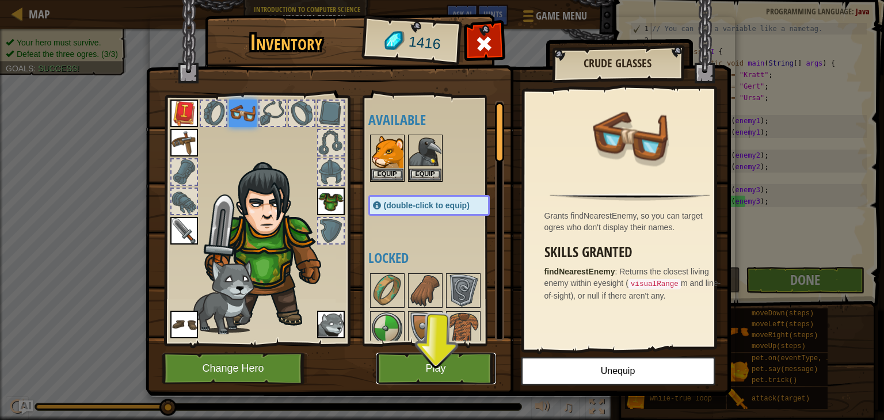
click at [463, 365] on button "Play" at bounding box center [436, 369] width 120 height 32
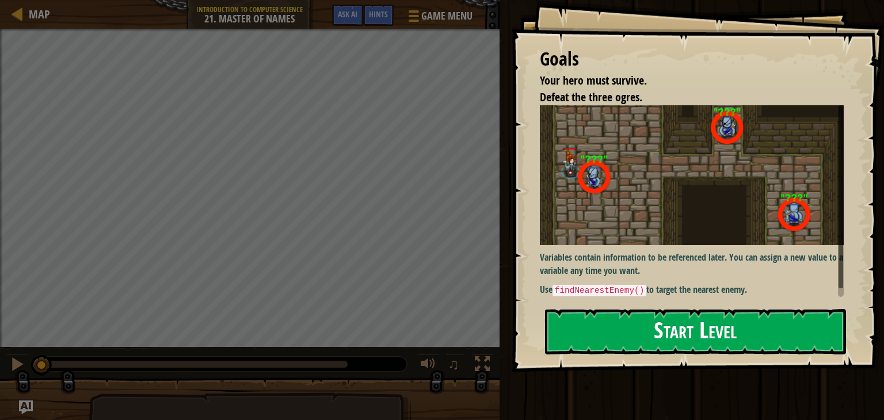
click at [719, 323] on button "Start Level" at bounding box center [695, 331] width 301 height 45
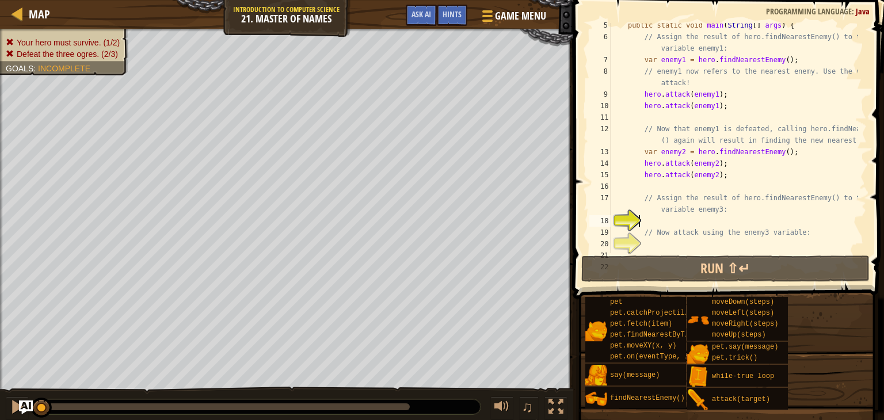
scroll to position [81, 0]
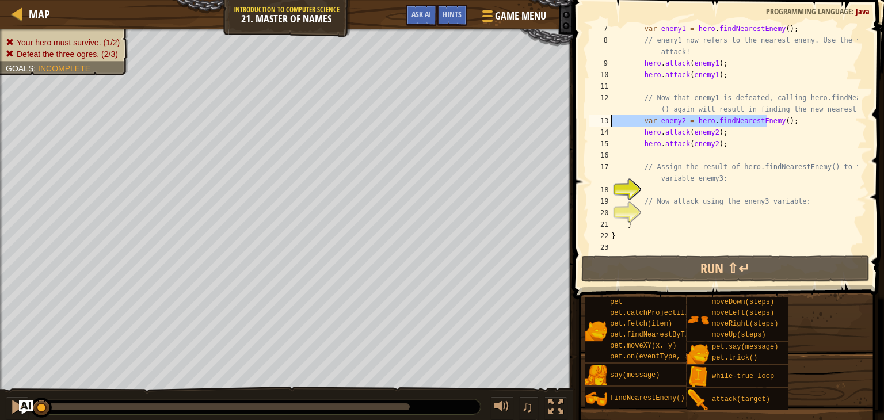
drag, startPoint x: 775, startPoint y: 120, endPoint x: 609, endPoint y: 122, distance: 166.3
click at [609, 122] on div "7 8 9 10 11 12 13 14 15 16 17 18 19 20 21 22 23 var enemy1 = hero . findNearest…" at bounding box center [727, 138] width 280 height 230
type textarea "var enemy2 = hero.findNearestEnemy();"
click at [695, 194] on div "var enemy1 = hero . findNearestEnemy ( ) ; // enemy1 now refers to the nearest …" at bounding box center [733, 149] width 249 height 253
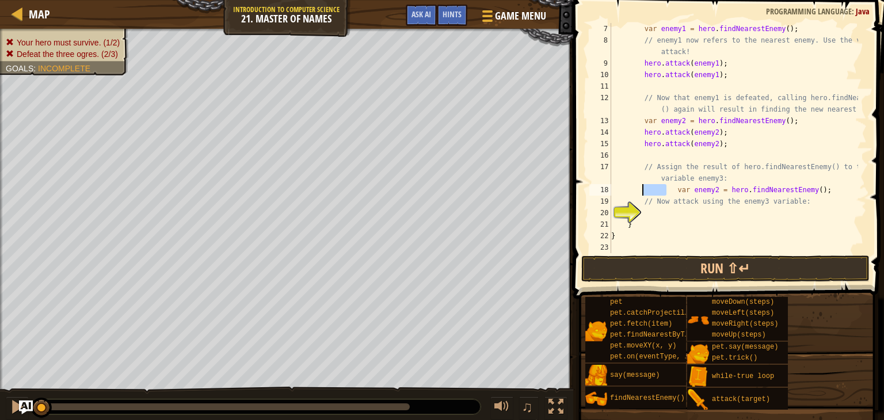
drag, startPoint x: 665, startPoint y: 190, endPoint x: 640, endPoint y: 193, distance: 25.0
click at [640, 193] on div "var enemy1 = hero . findNearestEnemy ( ) ; // enemy1 now refers to the nearest …" at bounding box center [733, 149] width 249 height 253
click at [672, 190] on div "var enemy1 = hero . findNearestEnemy ( ) ; // enemy1 now refers to the nearest …" at bounding box center [733, 149] width 249 height 253
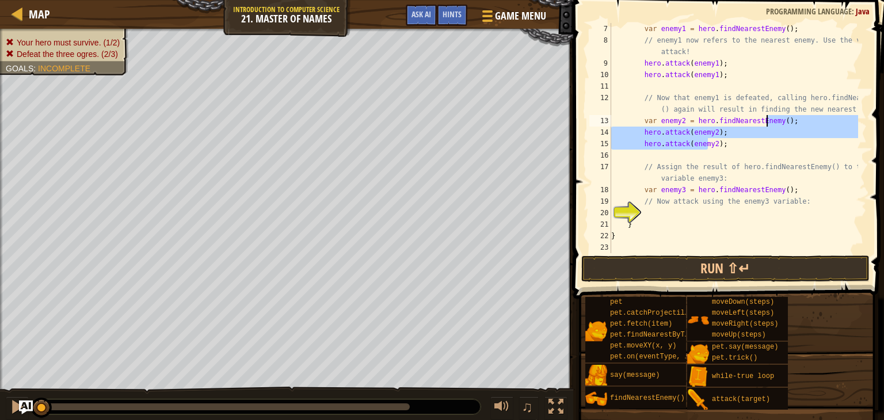
drag, startPoint x: 741, startPoint y: 144, endPoint x: 810, endPoint y: 117, distance: 73.9
click at [810, 117] on div "var enemy1 = hero . findNearestEnemy ( ) ; // enemy1 now refers to the nearest …" at bounding box center [733, 149] width 249 height 253
type textarea "var enemy2 = hero.findNearestEnemy(); hero.attack(enemy2);"
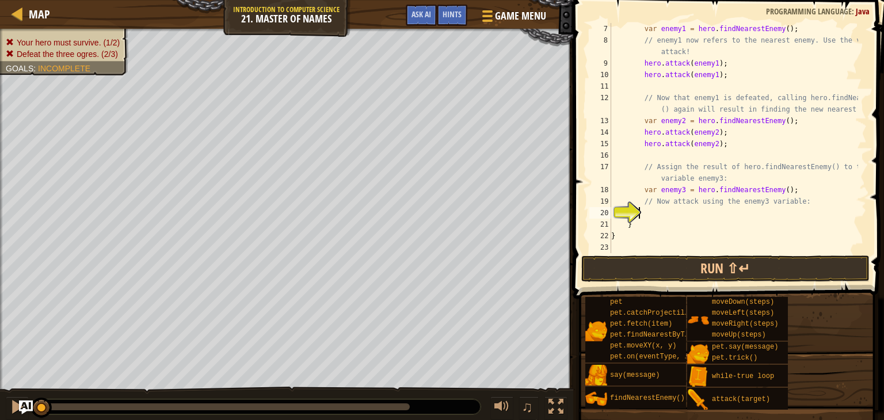
click at [767, 209] on div "var enemy1 = hero . findNearestEnemy ( ) ; // enemy1 now refers to the nearest …" at bounding box center [733, 149] width 249 height 253
type textarea "hero.attack(enemy3);"
click at [754, 267] on button "Run ⇧↵" at bounding box center [725, 268] width 288 height 26
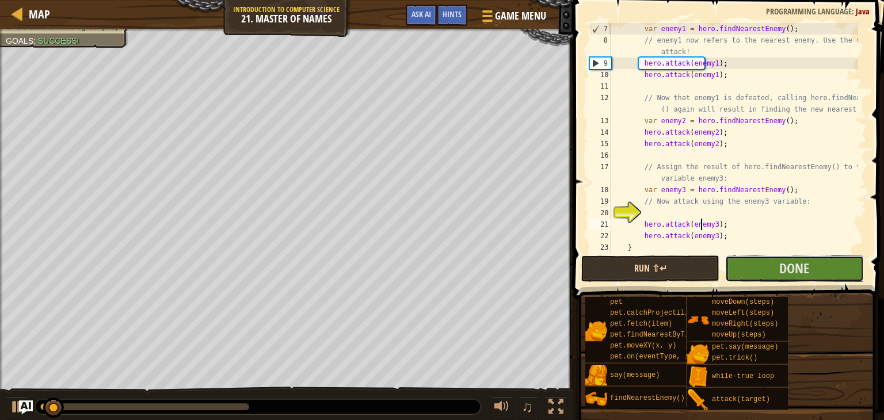
click at [754, 267] on button "Done" at bounding box center [794, 268] width 138 height 26
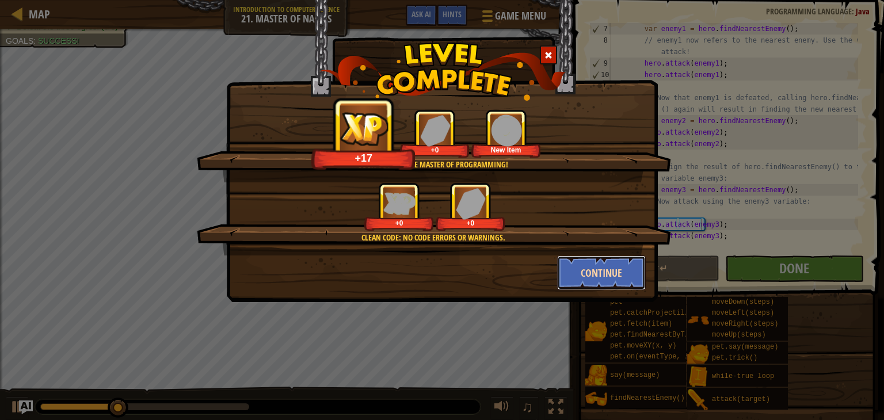
click at [589, 269] on button "Continue" at bounding box center [601, 272] width 89 height 35
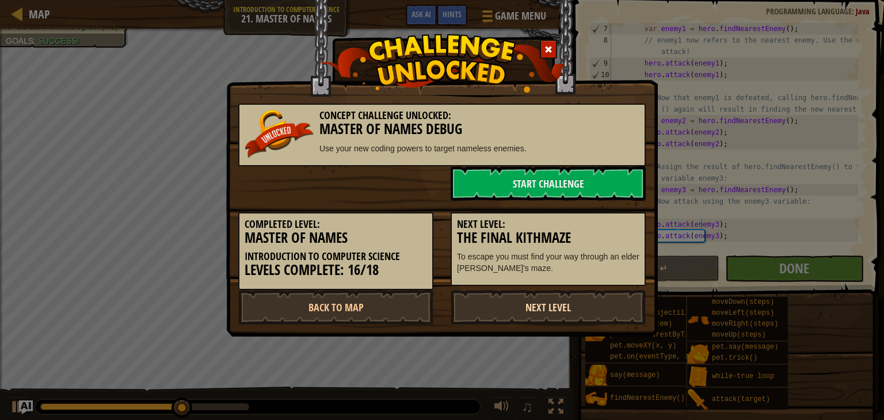
click at [552, 301] on link "Next Level" at bounding box center [547, 307] width 195 height 35
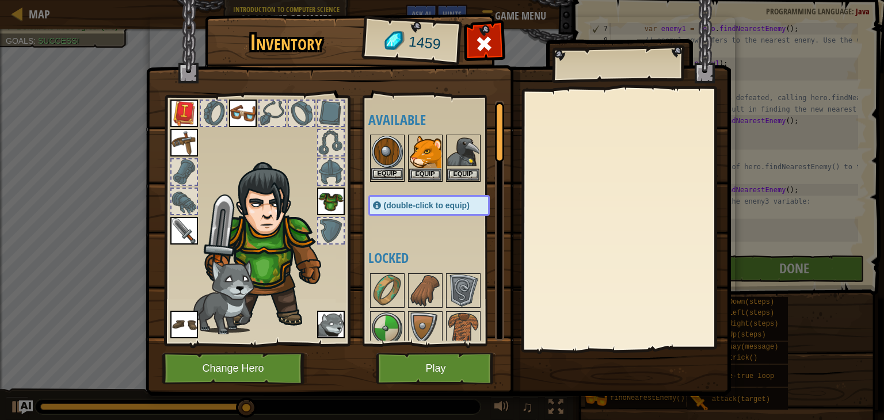
click at [389, 152] on img at bounding box center [387, 152] width 32 height 32
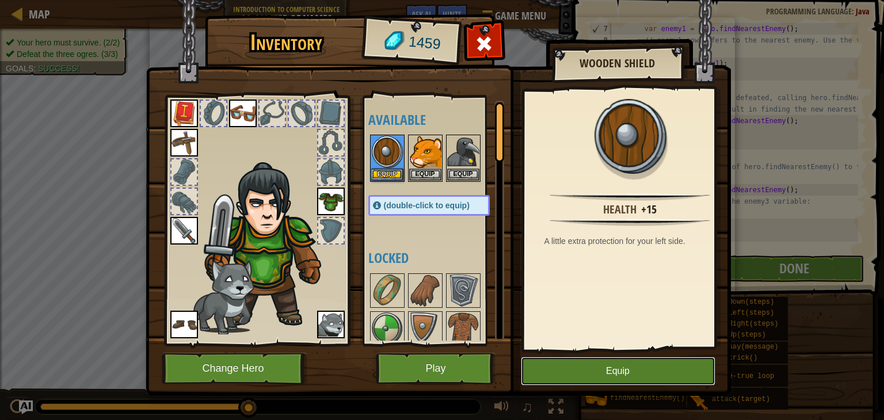
click at [581, 382] on button "Equip" at bounding box center [618, 371] width 194 height 29
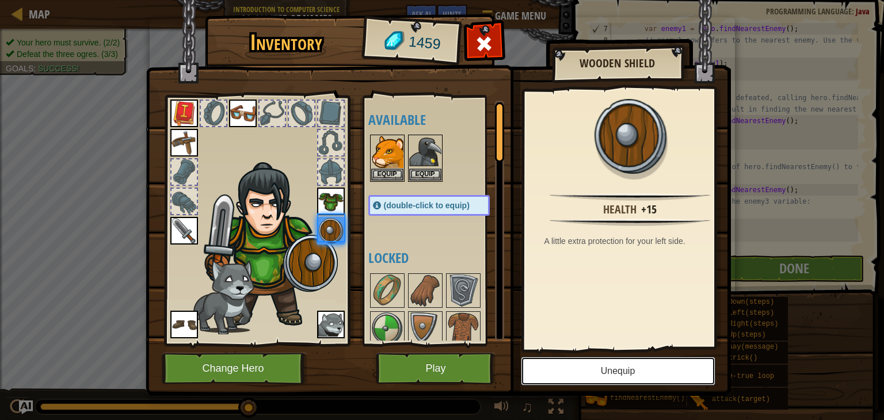
click at [581, 382] on button "Unequip" at bounding box center [618, 371] width 194 height 29
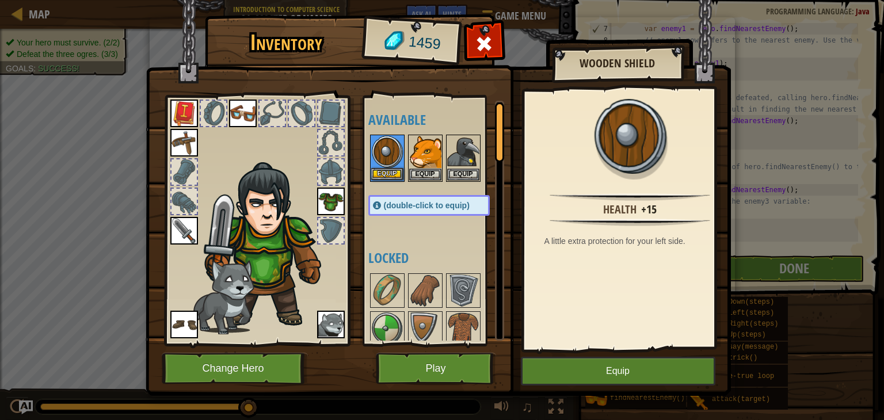
click at [388, 150] on img at bounding box center [387, 152] width 32 height 32
click at [576, 366] on button "Equip" at bounding box center [618, 371] width 194 height 29
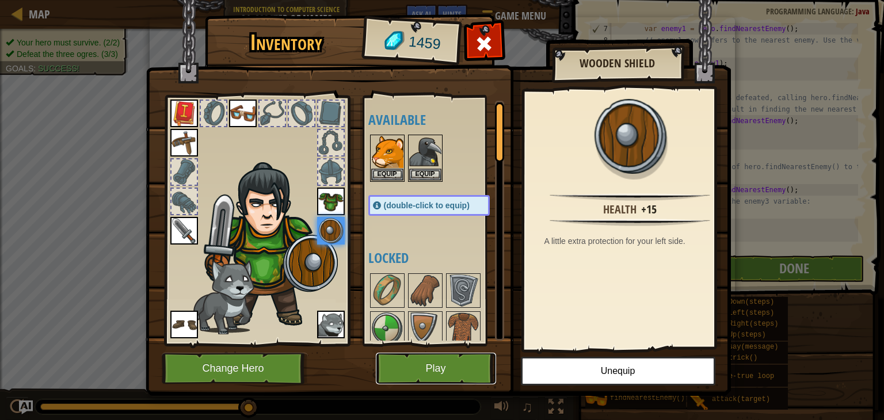
click at [450, 365] on button "Play" at bounding box center [436, 369] width 120 height 32
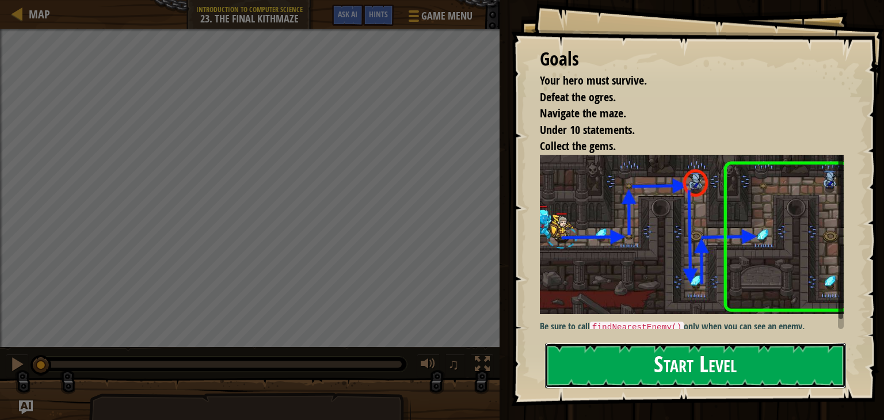
click at [662, 365] on button "Start Level" at bounding box center [695, 365] width 301 height 45
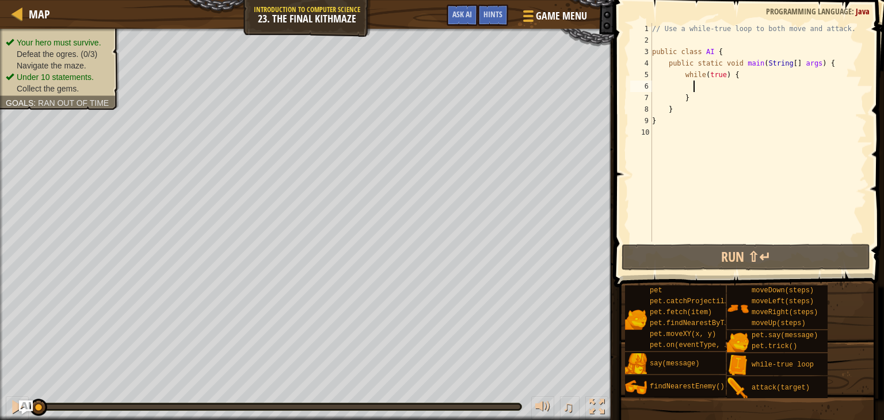
click at [716, 89] on div "// Use a while-true loop to both move and attack. public class AI { public stat…" at bounding box center [757, 144] width 217 height 242
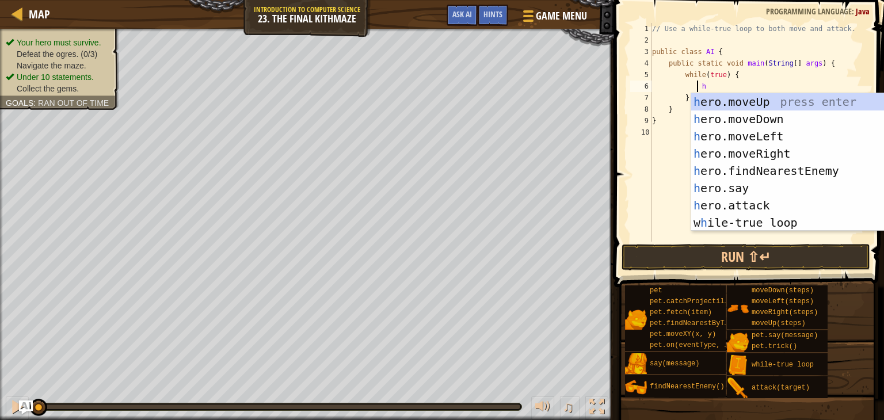
type textarea "he"
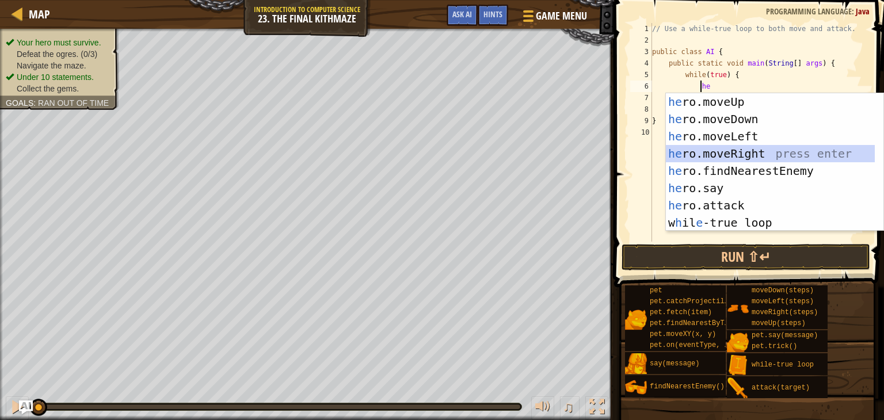
scroll to position [5, 2]
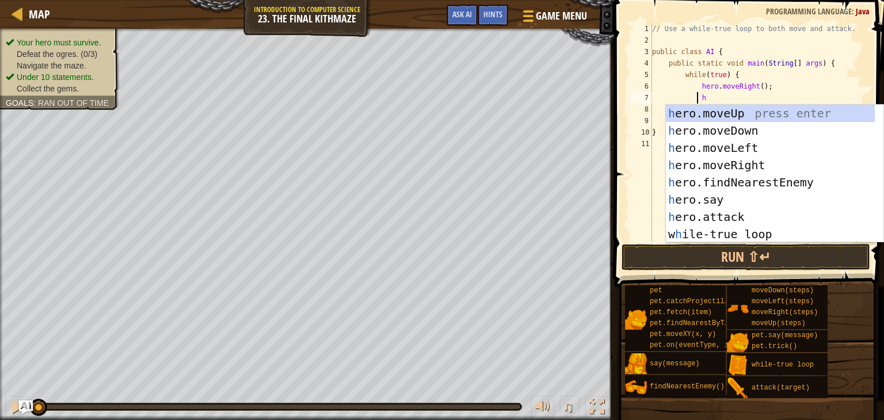
type textarea "he"
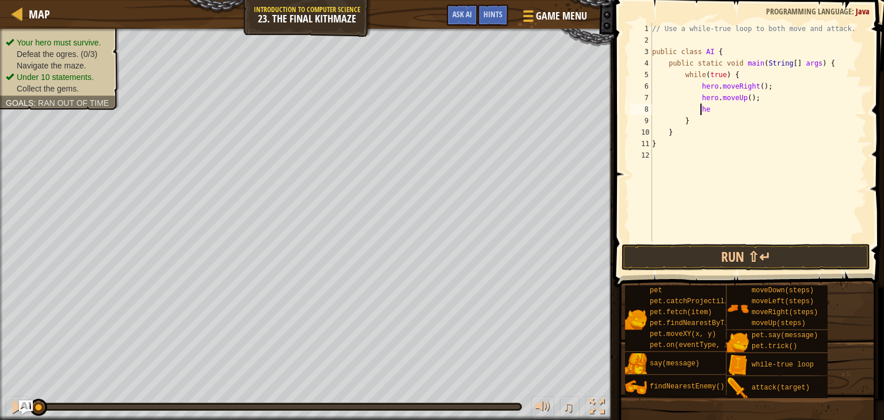
scroll to position [5, 3]
type textarea "her"
click at [724, 106] on div "// Use a while-true loop to both move and attack. public class AI { public stat…" at bounding box center [757, 144] width 217 height 242
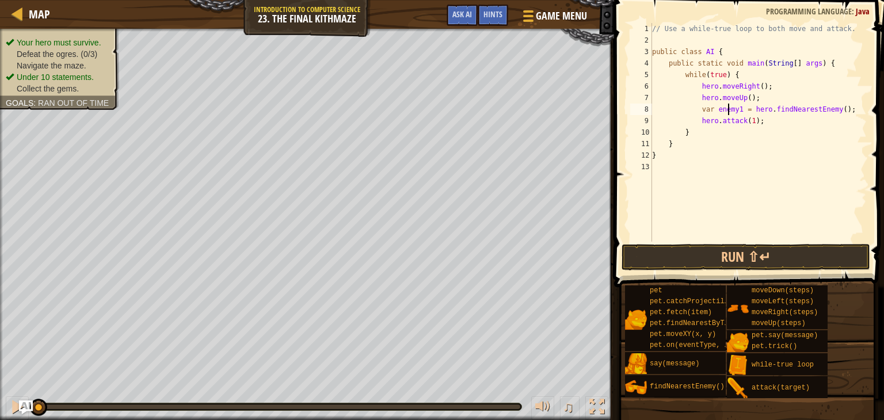
click at [771, 132] on div "// Use a while-true loop to both move and attack. public class AI { public stat…" at bounding box center [757, 144] width 217 height 242
click at [777, 125] on div "// Use a while-true loop to both move and attack. public class AI { public stat…" at bounding box center [757, 144] width 217 height 242
click at [736, 120] on div "// Use a while-true loop to both move and attack. public class AI { public stat…" at bounding box center [757, 144] width 217 height 242
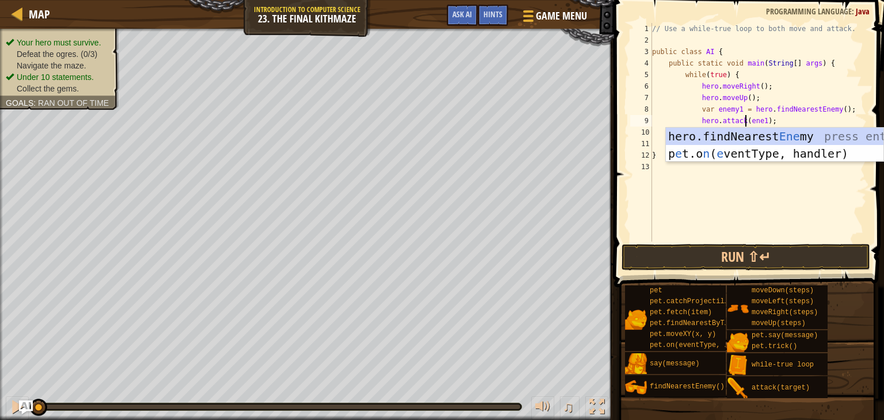
type textarea "hero.attack(enemy1);"
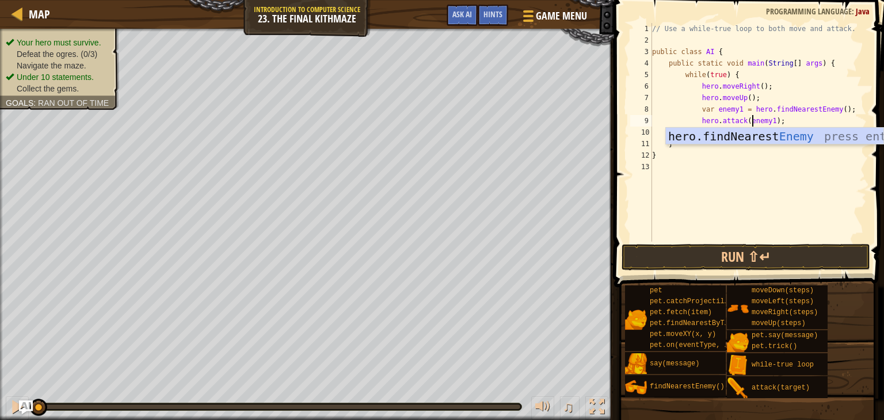
scroll to position [5, 8]
click at [784, 116] on div "// Use a while-true loop to both move and attack. public class AI { public stat…" at bounding box center [757, 144] width 217 height 242
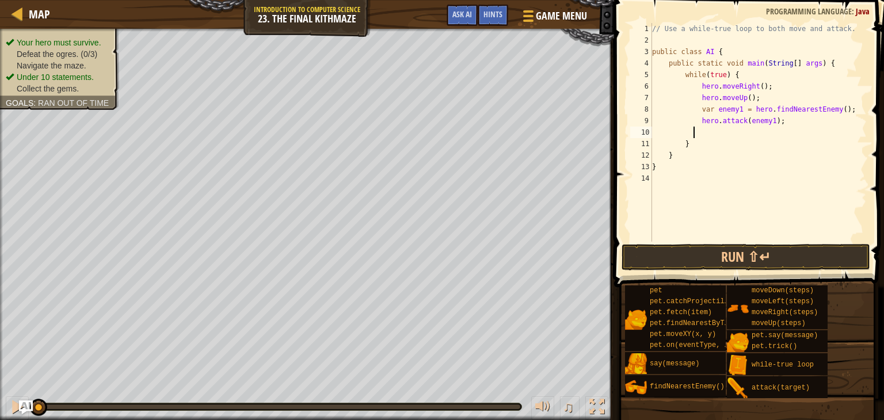
type textarea "he"
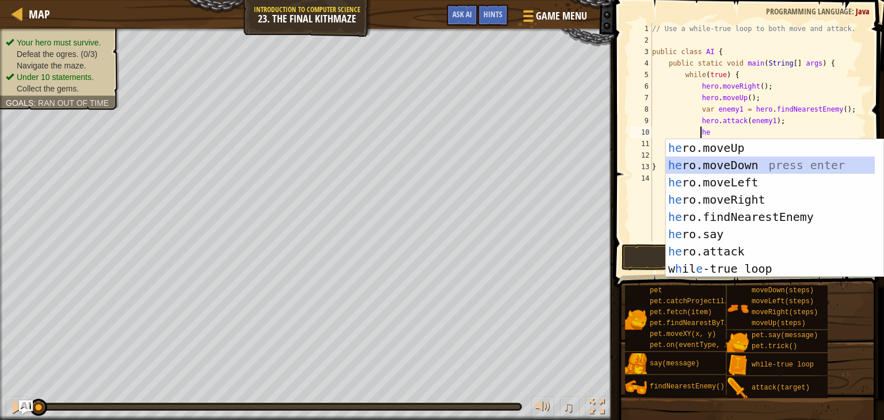
scroll to position [5, 2]
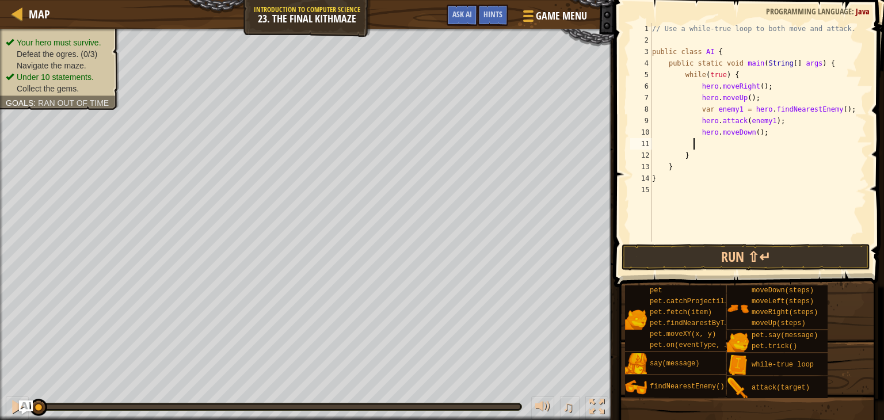
type textarea "he"
click at [727, 251] on button "Run ⇧↵" at bounding box center [745, 257] width 249 height 26
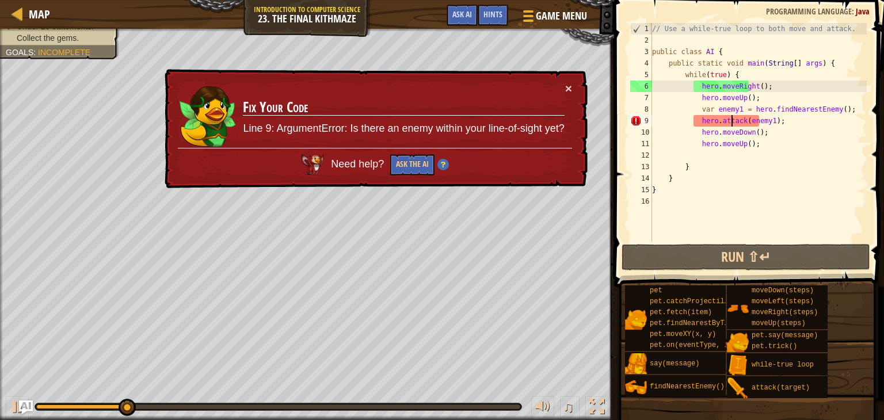
click at [732, 123] on div "// Use a while-true loop to both move and attack. public class AI { public stat…" at bounding box center [757, 144] width 217 height 242
click at [791, 125] on div "// Use a while-true loop to both move and attack. public class AI { public stat…" at bounding box center [757, 144] width 217 height 242
click at [412, 177] on div "× Fix Your Code Line 9: ArgumentError: Is there an enemy within your line-of-si…" at bounding box center [374, 129] width 425 height 120
drag, startPoint x: 412, startPoint y: 175, endPoint x: 421, endPoint y: 166, distance: 12.7
click at [421, 166] on div "× Fix Your Code Line 9: ArgumentError: Is there an enemy within your line-of-si…" at bounding box center [374, 129] width 425 height 120
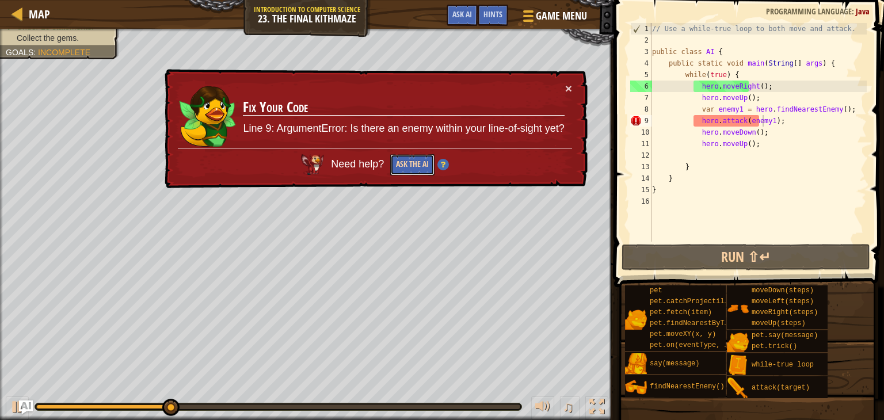
click at [421, 166] on button "Ask the AI" at bounding box center [412, 164] width 44 height 21
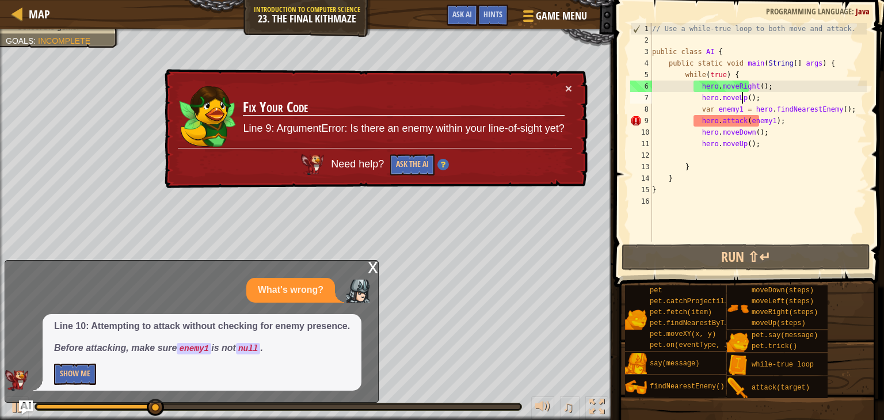
click at [751, 100] on div "// Use a while-true loop to both move and attack. public class AI { public stat…" at bounding box center [757, 144] width 217 height 242
type textarea "hero.moveUp();"
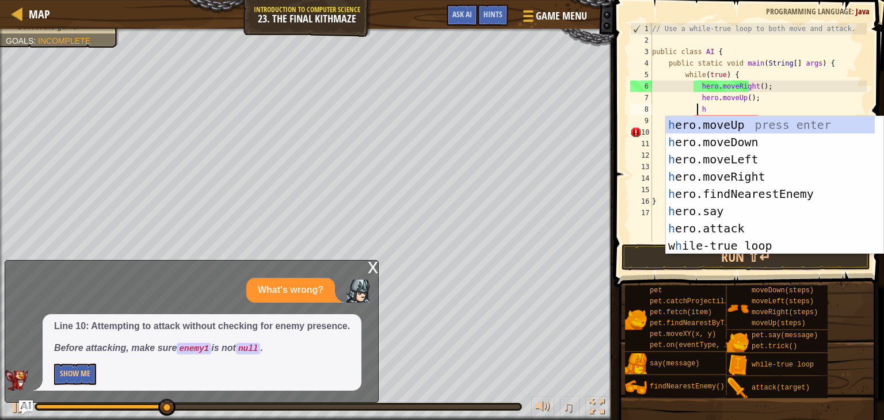
type textarea "he"
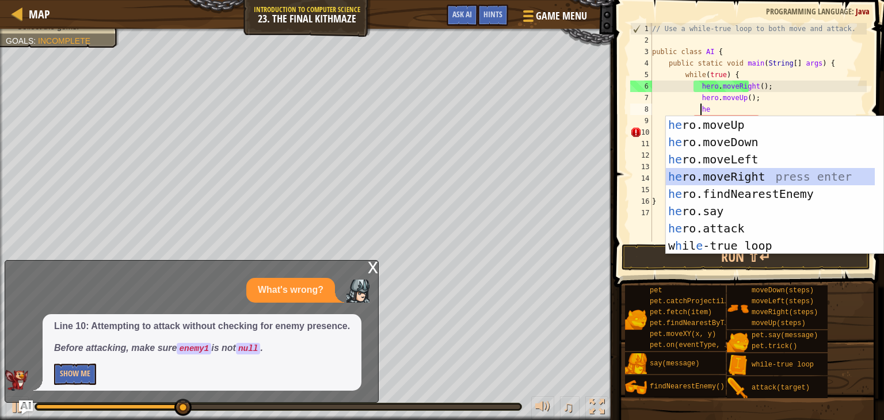
click at [741, 169] on div "he ro.moveUp press enter he ro.moveDown press enter he ro.moveLeft press enter …" at bounding box center [770, 202] width 209 height 173
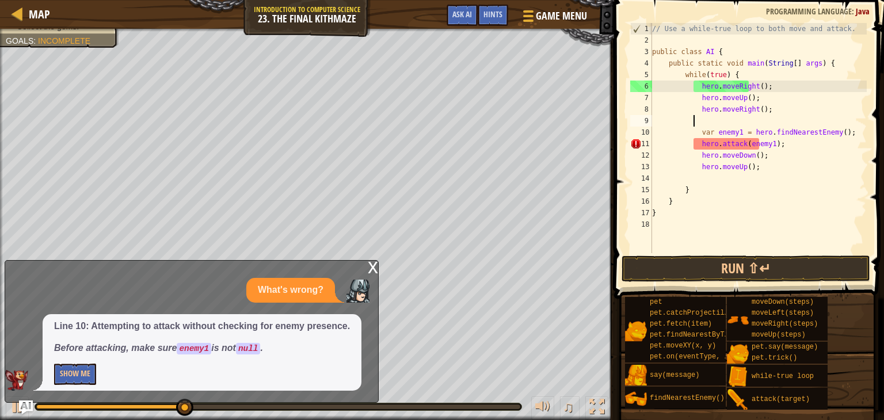
scroll to position [5, 2]
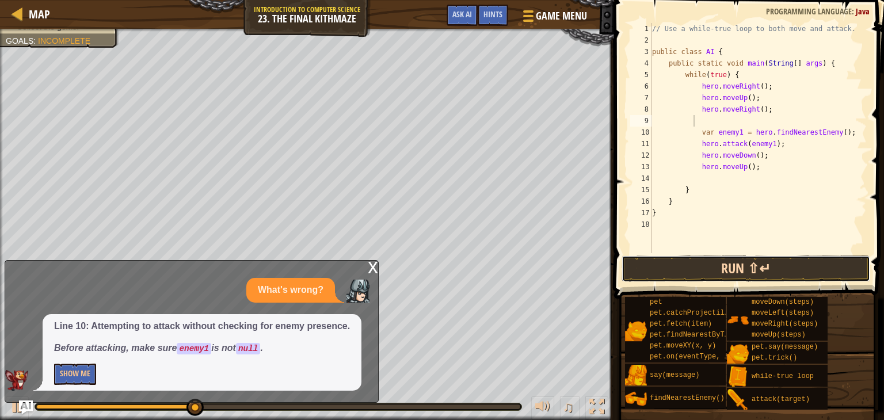
click at [750, 264] on button "Run ⇧↵" at bounding box center [745, 268] width 249 height 26
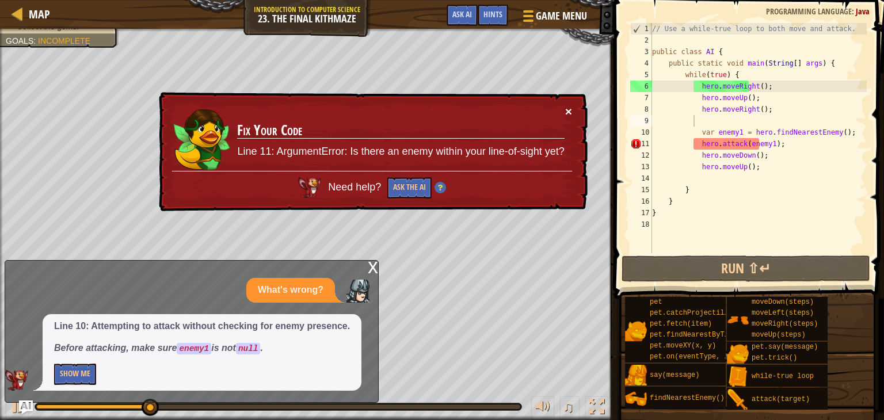
click at [567, 109] on button "×" at bounding box center [568, 111] width 7 height 12
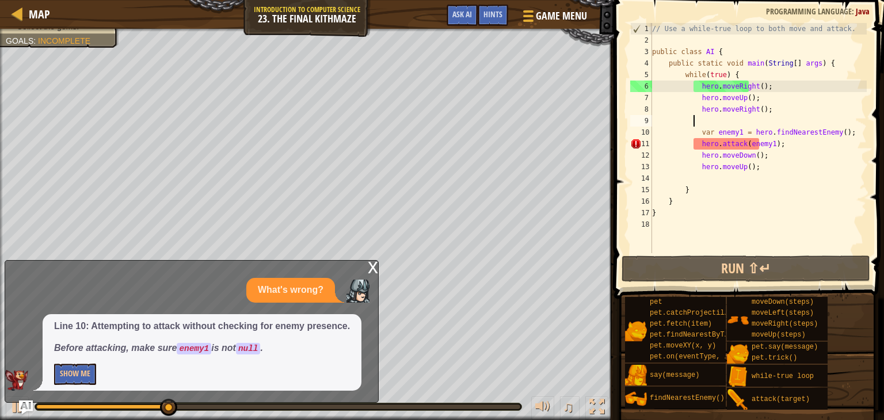
click at [741, 121] on div "// Use a while-true loop to both move and attack. public class AI { public stat…" at bounding box center [757, 149] width 217 height 253
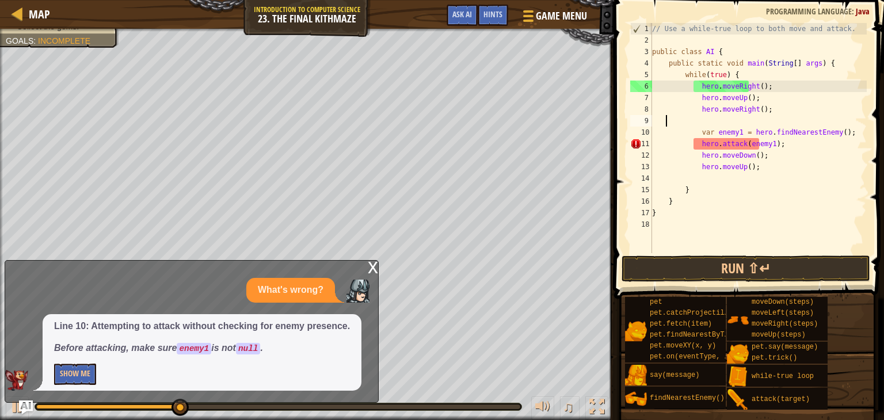
scroll to position [5, 0]
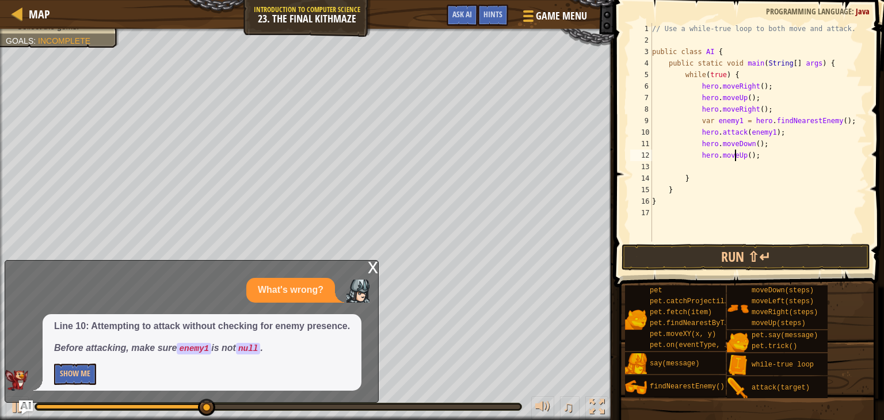
click at [733, 158] on div "// Use a while-true loop to both move and attack. public class AI { public stat…" at bounding box center [757, 144] width 217 height 242
type textarea "hero.moveUp(1);"
click at [726, 169] on div "// Use a while-true loop to both move and attack. public class AI { public stat…" at bounding box center [757, 144] width 217 height 242
type textarea "he"
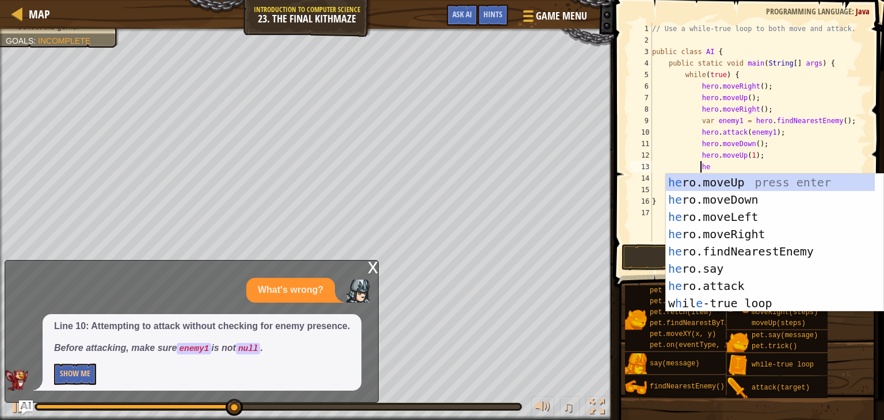
scroll to position [5, 3]
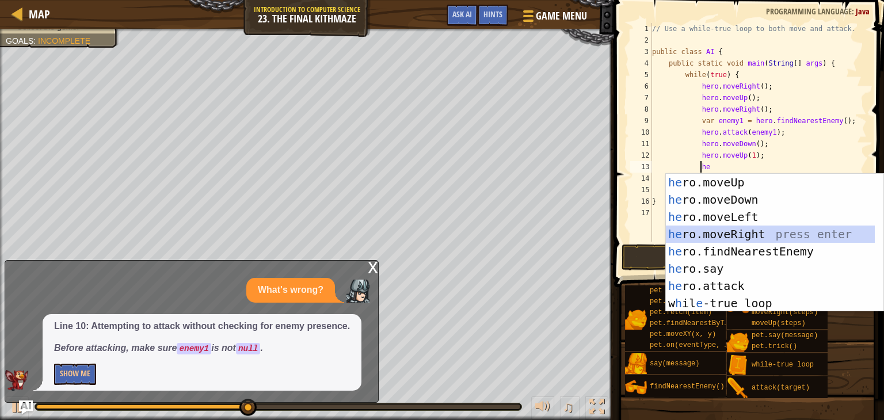
click at [747, 226] on div "he ro.moveUp press enter he ro.moveDown press enter he ro.moveLeft press enter …" at bounding box center [770, 260] width 209 height 173
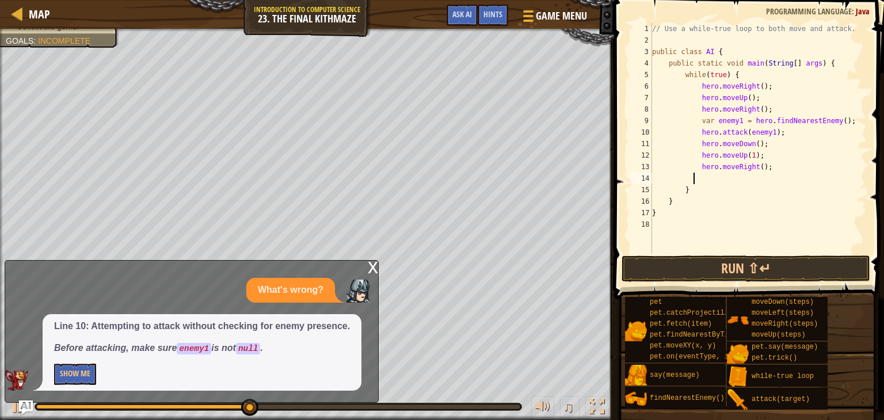
scroll to position [5, 2]
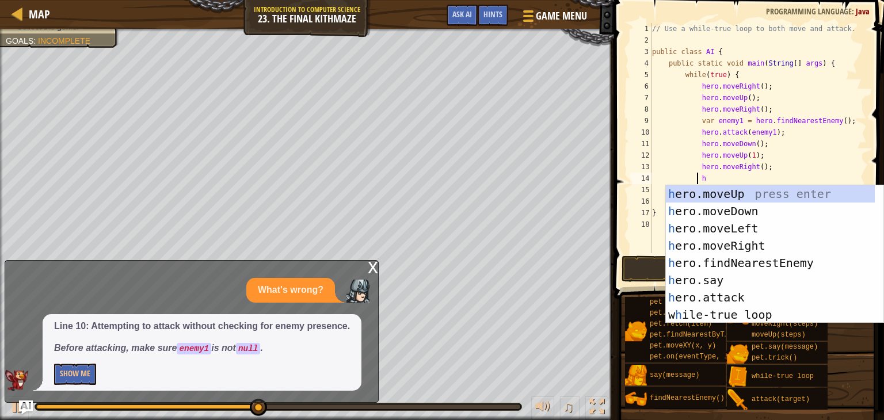
type textarea "he"
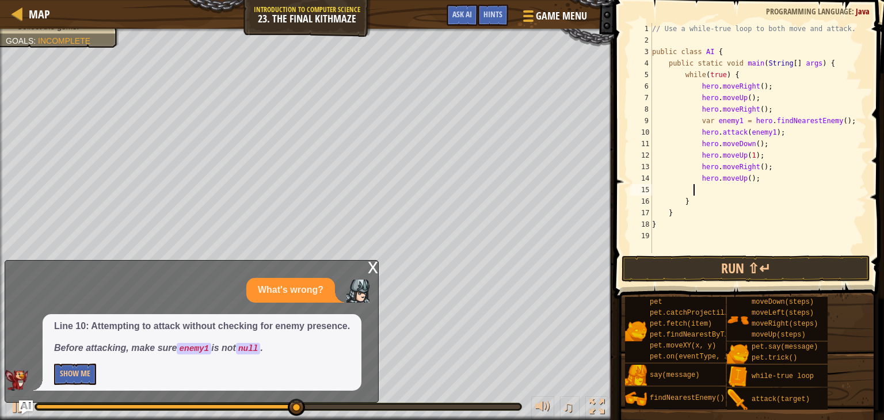
type textarea "he"
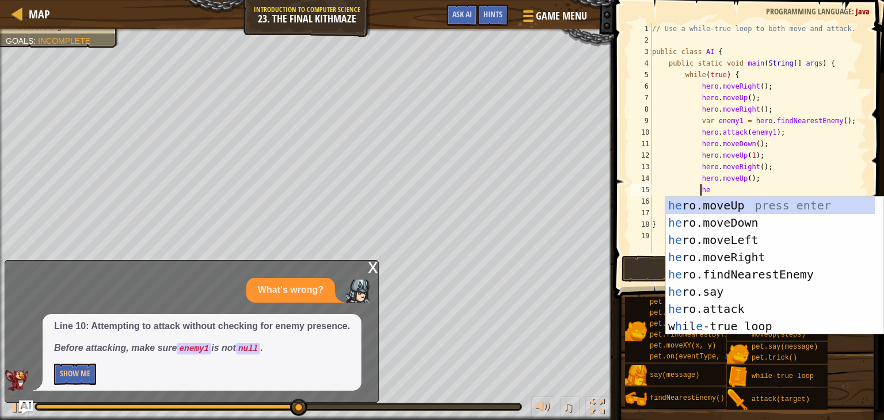
scroll to position [5, 3]
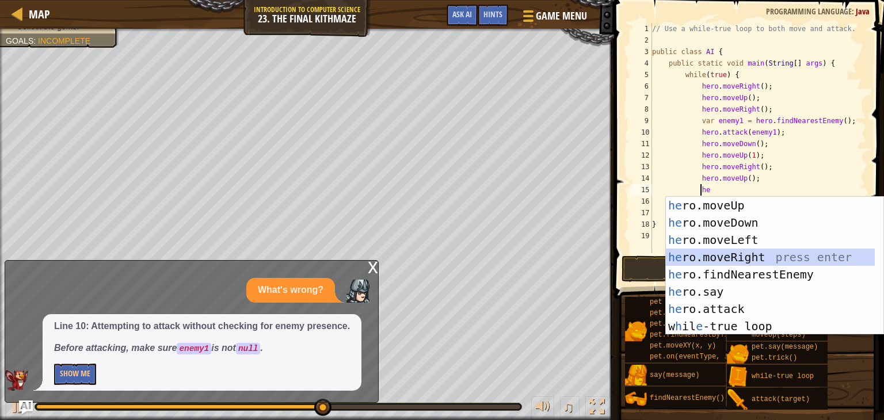
click at [746, 256] on div "he ro.moveUp press enter he ro.moveDown press enter he ro.moveLeft press enter …" at bounding box center [770, 283] width 209 height 173
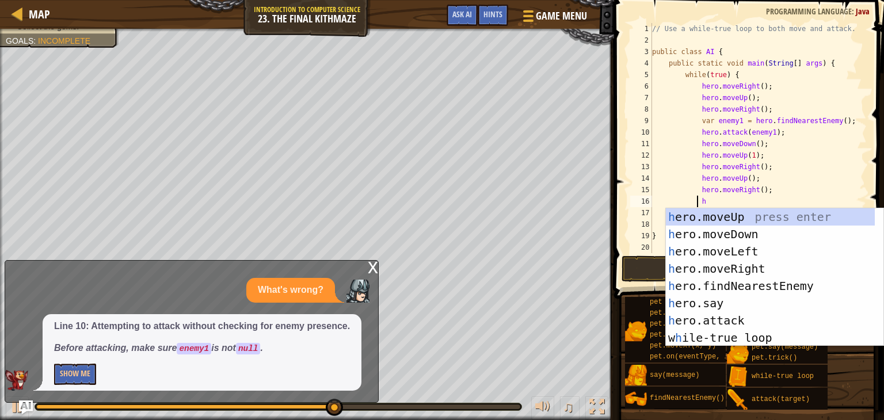
type textarea "he"
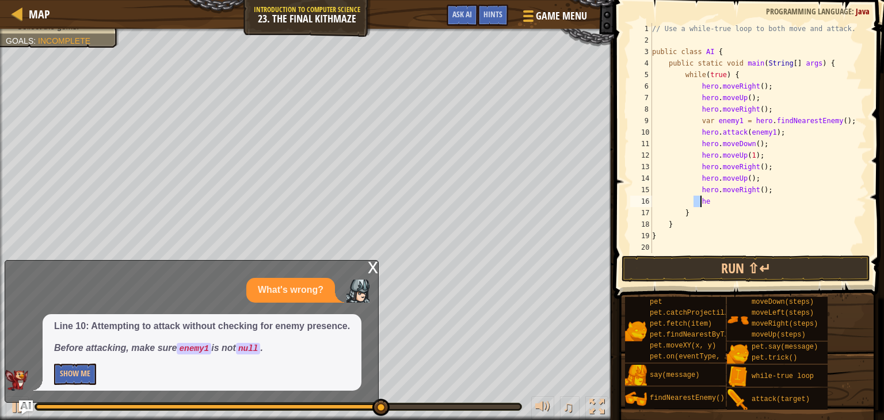
type textarea "r"
type textarea "h"
click at [723, 202] on div "// Use a while-true loop to both move and attack. public class AI { public stat…" at bounding box center [753, 149] width 208 height 253
type textarea "var enemy2 = hero.findNearestEnemy();"
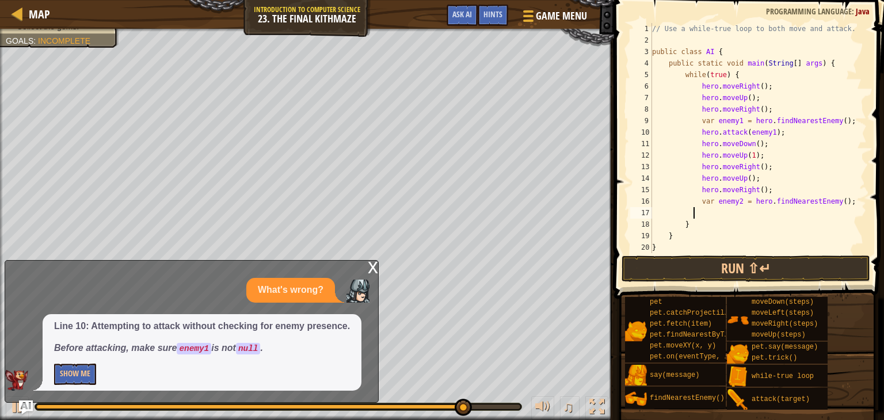
click at [718, 212] on div "// Use a while-true loop to both move and attack. public class AI { public stat…" at bounding box center [753, 149] width 208 height 253
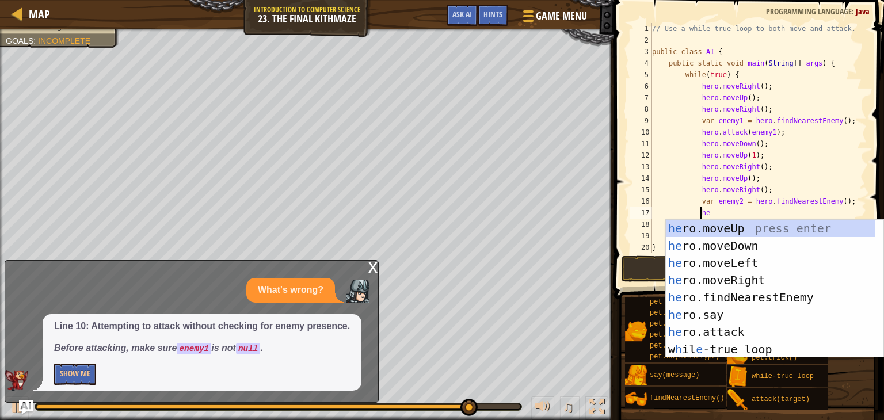
scroll to position [5, 3]
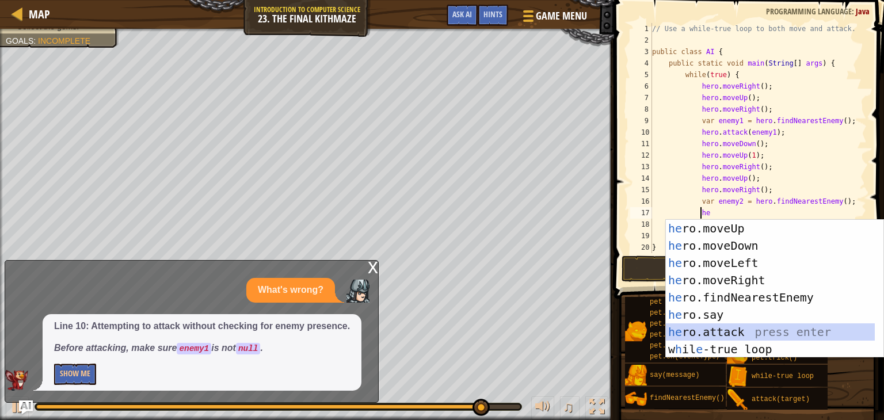
click at [718, 327] on div "he ro.moveUp press enter he ro.moveDown press enter he ro.moveLeft press enter …" at bounding box center [770, 306] width 209 height 173
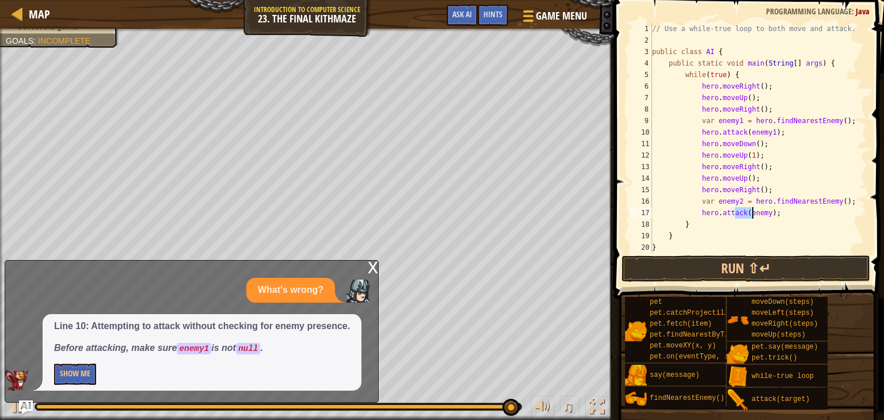
click at [752, 212] on div "// Use a while-true loop to both move and attack. public class AI { public stat…" at bounding box center [753, 138] width 208 height 230
click at [752, 212] on div "// Use a while-true loop to both move and attack. public class AI { public stat…" at bounding box center [753, 149] width 208 height 253
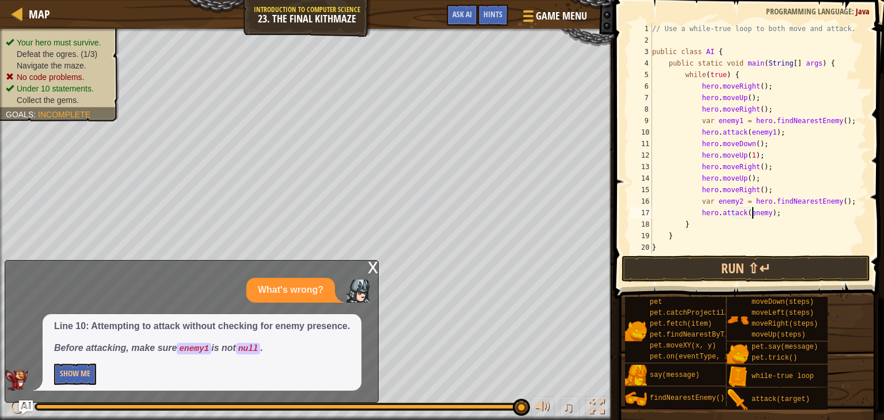
click at [752, 212] on div "// Use a while-true loop to both move and attack. public class AI { public stat…" at bounding box center [753, 149] width 208 height 253
click at [736, 259] on button "Run ⇧↵" at bounding box center [745, 268] width 249 height 26
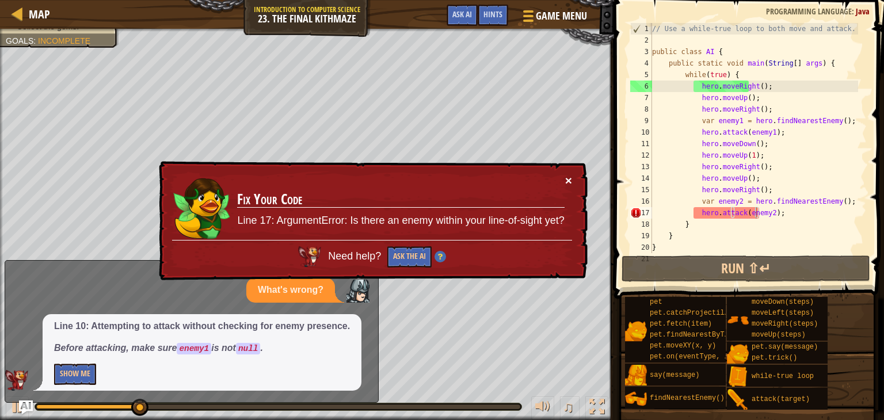
click at [567, 185] on button "×" at bounding box center [568, 180] width 7 height 12
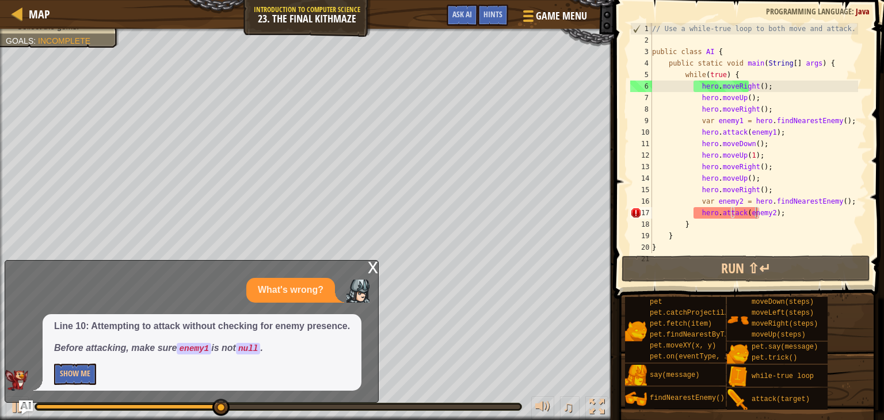
click at [370, 271] on div "x" at bounding box center [373, 267] width 10 height 12
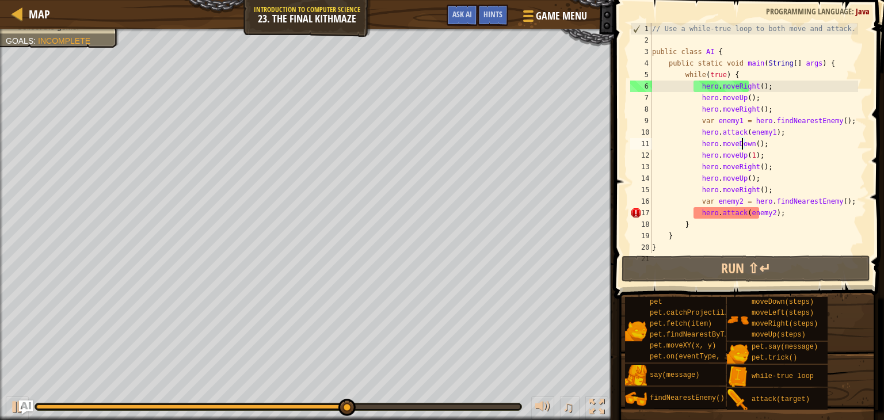
click at [741, 143] on div "// Use a while-true loop to both move and attack. public class AI { public stat…" at bounding box center [753, 149] width 208 height 253
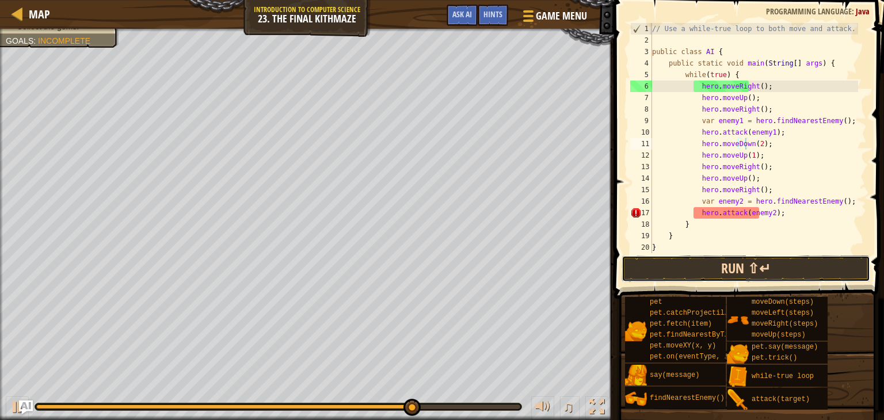
click at [759, 276] on button "Run ⇧↵" at bounding box center [745, 268] width 249 height 26
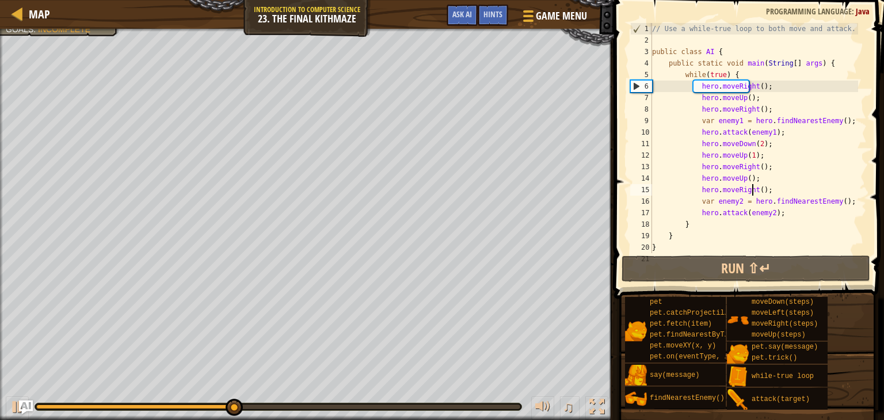
click at [766, 192] on div "// Use a while-true loop to both move and attack. public class AI { public stat…" at bounding box center [753, 149] width 208 height 253
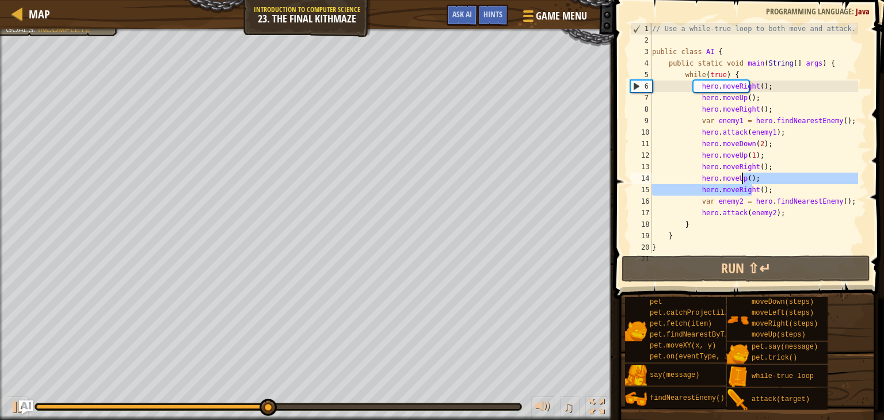
drag, startPoint x: 762, startPoint y: 189, endPoint x: 764, endPoint y: 179, distance: 10.6
click at [764, 179] on div "// Use a while-true loop to both move and attack. public class AI { public stat…" at bounding box center [753, 149] width 208 height 253
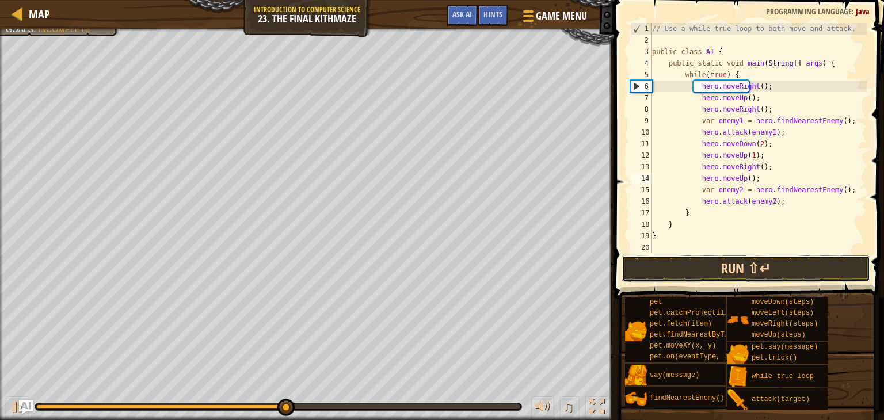
click at [724, 258] on button "Run ⇧↵" at bounding box center [745, 268] width 249 height 26
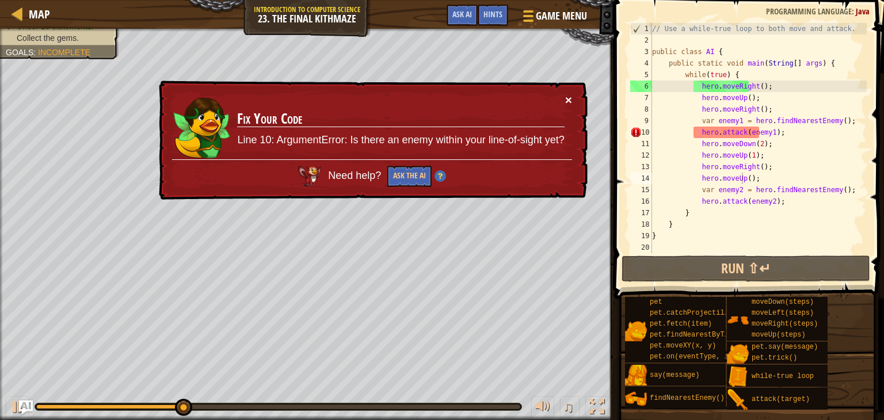
click at [566, 104] on button "×" at bounding box center [568, 102] width 7 height 12
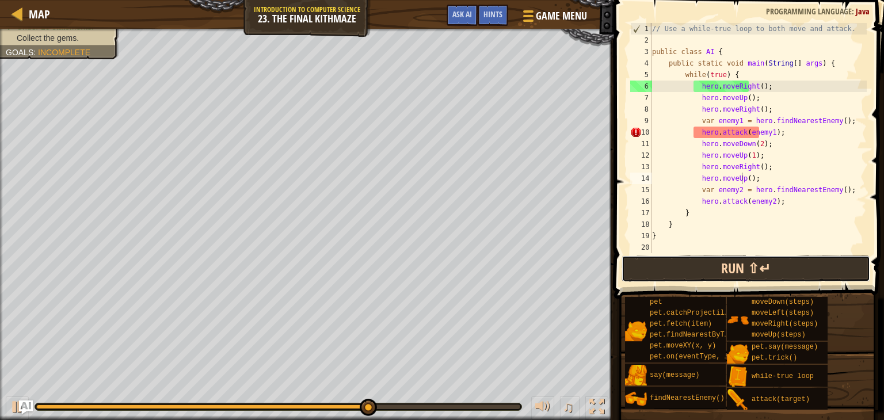
click at [678, 264] on button "Run ⇧↵" at bounding box center [745, 268] width 249 height 26
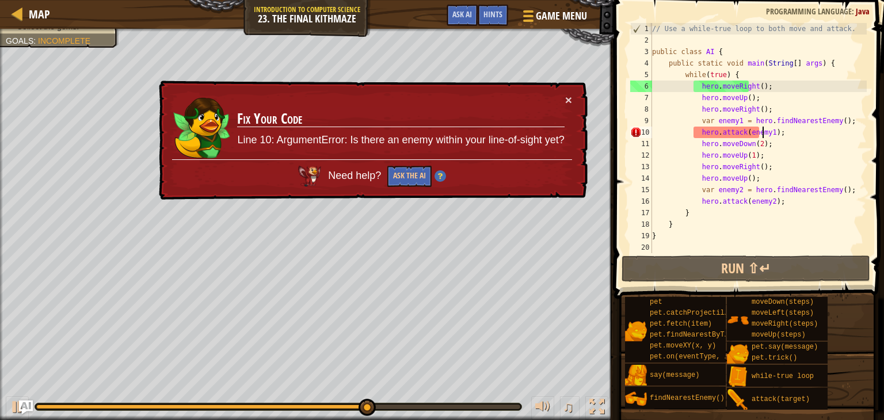
click at [796, 130] on div "// Use a while-true loop to both move and attack. public class AI { public stat…" at bounding box center [757, 149] width 217 height 253
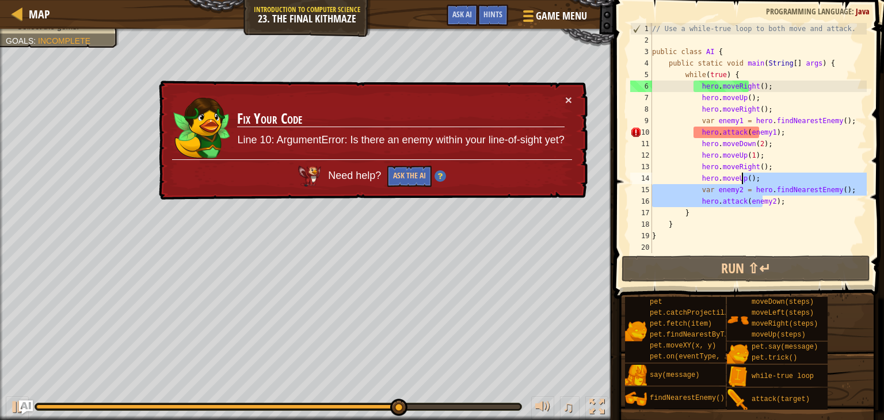
drag, startPoint x: 764, startPoint y: 203, endPoint x: 789, endPoint y: 178, distance: 35.4
click at [789, 178] on div "// Use a while-true loop to both move and attack. public class AI { public stat…" at bounding box center [757, 149] width 217 height 253
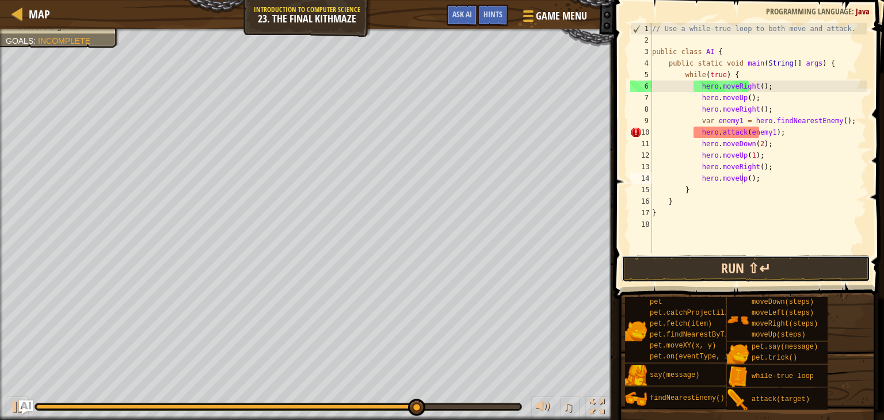
click at [754, 262] on button "Run ⇧↵" at bounding box center [745, 268] width 249 height 26
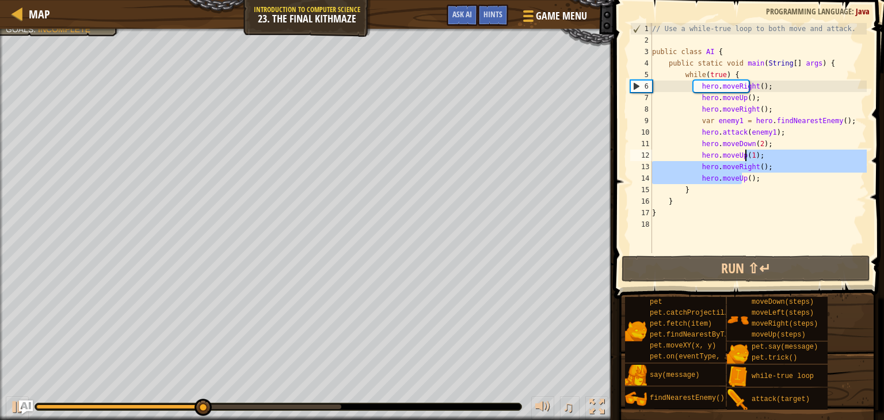
drag, startPoint x: 771, startPoint y: 182, endPoint x: 785, endPoint y: 156, distance: 29.6
click at [785, 156] on div "// Use a while-true loop to both move and attack. public class AI { public stat…" at bounding box center [757, 149] width 217 height 253
type textarea "hero.moveUp(1);"
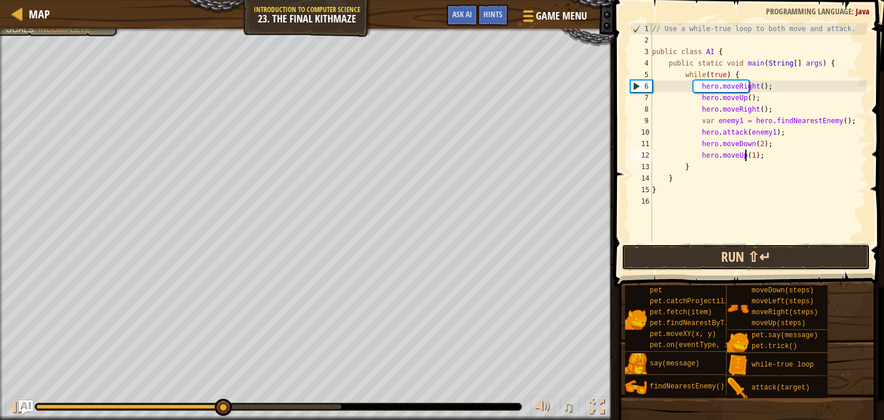
click at [766, 262] on button "Run ⇧↵" at bounding box center [745, 257] width 249 height 26
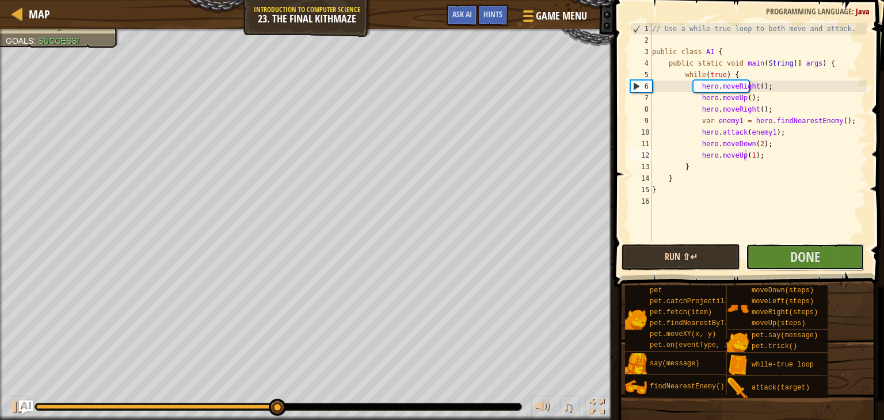
click at [766, 262] on button "Done" at bounding box center [805, 257] width 119 height 26
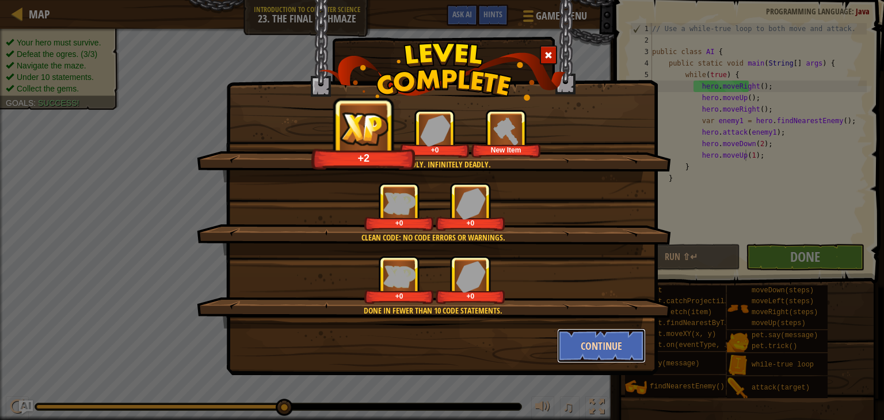
click at [587, 349] on button "Continue" at bounding box center [601, 345] width 89 height 35
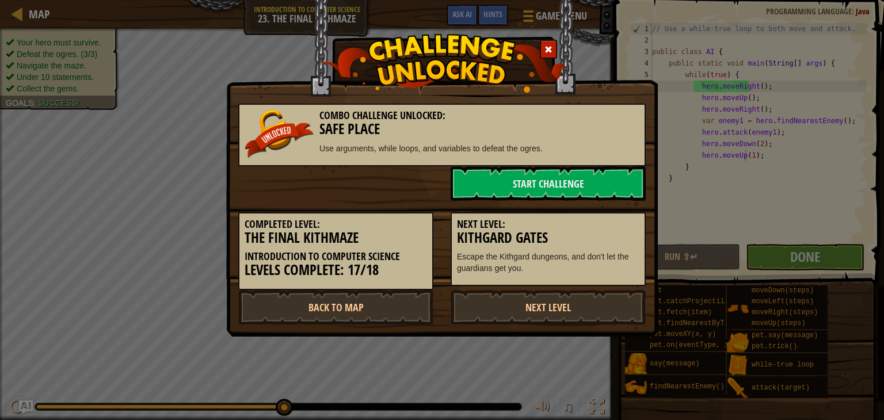
click at [587, 349] on div "Combo Challenge Unlocked: Safe Place Use arguments, while loops, and variables …" at bounding box center [442, 210] width 884 height 420
click at [532, 309] on link "Next Level" at bounding box center [547, 307] width 195 height 35
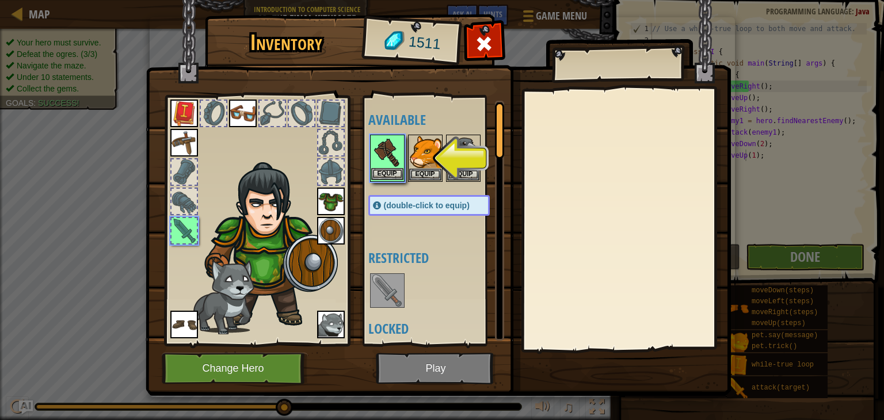
click at [387, 163] on img at bounding box center [387, 152] width 32 height 32
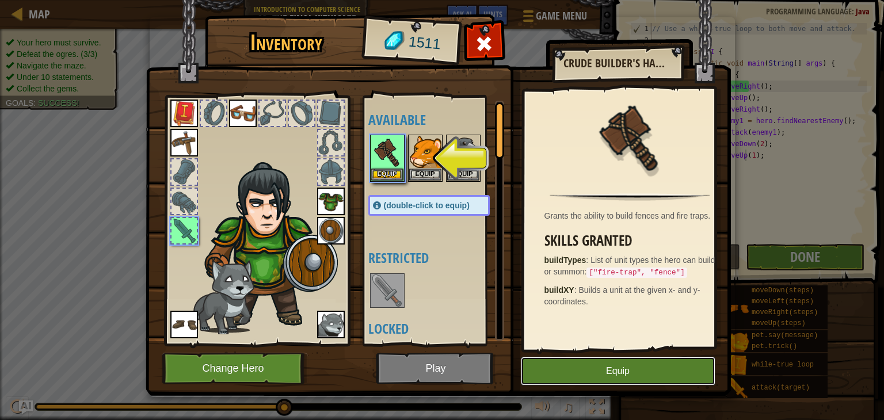
click at [576, 368] on button "Equip" at bounding box center [618, 371] width 194 height 29
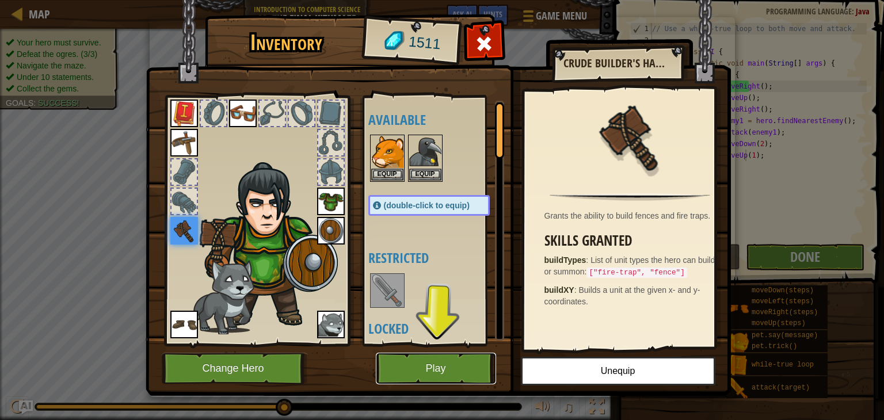
click at [469, 364] on button "Play" at bounding box center [436, 369] width 120 height 32
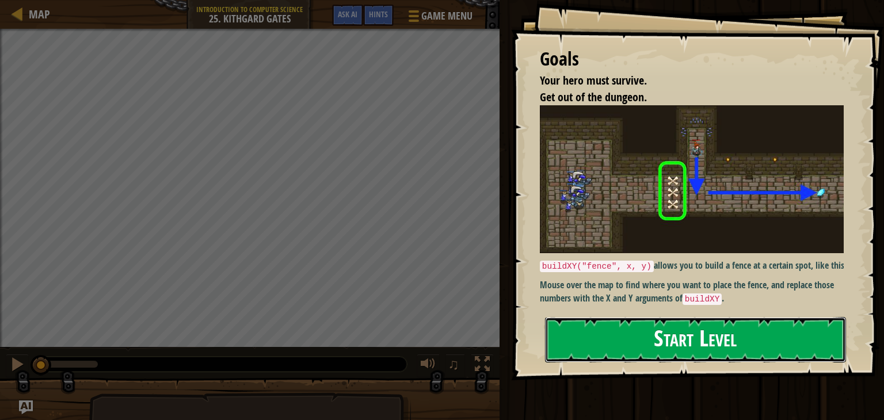
click at [613, 339] on button "Start Level" at bounding box center [695, 339] width 301 height 45
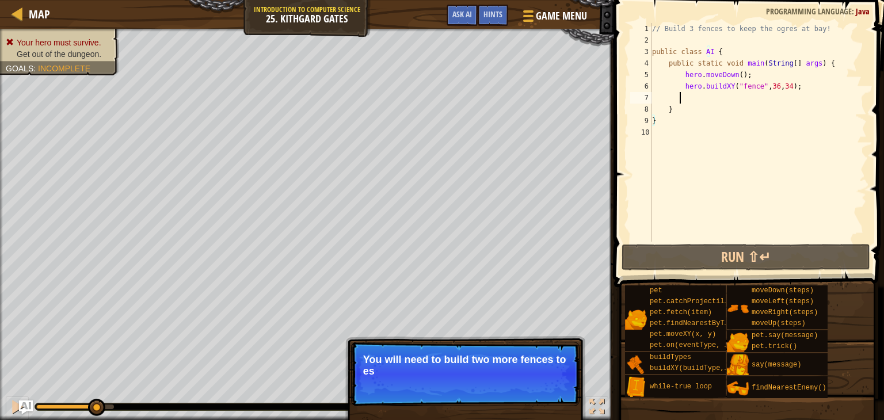
click at [716, 98] on div "// Build 3 fences to keep the ogres at bay! public class AI { public static voi…" at bounding box center [757, 144] width 217 height 242
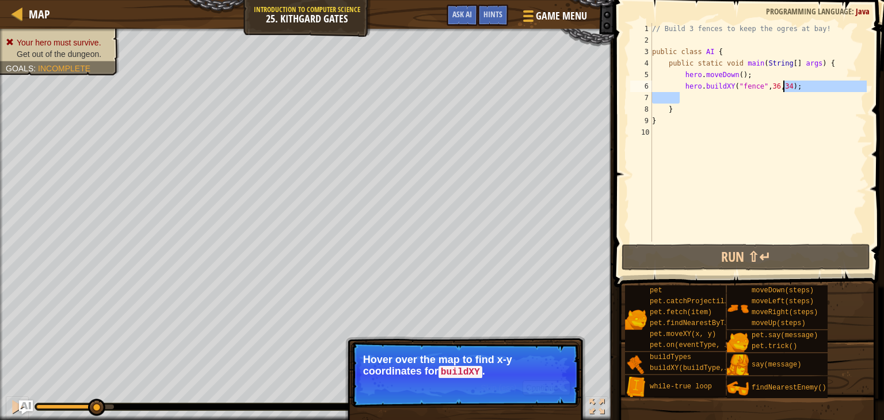
drag, startPoint x: 767, startPoint y: 99, endPoint x: 789, endPoint y: 81, distance: 28.2
click at [789, 81] on div "// Build 3 fences to keep the ogres at bay! public class AI { public static voi…" at bounding box center [757, 144] width 217 height 242
click at [789, 87] on div "// Build 3 fences to keep the ogres at bay! public class AI { public static voi…" at bounding box center [757, 132] width 217 height 219
click at [789, 87] on div "// Build 3 fences to keep the ogres at bay! public class AI { public static voi…" at bounding box center [757, 144] width 217 height 242
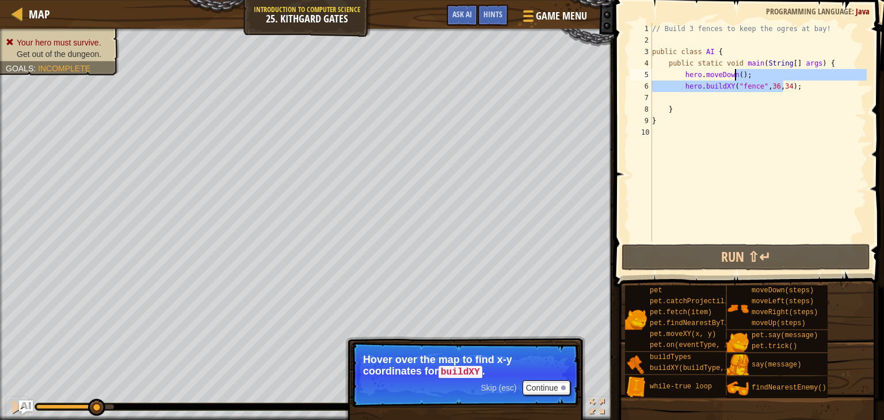
drag, startPoint x: 789, startPoint y: 87, endPoint x: 789, endPoint y: 79, distance: 8.6
click at [789, 79] on div "// Build 3 fences to keep the ogres at bay! public class AI { public static voi…" at bounding box center [757, 144] width 217 height 242
click at [789, 79] on div "// Build 3 fences to keep the ogres at bay! public class AI { public static voi…" at bounding box center [757, 132] width 217 height 219
type textarea "hero.moveDown();"
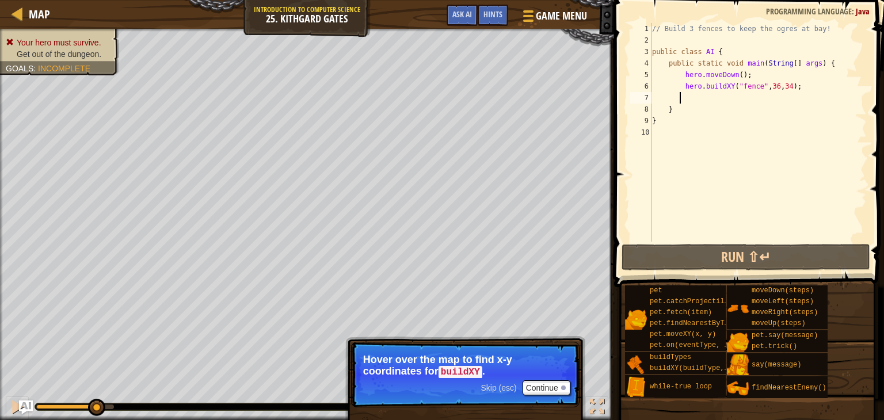
click at [786, 95] on div "// Build 3 fences to keep the ogres at bay! public class AI { public static voi…" at bounding box center [757, 144] width 217 height 242
click at [798, 88] on div "// Build 3 fences to keep the ogres at bay! public class AI { public static voi…" at bounding box center [757, 144] width 217 height 242
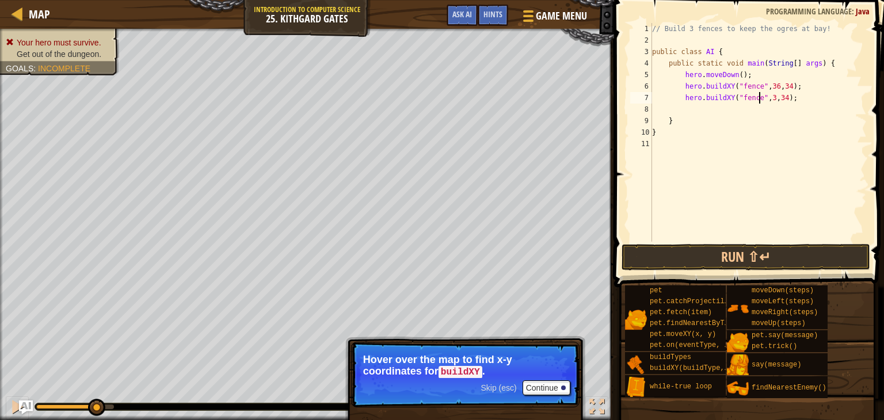
scroll to position [5, 9]
click at [777, 99] on div "// Build 3 fences to keep the ogres at bay! public class AI { public static voi…" at bounding box center [757, 144] width 217 height 242
click at [797, 101] on div "// Build 3 fences to keep the ogres at bay! public class AI { public static voi…" at bounding box center [757, 144] width 217 height 242
paste textarea "4"
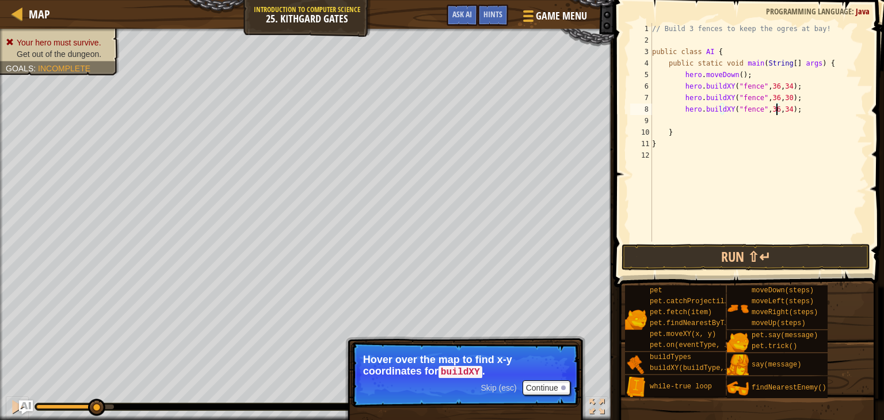
click at [777, 109] on div "// Build 3 fences to keep the ogres at bay! public class AI { public static voi…" at bounding box center [757, 144] width 217 height 242
type textarea "hero.buildXY("fence", 36, 26);"
click at [736, 258] on button "Run ⇧↵" at bounding box center [745, 257] width 249 height 26
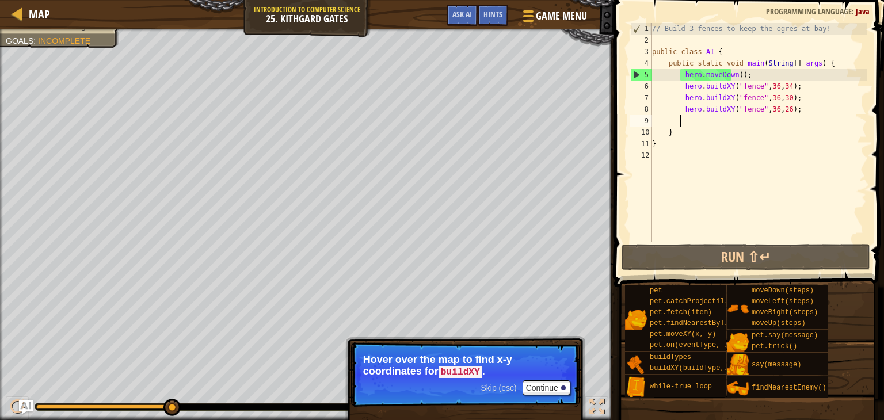
click at [732, 125] on div "// Build 3 fences to keep the ogres at bay! public class AI { public static voi…" at bounding box center [757, 144] width 217 height 242
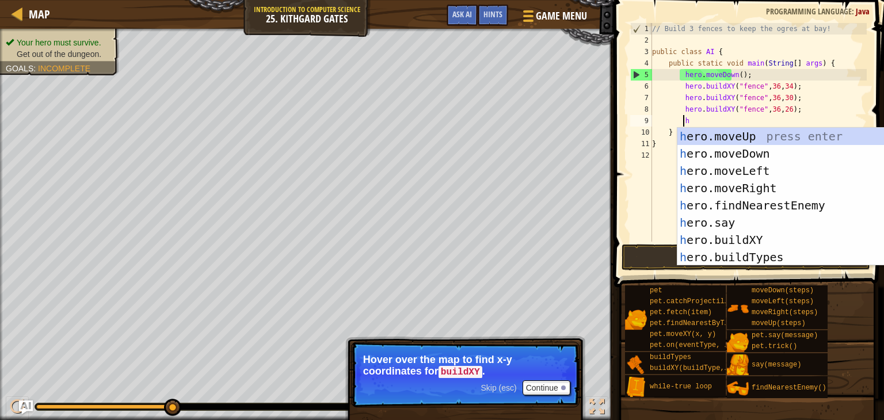
type textarea "he"
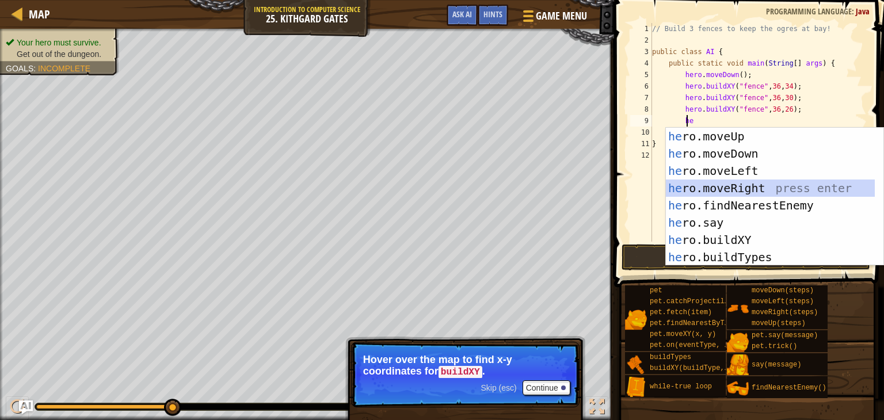
click at [757, 188] on div "he ro.moveUp press enter he ro.moveDown press enter he ro.moveLeft press enter …" at bounding box center [770, 214] width 209 height 173
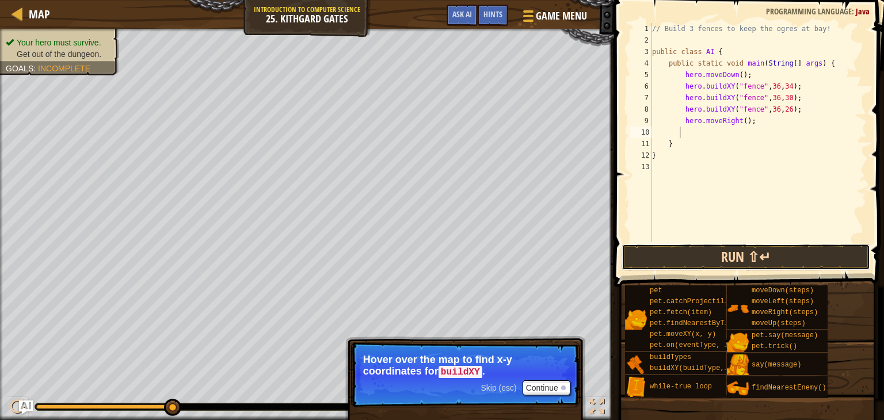
click at [742, 258] on button "Run ⇧↵" at bounding box center [745, 257] width 249 height 26
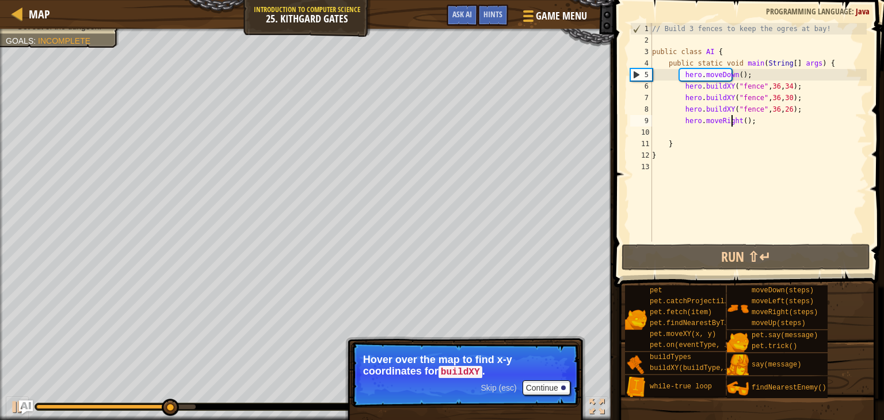
click at [732, 123] on div "// Build 3 fences to keep the ogres at bay! public class AI { public static voi…" at bounding box center [757, 144] width 217 height 242
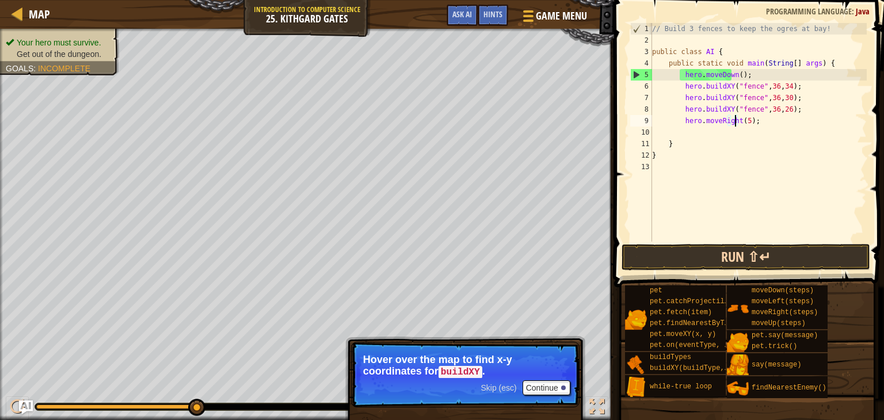
type textarea "hero.moveRight(5);"
click at [662, 246] on button "Run ⇧↵" at bounding box center [745, 257] width 249 height 26
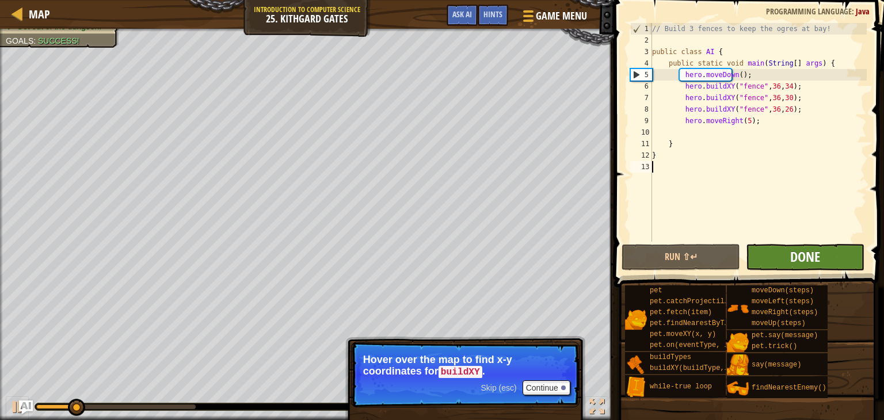
drag, startPoint x: 815, startPoint y: 239, endPoint x: 803, endPoint y: 264, distance: 27.3
click at [803, 264] on div "hero.moveRight(5); 1 2 3 4 5 6 7 8 9 10 11 12 13 // Build 3 fences to keep the …" at bounding box center [746, 166] width 273 height 321
click at [803, 264] on span "Done" at bounding box center [805, 256] width 30 height 18
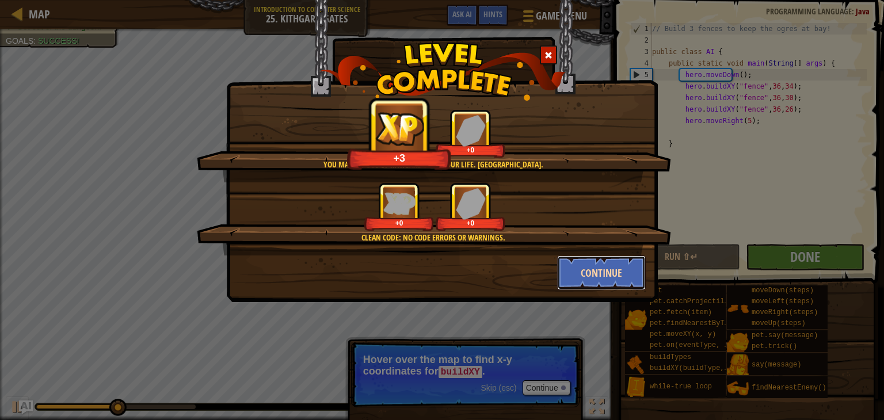
click at [580, 262] on button "Continue" at bounding box center [601, 272] width 89 height 35
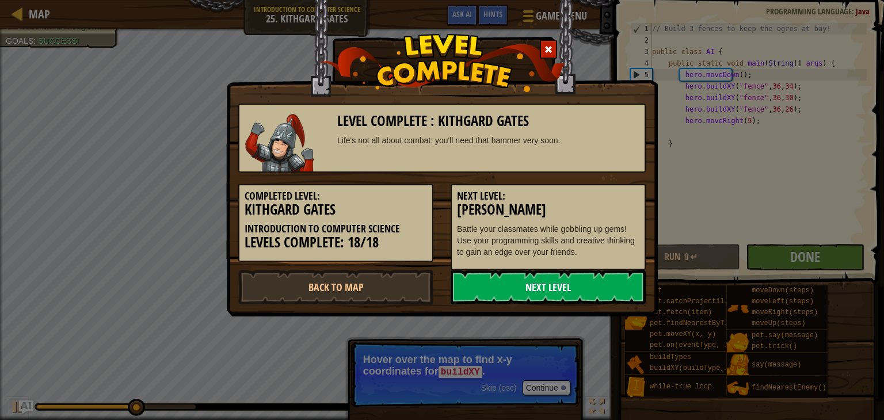
click at [519, 294] on link "Next Level" at bounding box center [547, 287] width 195 height 35
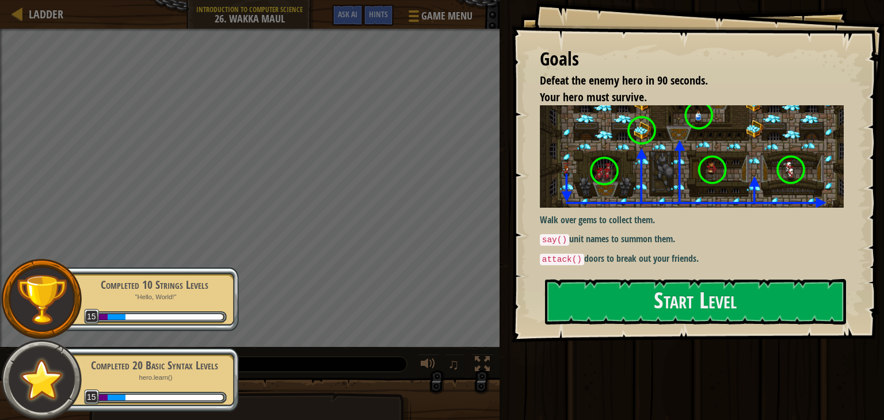
click at [660, 277] on div "Goals Defeat the enemy hero in 90 seconds. Your hero must survive. Walk over ge…" at bounding box center [697, 171] width 373 height 342
click at [652, 307] on button "Start Level" at bounding box center [695, 301] width 301 height 45
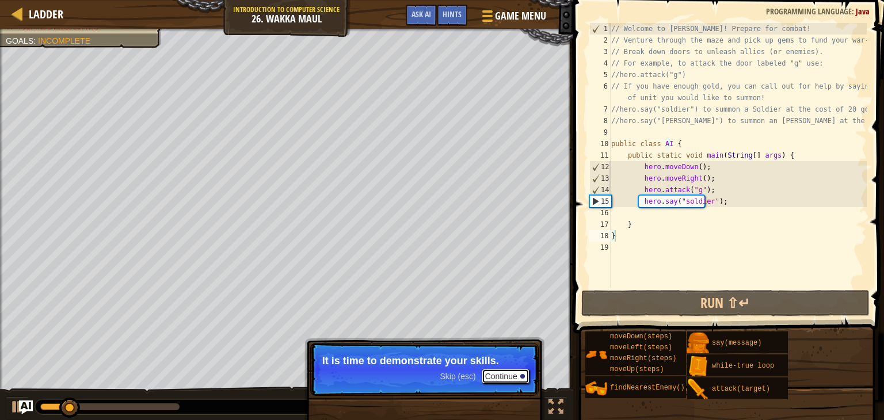
click at [503, 375] on button "Continue" at bounding box center [505, 376] width 48 height 15
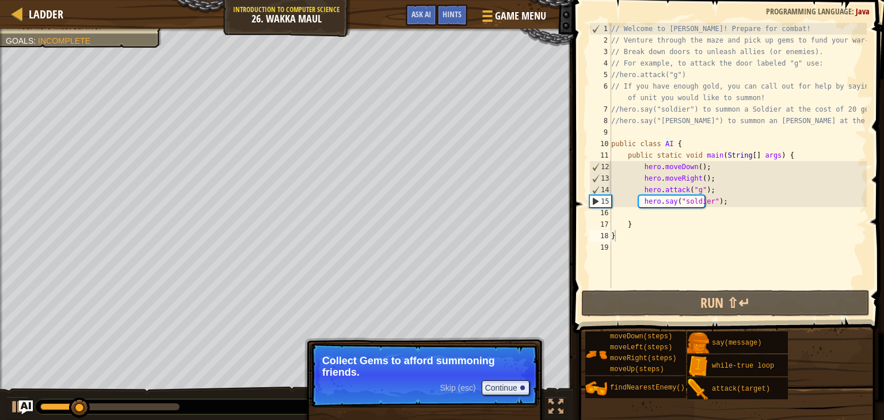
click at [503, 375] on p "Collect Gems to afford summoning friends." at bounding box center [424, 366] width 204 height 23
click at [496, 393] on button "Continue" at bounding box center [505, 387] width 48 height 15
click at [498, 385] on button "Continue" at bounding box center [505, 387] width 48 height 15
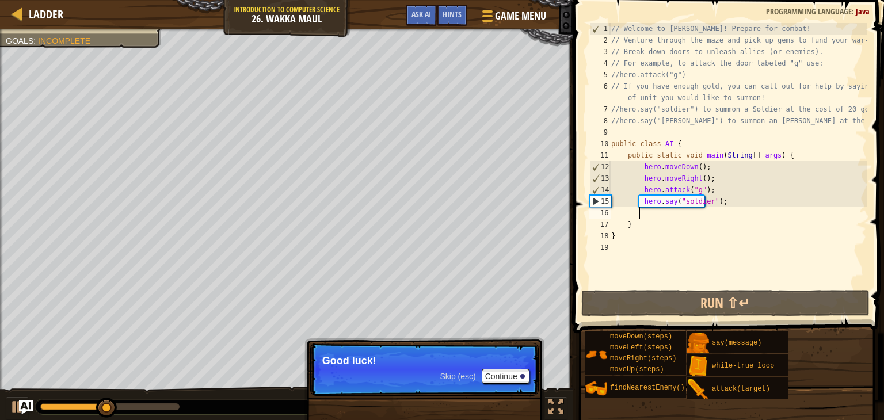
click at [725, 207] on div "// Welcome to [PERSON_NAME]! Prepare for combat! // Venture through the maze an…" at bounding box center [738, 167] width 258 height 288
click at [502, 373] on button "Continue" at bounding box center [505, 376] width 48 height 15
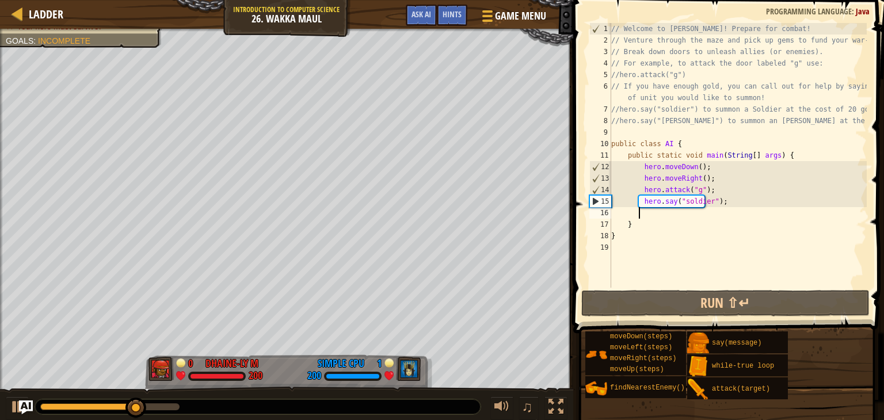
type textarea "he"
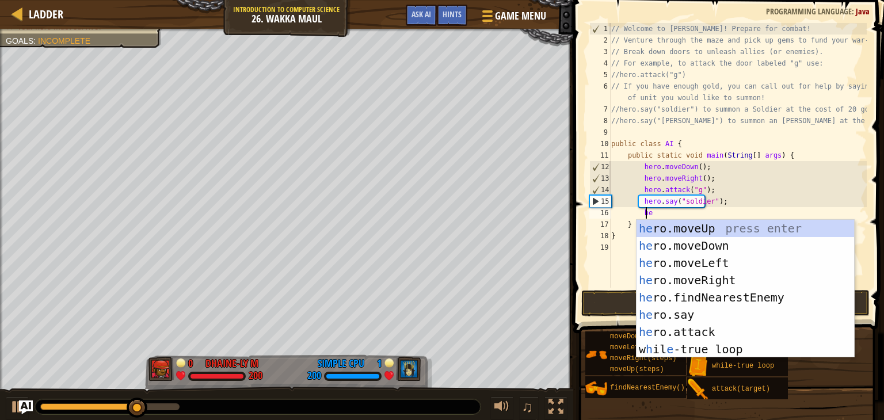
scroll to position [5, 2]
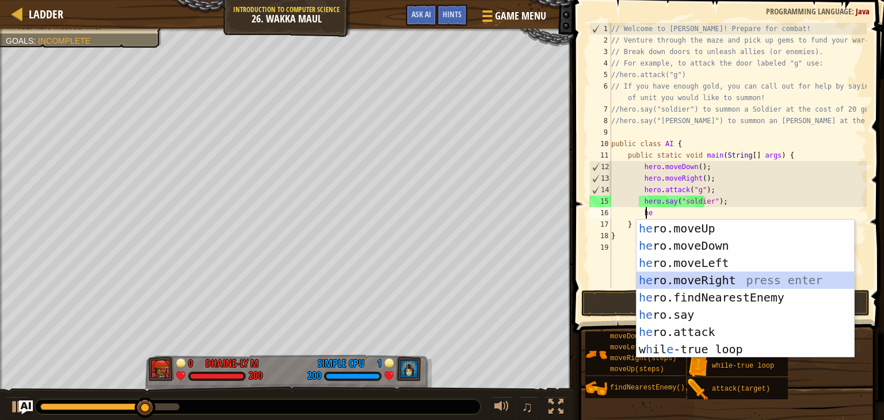
click at [710, 278] on div "he ro.moveUp press enter he ro.moveDown press enter he ro.moveLeft press enter …" at bounding box center [744, 306] width 217 height 173
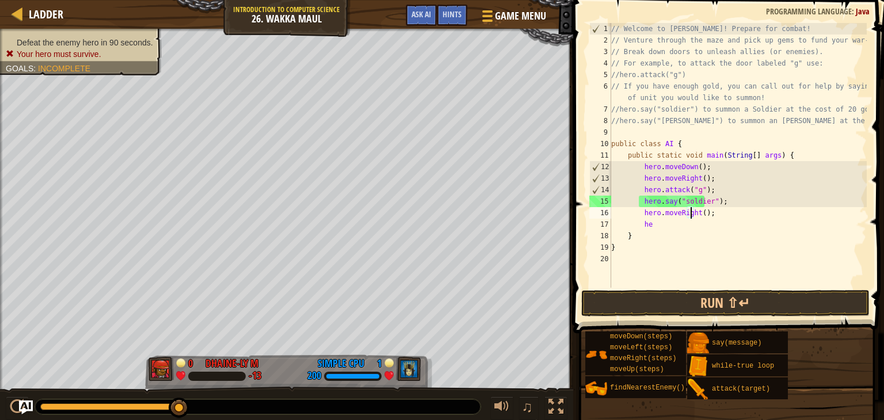
click at [689, 217] on div "// Welcome to [PERSON_NAME]! Prepare for combat! // Venture through the maze an…" at bounding box center [738, 167] width 258 height 288
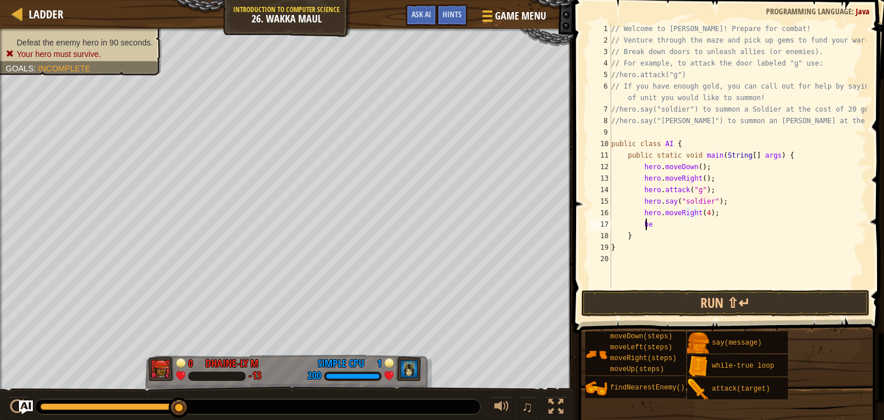
click at [670, 224] on div "// Welcome to [PERSON_NAME]! Prepare for combat! // Venture through the maze an…" at bounding box center [738, 167] width 258 height 288
type textarea "her"
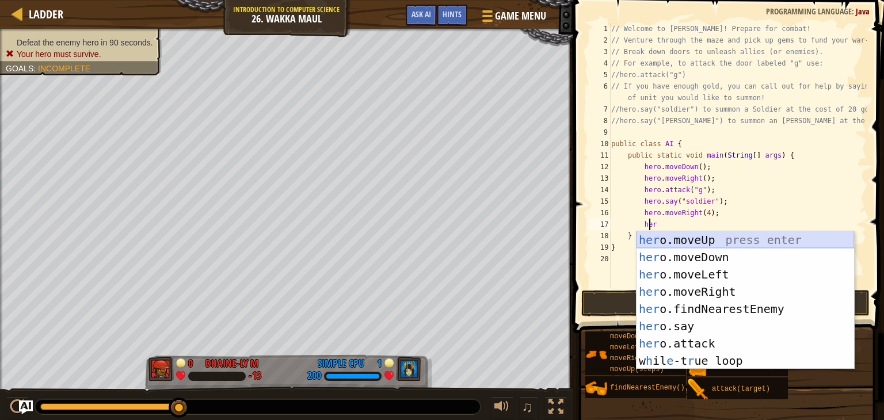
click at [672, 239] on div "her o.moveUp press enter her o.moveDown press enter her o.moveLeft press enter …" at bounding box center [744, 317] width 217 height 173
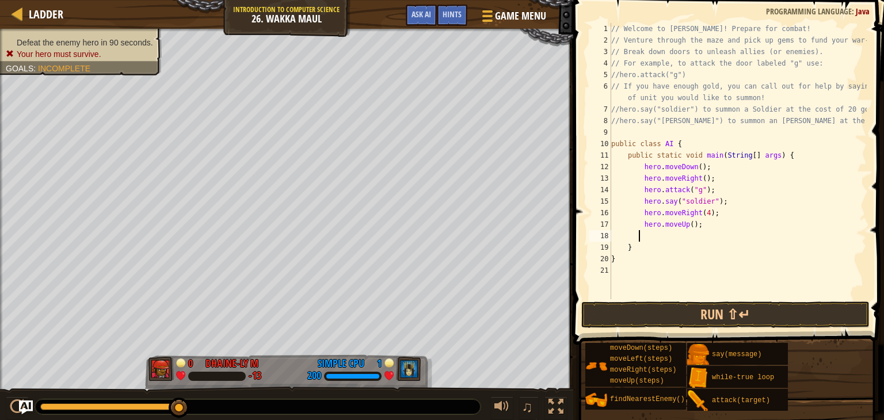
scroll to position [5, 1]
click at [679, 227] on div "// Welcome to [PERSON_NAME]! Prepare for combat! // Venture through the maze an…" at bounding box center [738, 172] width 258 height 299
type textarea "hero.moveUp(1);"
click at [657, 235] on div "// Welcome to [PERSON_NAME]! Prepare for combat! // Venture through the maze an…" at bounding box center [738, 172] width 258 height 299
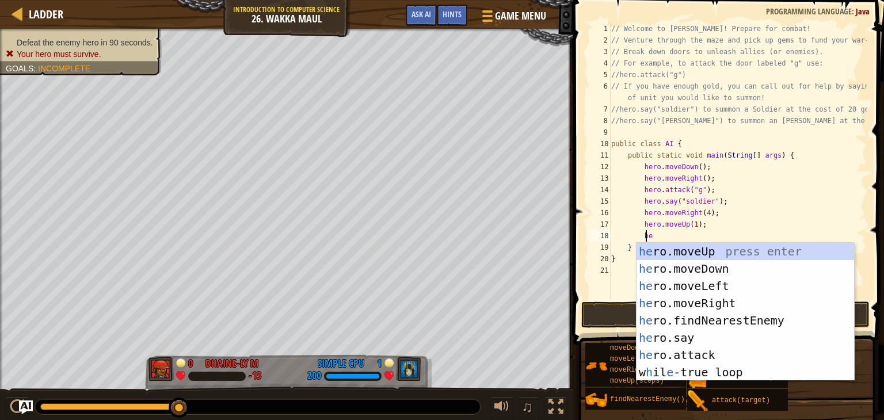
scroll to position [5, 2]
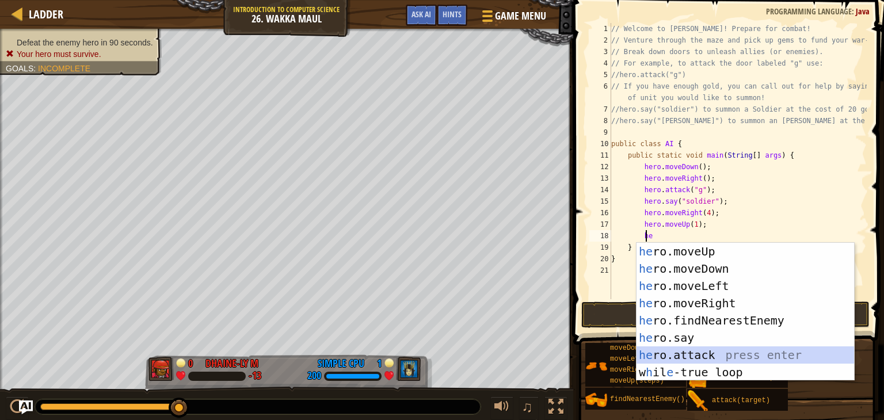
click at [683, 357] on div "he ro.moveUp press enter he ro.moveDown press enter he ro.moveLeft press enter …" at bounding box center [744, 329] width 217 height 173
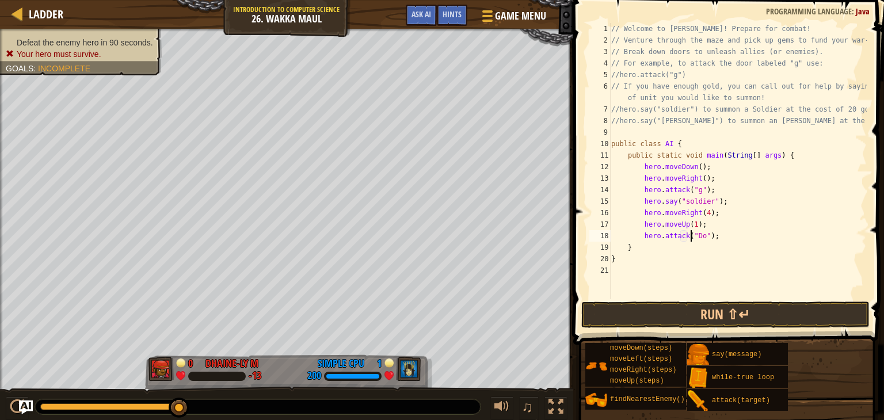
scroll to position [5, 7]
click at [660, 311] on button "Run ⇧↵" at bounding box center [725, 314] width 288 height 26
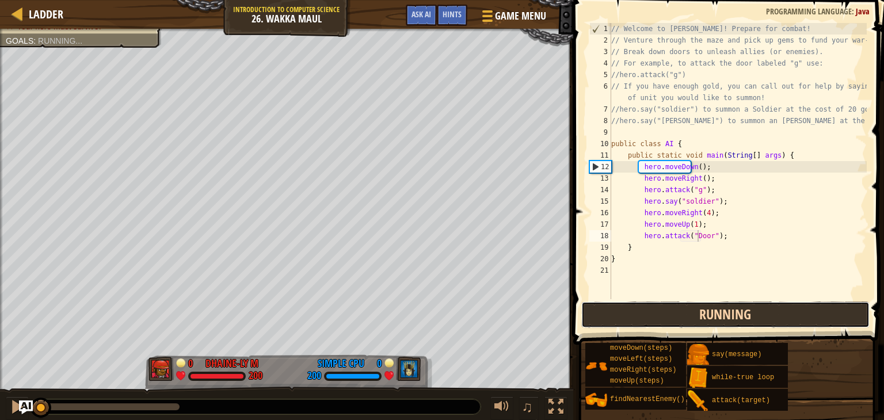
click at [660, 311] on button "Running" at bounding box center [725, 314] width 288 height 26
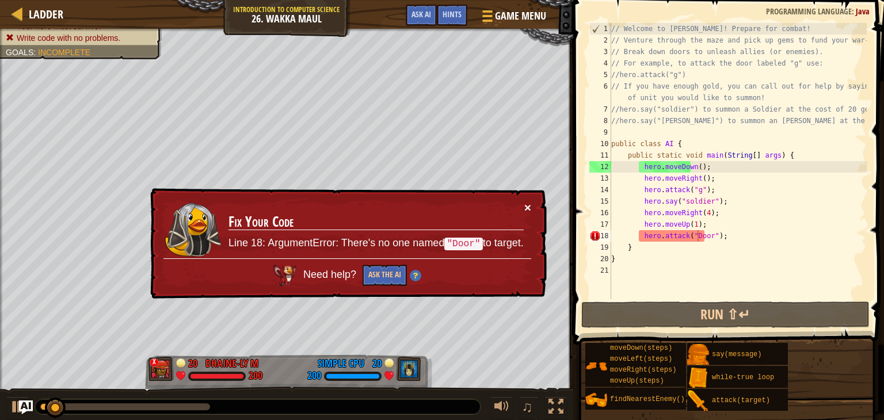
click at [530, 207] on button "×" at bounding box center [527, 207] width 7 height 12
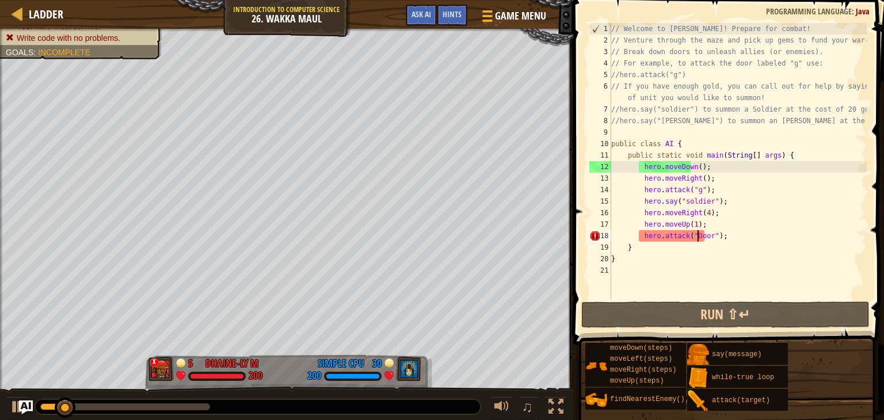
click at [729, 243] on div "// Welcome to [PERSON_NAME]! Prepare for combat! // Venture through the maze an…" at bounding box center [738, 172] width 258 height 299
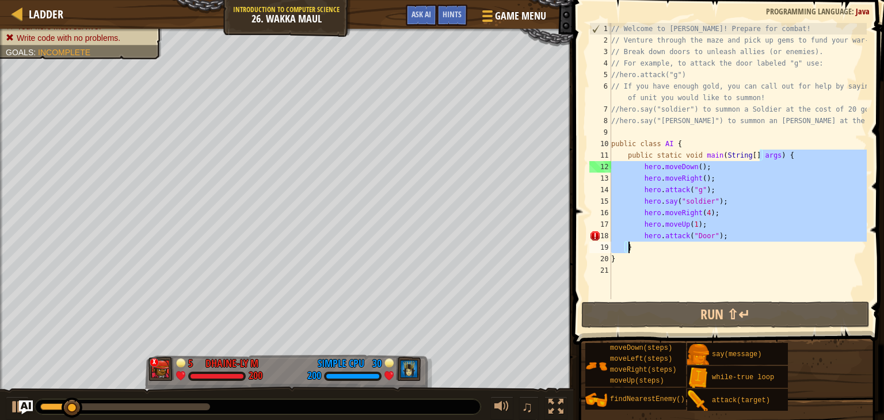
click at [687, 235] on div "// Welcome to [PERSON_NAME]! Prepare for combat! // Venture through the maze an…" at bounding box center [738, 161] width 258 height 276
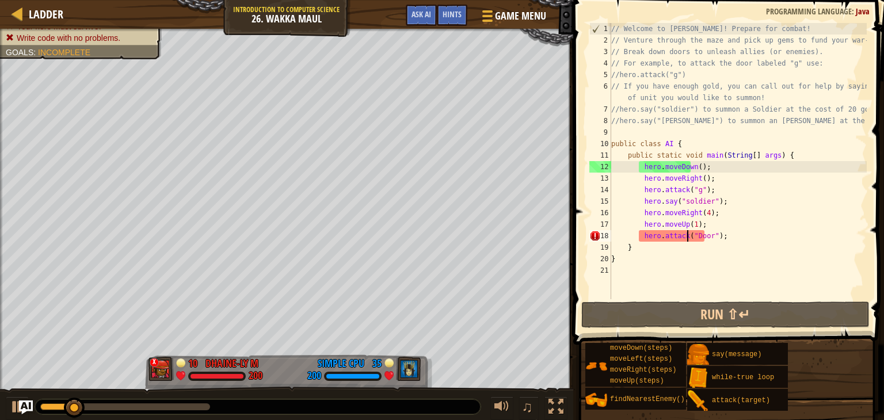
click at [687, 235] on div "// Welcome to [PERSON_NAME]! Prepare for combat! // Venture through the maze an…" at bounding box center [738, 172] width 258 height 299
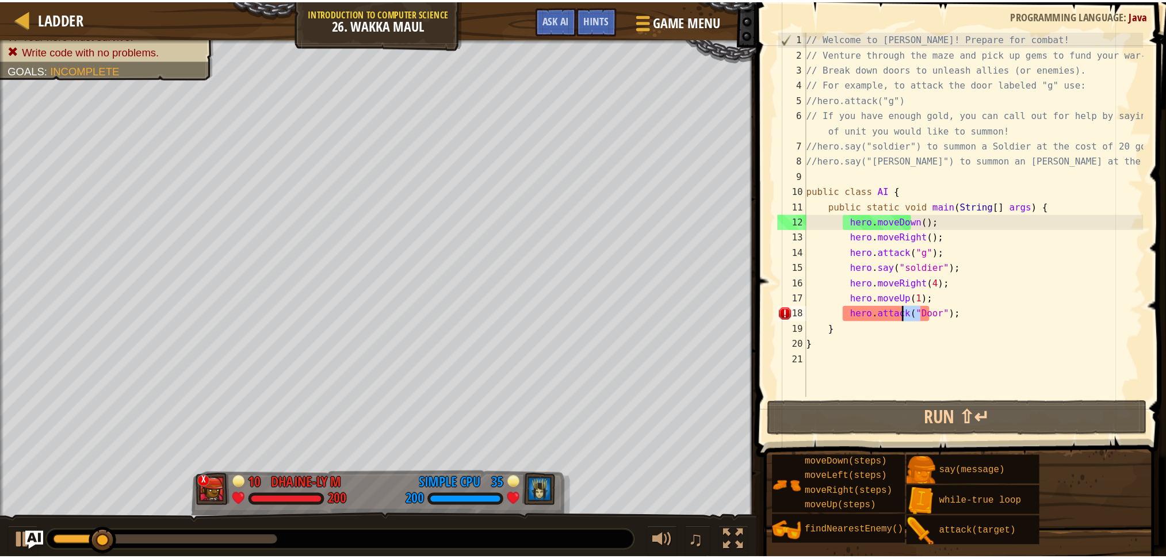
scroll to position [5, 6]
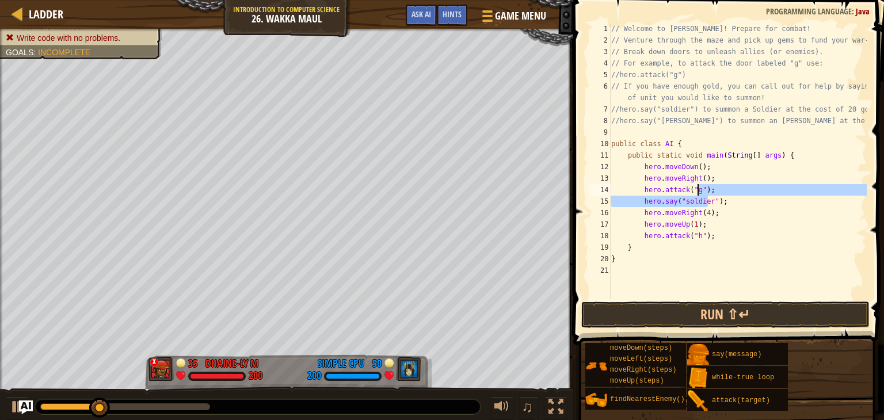
drag, startPoint x: 728, startPoint y: 203, endPoint x: 706, endPoint y: 241, distance: 43.5
click at [706, 241] on div "// Welcome to [PERSON_NAME]! Prepare for combat! // Venture through the maze an…" at bounding box center [738, 172] width 258 height 299
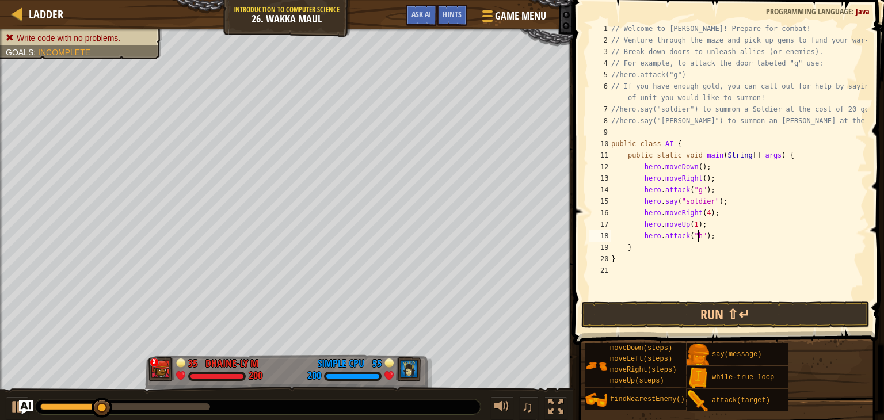
click at [706, 241] on div "// Welcome to [PERSON_NAME]! Prepare for combat! // Venture through the maze an…" at bounding box center [738, 172] width 258 height 299
paste textarea "say("soldier"
type textarea "hero.say("soldier");"
click at [709, 318] on button "Run ⇧↵" at bounding box center [725, 314] width 288 height 26
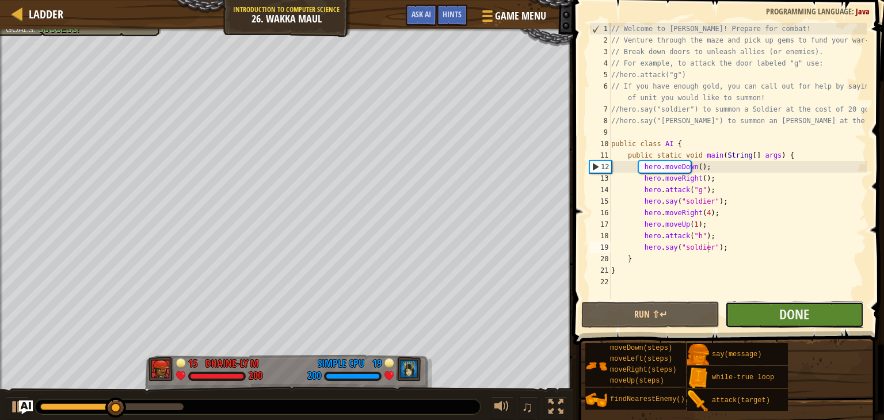
click at [759, 312] on button "Done" at bounding box center [794, 314] width 138 height 26
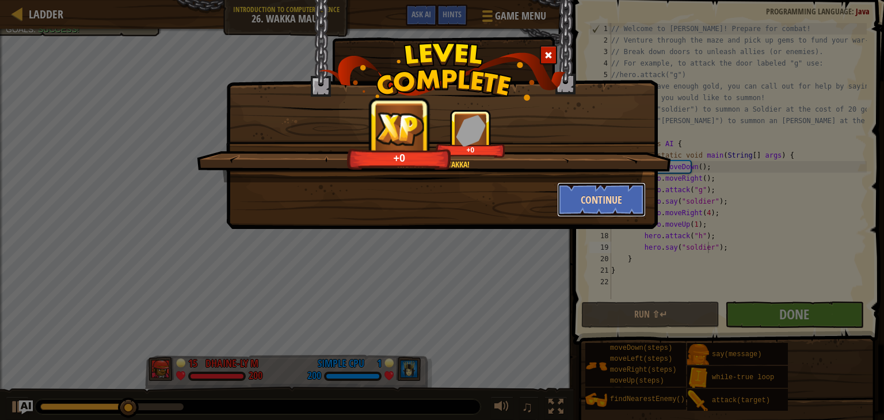
click at [582, 208] on button "Continue" at bounding box center [601, 199] width 89 height 35
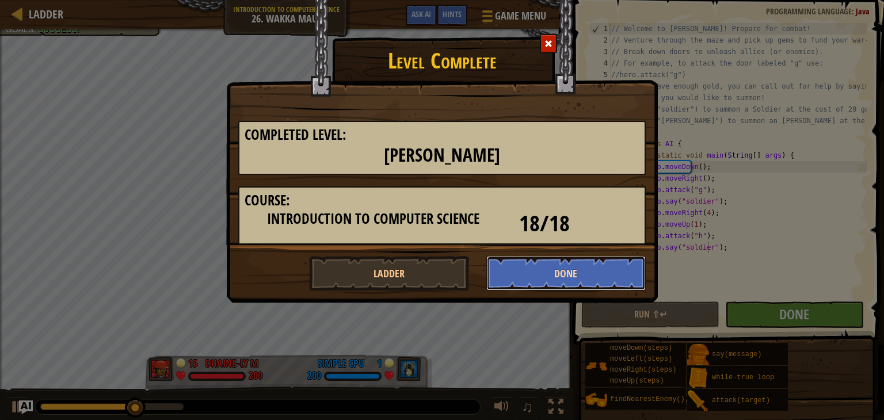
click at [526, 266] on button "Done" at bounding box center [566, 273] width 160 height 35
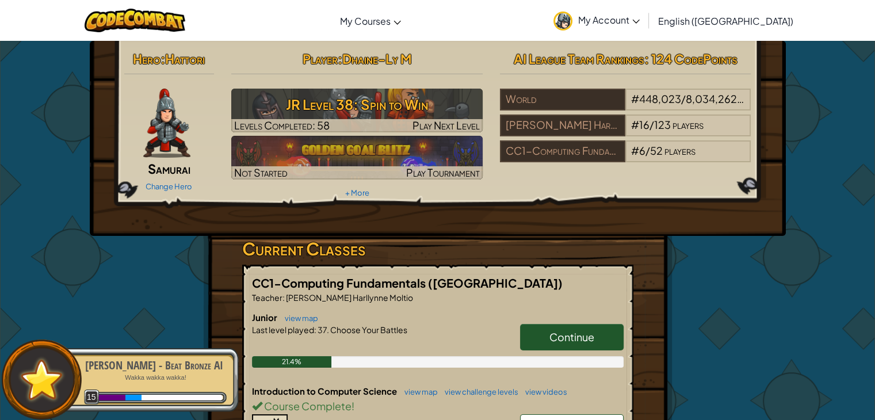
click at [599, 335] on link "Continue" at bounding box center [572, 337] width 104 height 26
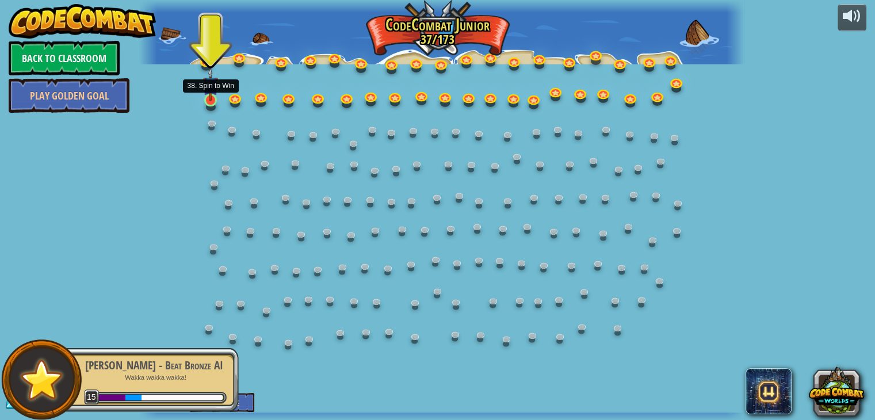
click at [216, 101] on div at bounding box center [210, 100] width 12 height 13
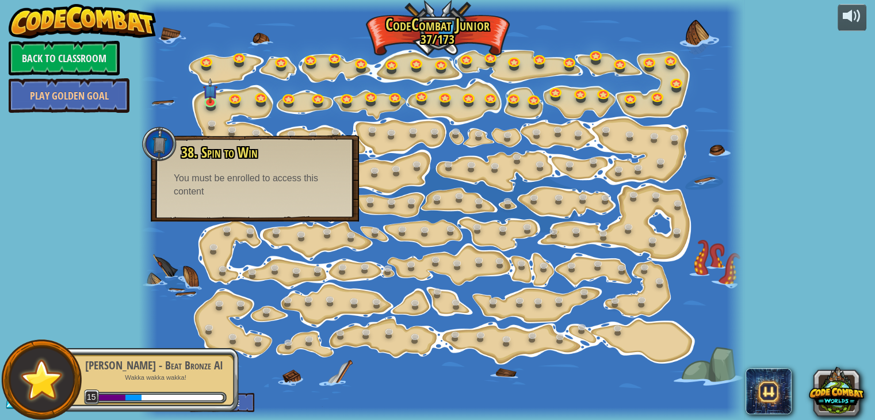
click at [159, 68] on div at bounding box center [441, 210] width 605 height 420
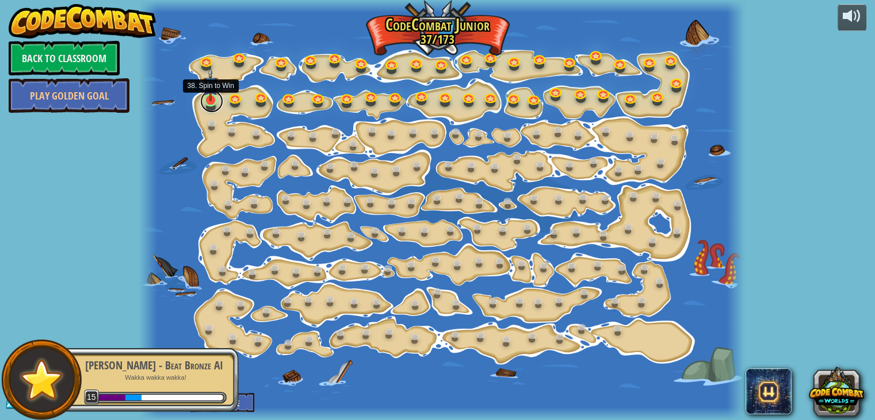
click at [208, 105] on link at bounding box center [211, 101] width 23 height 23
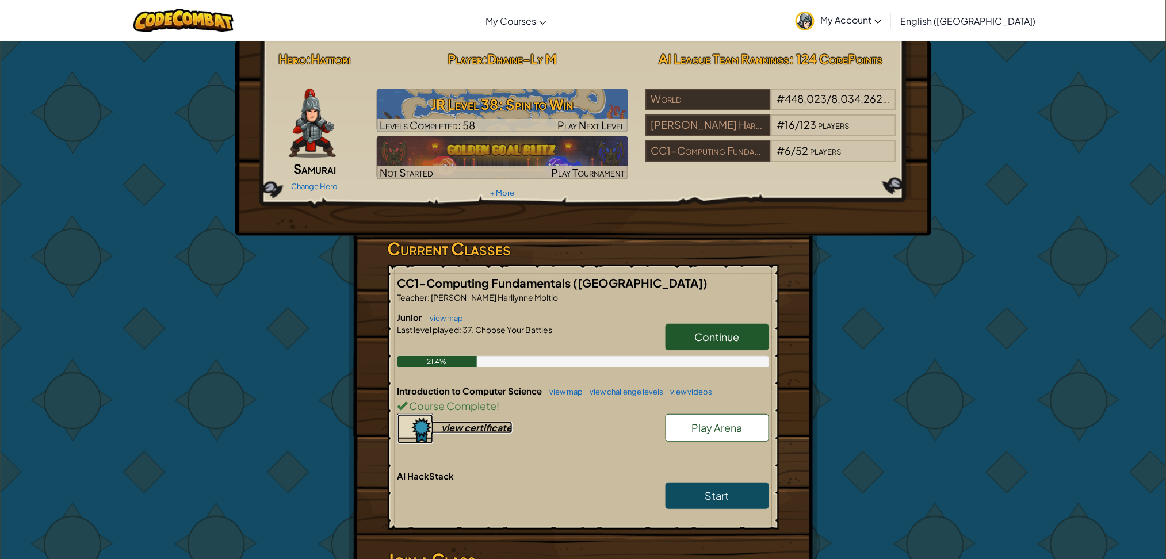
click at [458, 419] on div "view certificate" at bounding box center [477, 428] width 71 height 12
